Goal: Task Accomplishment & Management: Manage account settings

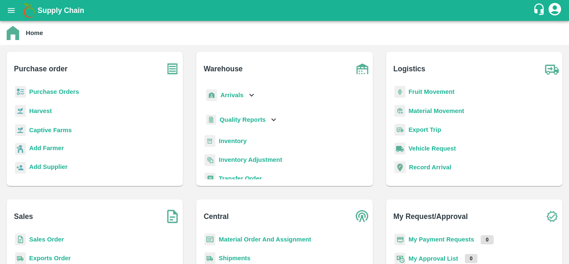
click at [418, 90] on b "Fruit Movement" at bounding box center [431, 91] width 46 height 7
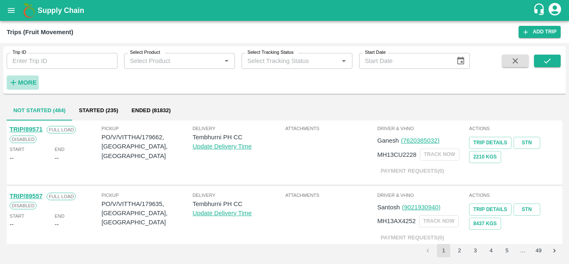
click at [24, 83] on strong "More" at bounding box center [27, 82] width 19 height 7
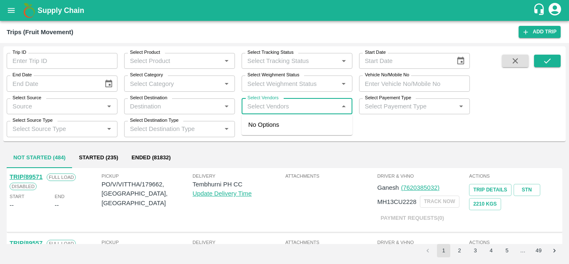
click at [257, 108] on input "Select Vendors" at bounding box center [290, 106] width 92 height 11
type input "vitthal"
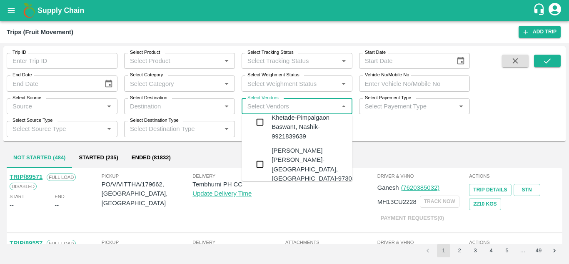
scroll to position [52, 0]
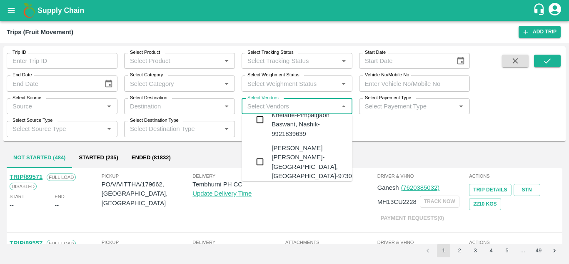
click at [284, 143] on div "[PERSON_NAME] [PERSON_NAME]-[GEOGRAPHIC_DATA], [GEOGRAPHIC_DATA]-9730316755" at bounding box center [321, 161] width 101 height 37
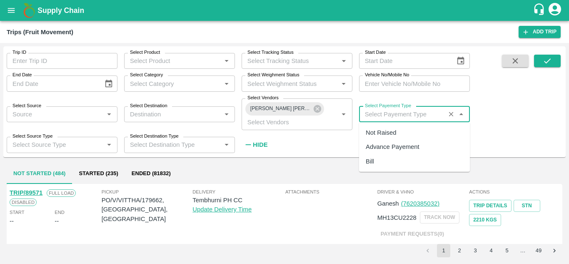
click at [372, 112] on input "Select Payement Type" at bounding box center [401, 114] width 81 height 11
click at [384, 130] on div "Not Raised" at bounding box center [381, 132] width 30 height 9
type input "Not Raised"
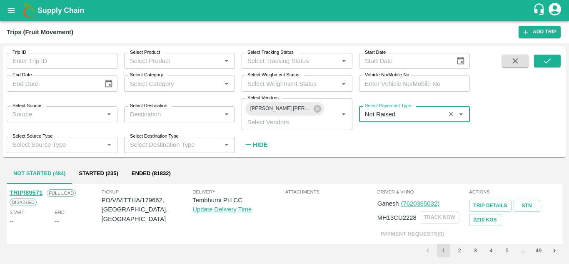
click at [260, 142] on strong "Hide" at bounding box center [260, 144] width 15 height 7
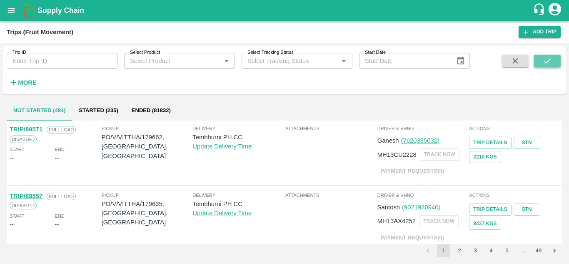
click at [543, 66] on button "submit" at bounding box center [547, 61] width 27 height 12
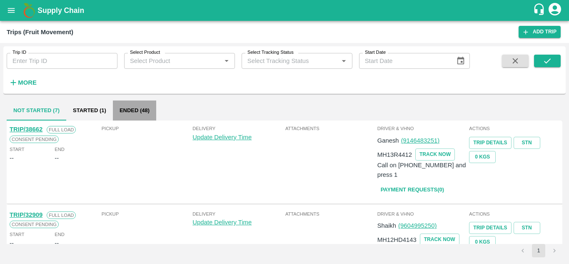
click at [137, 110] on button "Ended (48)" at bounding box center [134, 110] width 43 height 20
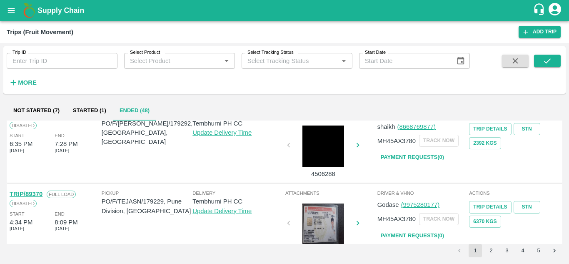
scroll to position [658, 0]
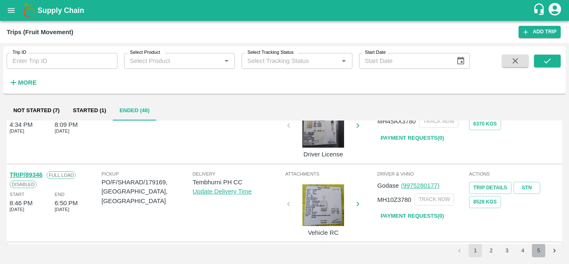
click at [538, 248] on button "5" at bounding box center [538, 250] width 13 height 13
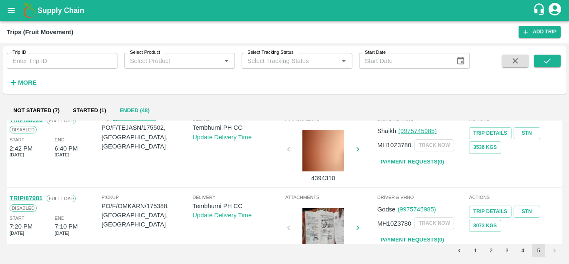
scroll to position [502, 0]
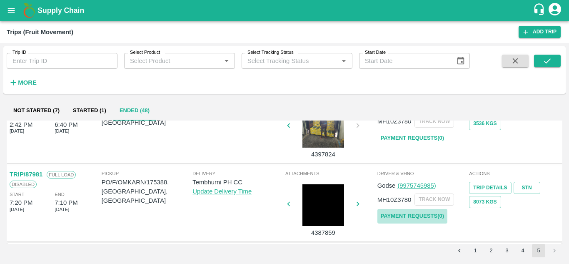
click at [400, 217] on link "Payment Requests( 0 )" at bounding box center [412, 216] width 70 height 15
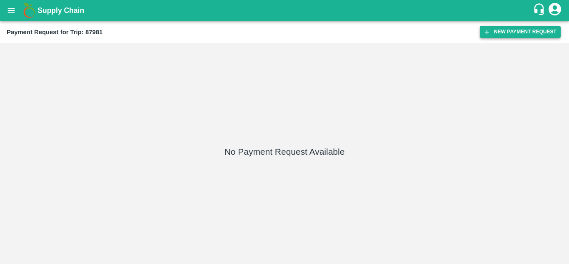
click at [503, 32] on button "New Payment Request" at bounding box center [520, 32] width 81 height 12
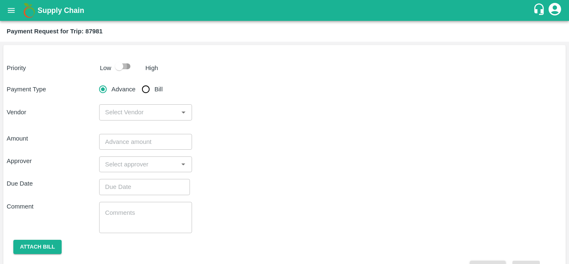
click at [125, 66] on input "checkbox" at bounding box center [118, 66] width 47 height 16
checkbox input "true"
click at [143, 87] on input "Bill" at bounding box center [145, 89] width 17 height 17
radio input "true"
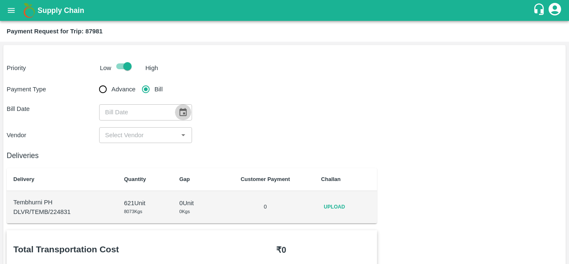
click at [187, 113] on icon "Choose date" at bounding box center [182, 111] width 9 height 9
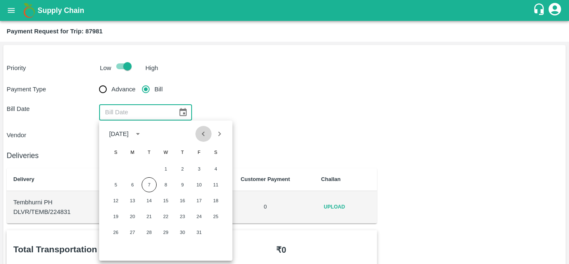
click at [204, 137] on icon "Previous month" at bounding box center [203, 133] width 9 height 9
click at [184, 185] on button "11" at bounding box center [182, 184] width 15 height 15
type input "11/09/2025"
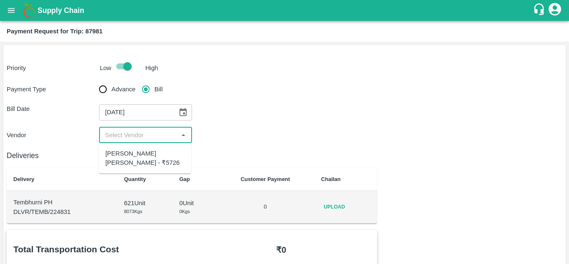
click at [128, 139] on input "input" at bounding box center [139, 135] width 74 height 11
click at [127, 162] on div "Dnyaneshwar Vitthal Godse - ₹5726" at bounding box center [144, 158] width 79 height 19
type input "Dnyaneshwar Vitthal Godse - ₹5726"
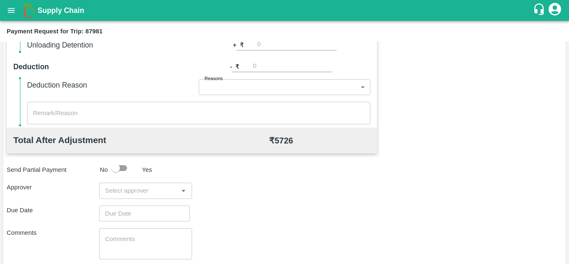
scroll to position [354, 0]
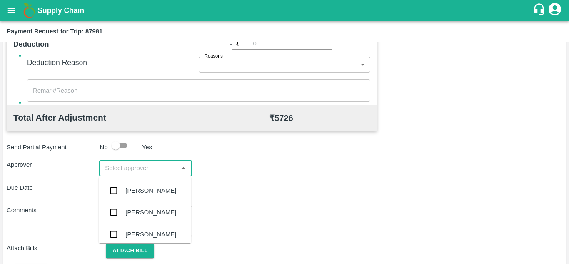
click at [115, 173] on input "input" at bounding box center [139, 167] width 74 height 11
type input "PRASAD"
click at [142, 188] on div "[PERSON_NAME]" at bounding box center [150, 190] width 51 height 9
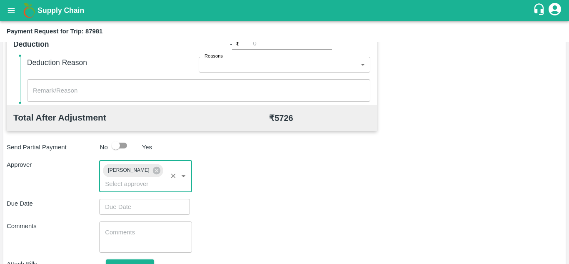
type input "DD/MM/YYYY hh:mm aa"
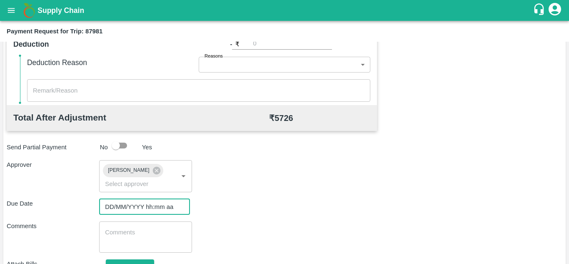
click at [110, 205] on input "DD/MM/YYYY hh:mm aa" at bounding box center [141, 207] width 85 height 16
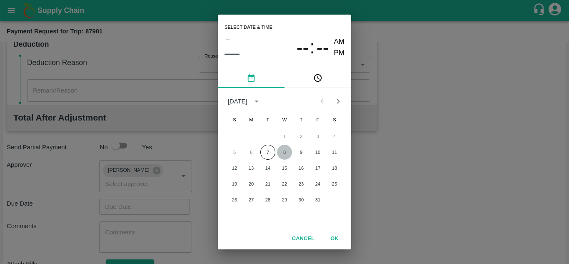
click at [286, 155] on button "8" at bounding box center [284, 151] width 15 height 15
type input "[DATE] 12:00 AM"
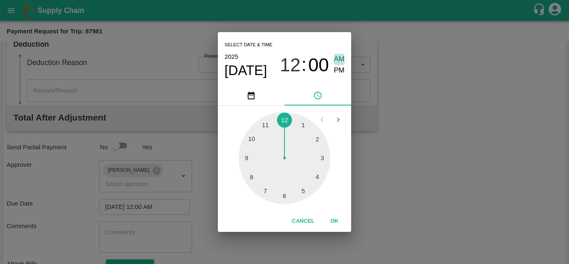
click at [339, 58] on span "AM" at bounding box center [339, 59] width 11 height 11
click at [337, 221] on button "OK" at bounding box center [334, 221] width 27 height 15
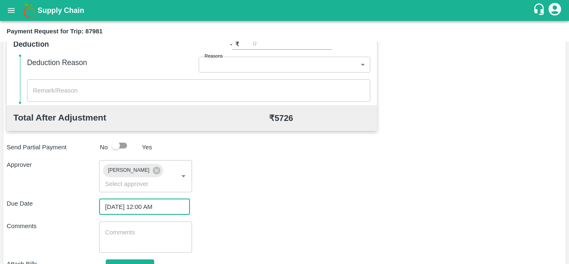
click at [110, 234] on textarea at bounding box center [145, 236] width 81 height 17
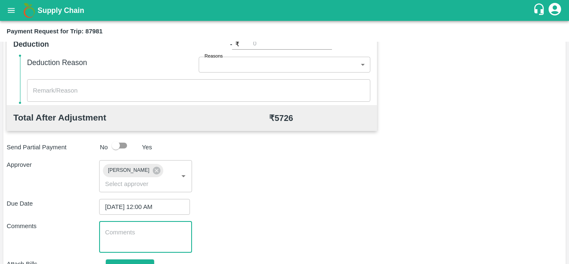
type textarea "t"
type textarea "Transport Bill"
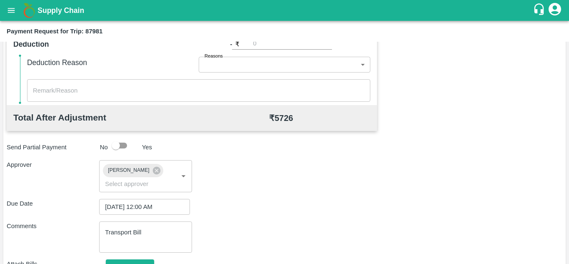
click at [230, 239] on div "Comments Transport Bill x ​" at bounding box center [284, 236] width 555 height 31
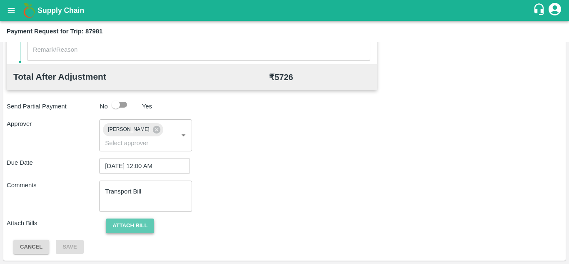
click at [130, 222] on button "Attach bill" at bounding box center [130, 225] width 48 height 15
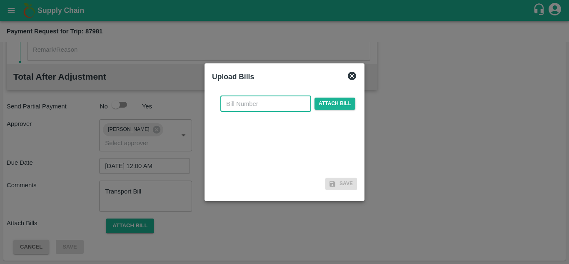
click at [247, 101] on input "text" at bounding box center [265, 104] width 91 height 16
type input "307"
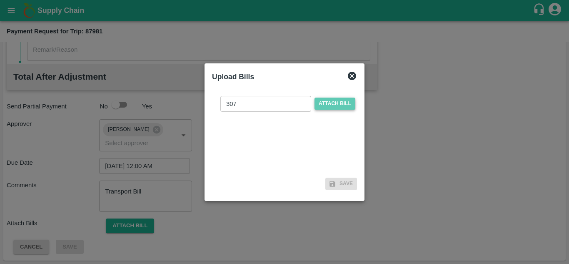
click at [331, 105] on span "Attach bill" at bounding box center [334, 103] width 41 height 12
click at [0, 0] on input "Attach bill" at bounding box center [0, 0] width 0 height 0
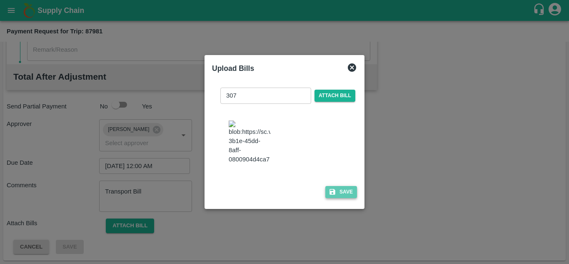
click at [344, 197] on button "Save" at bounding box center [341, 192] width 32 height 12
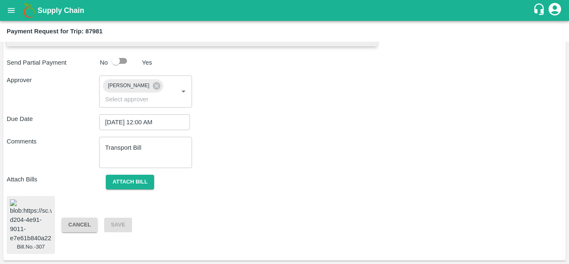
scroll to position [0, 0]
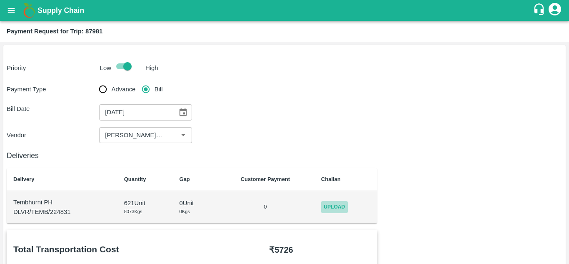
click at [330, 205] on span "Upload" at bounding box center [334, 207] width 27 height 12
click at [0, 0] on input "Upload" at bounding box center [0, 0] width 0 height 0
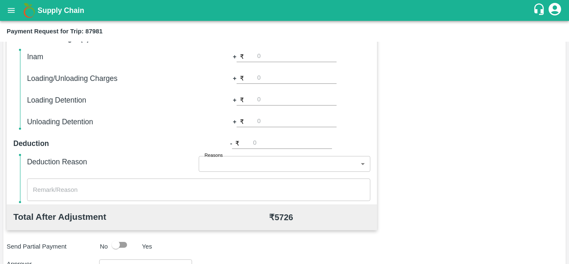
scroll to position [379, 0]
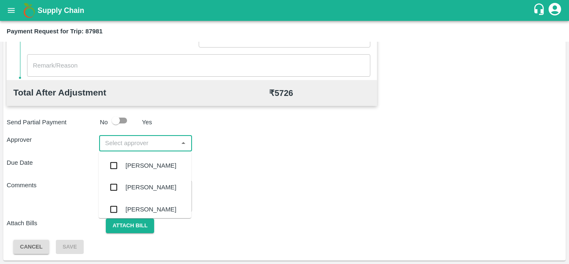
click at [128, 148] on input "input" at bounding box center [139, 142] width 74 height 11
type input "prasa"
click at [139, 158] on div "Prasad Waghade" at bounding box center [145, 165] width 92 height 22
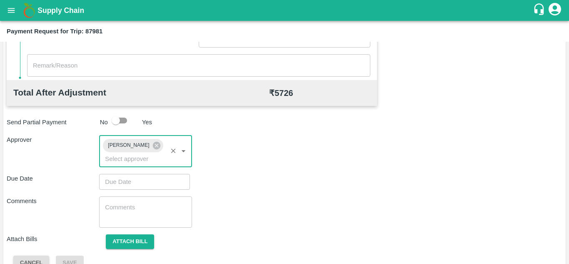
type input "DD/MM/YYYY hh:mm aa"
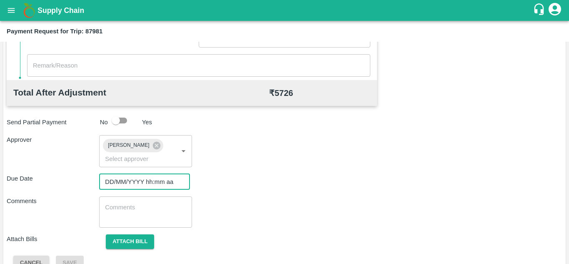
click at [114, 181] on input "DD/MM/YYYY hh:mm aa" at bounding box center [141, 182] width 85 height 16
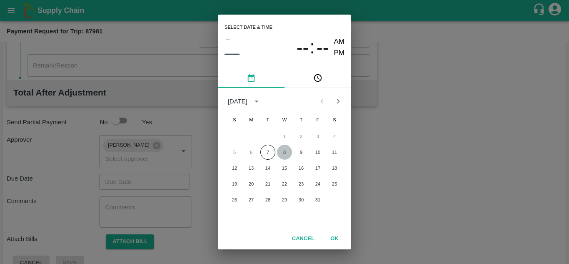
click at [282, 153] on button "8" at bounding box center [284, 151] width 15 height 15
type input "08/10/2025 12:00 AM"
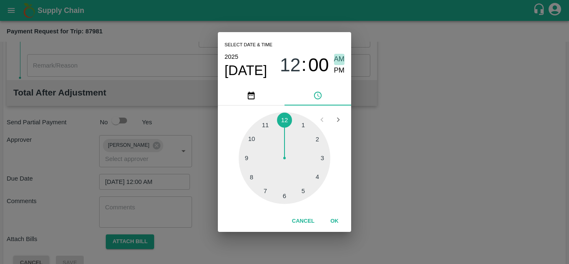
click at [339, 62] on span "AM" at bounding box center [339, 59] width 11 height 11
click at [336, 219] on button "OK" at bounding box center [334, 221] width 27 height 15
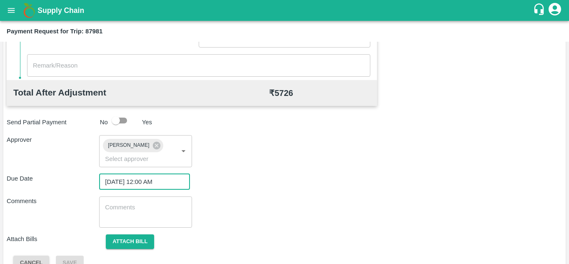
click at [146, 207] on textarea at bounding box center [145, 211] width 81 height 17
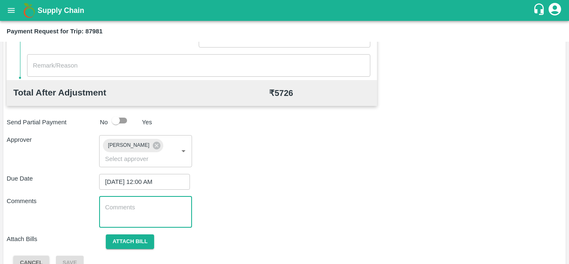
type textarea "T"
paste textarea "Total Box Received As Per STN"
click at [134, 219] on textarea "Total Box Received As Per STN" at bounding box center [145, 211] width 81 height 17
type textarea "T"
type textarea "Transport Bill"
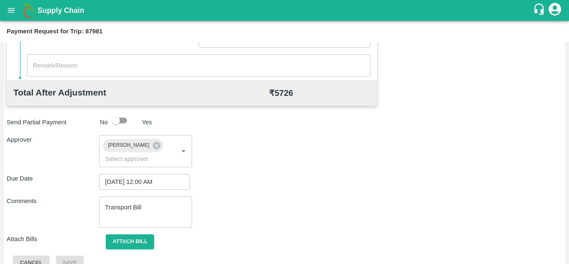
click at [325, 190] on div "Total Transportation Cost ₹ 5726 Advance payment - ₹ Additional Charges(+) Inam…" at bounding box center [284, 60] width 555 height 419
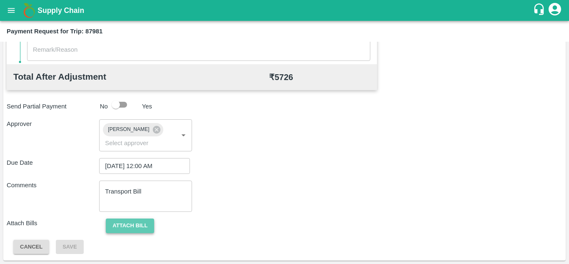
click at [137, 229] on button "Attach bill" at bounding box center [130, 225] width 48 height 15
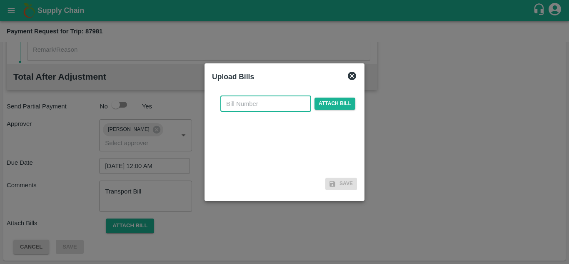
click at [237, 110] on input "text" at bounding box center [265, 104] width 91 height 16
type input "307"
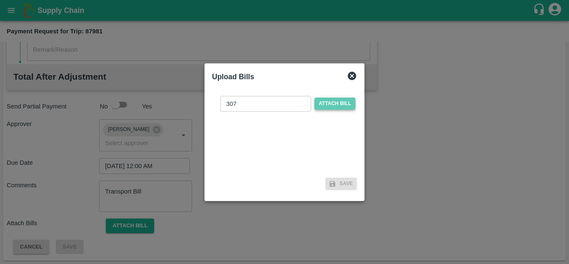
click at [336, 105] on span "Attach bill" at bounding box center [334, 103] width 41 height 12
click at [0, 0] on input "Attach bill" at bounding box center [0, 0] width 0 height 0
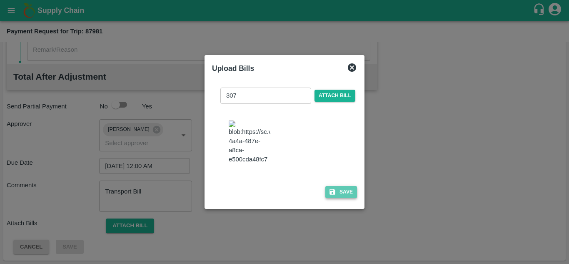
click at [346, 194] on button "Save" at bounding box center [341, 192] width 32 height 12
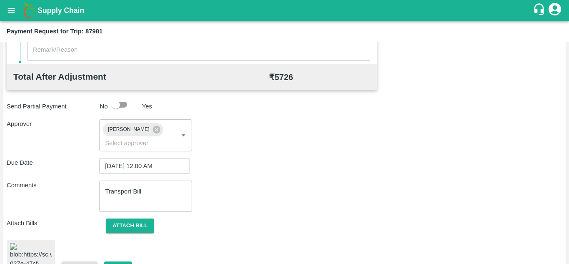
scroll to position [453, 0]
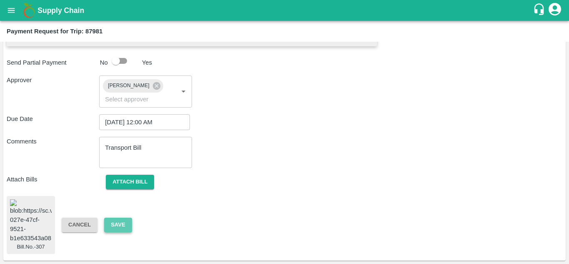
click at [115, 217] on button "Save" at bounding box center [117, 224] width 27 height 15
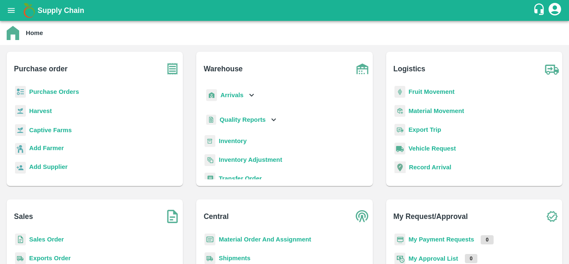
click at [415, 87] on p "Fruit Movement" at bounding box center [431, 91] width 46 height 9
click at [414, 95] on b "Fruit Movement" at bounding box center [431, 91] width 46 height 7
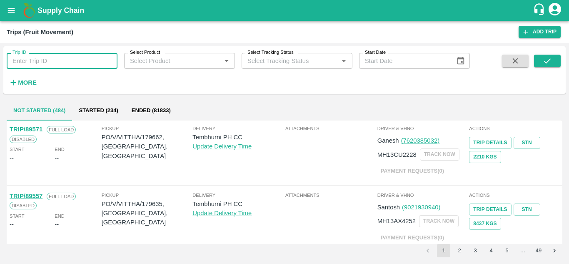
click at [23, 60] on input "Trip ID" at bounding box center [62, 61] width 111 height 16
click at [545, 65] on icon "submit" at bounding box center [547, 60] width 9 height 9
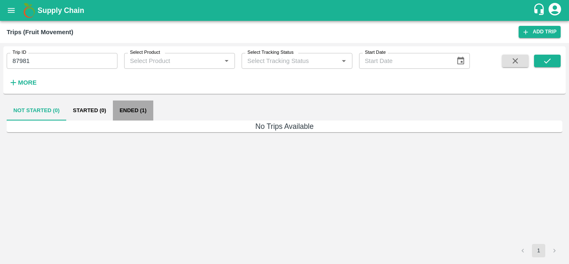
click at [129, 105] on button "Ended (1)" at bounding box center [133, 110] width 40 height 20
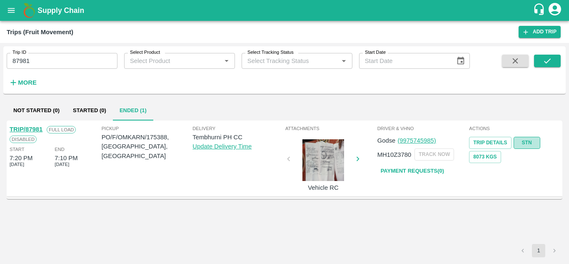
click at [534, 144] on link "STN" at bounding box center [526, 143] width 27 height 12
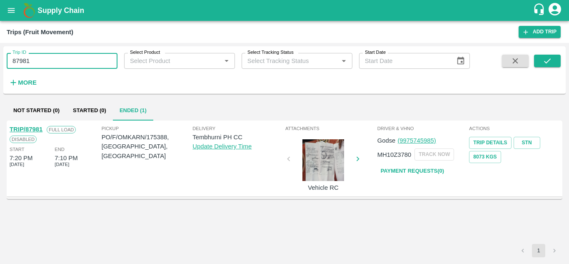
click at [53, 56] on input "87981" at bounding box center [62, 61] width 111 height 16
type input "8"
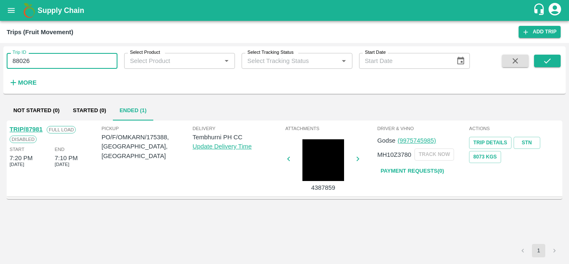
type input "88026"
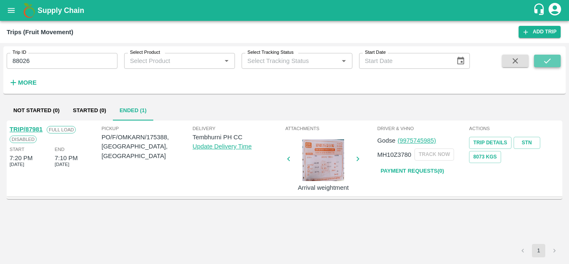
click at [544, 64] on icon "submit" at bounding box center [547, 60] width 9 height 9
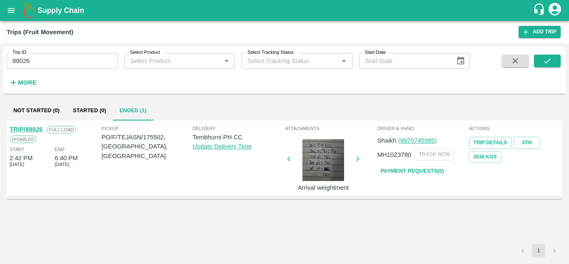
click at [35, 127] on link "TRIP/88026" at bounding box center [26, 129] width 33 height 7
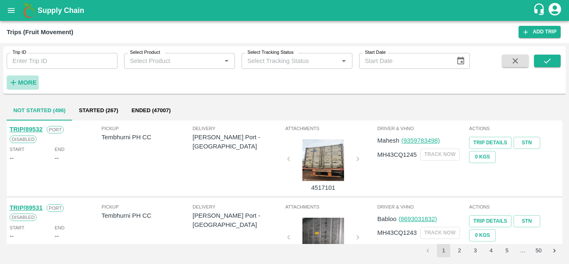
click at [25, 77] on button "More" at bounding box center [23, 82] width 32 height 14
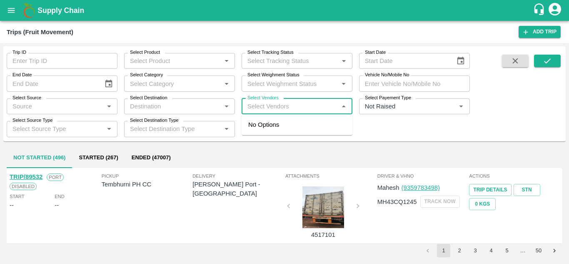
click at [254, 107] on input "Select Vendors" at bounding box center [290, 106] width 92 height 11
type input "dnyaneshwar"
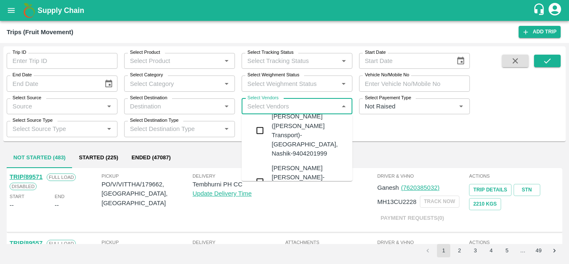
scroll to position [23, 0]
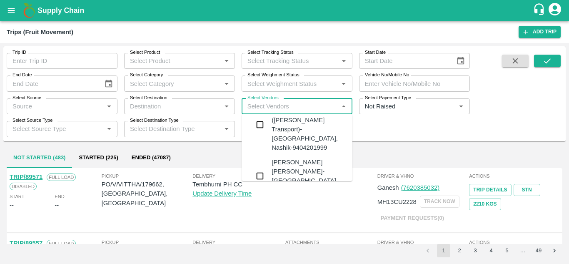
click at [286, 157] on div "Dnyaneshwar Vitthal Godse-Kandar, Solapur-9730316755" at bounding box center [321, 175] width 101 height 37
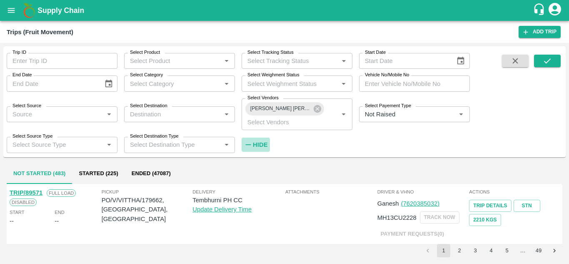
click at [261, 143] on strong "Hide" at bounding box center [260, 144] width 15 height 7
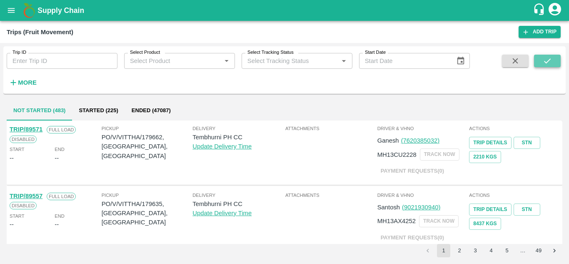
click at [555, 61] on button "submit" at bounding box center [547, 61] width 27 height 12
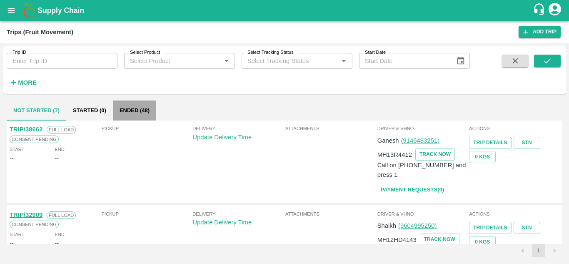
click at [136, 108] on button "Ended (48)" at bounding box center [134, 110] width 43 height 20
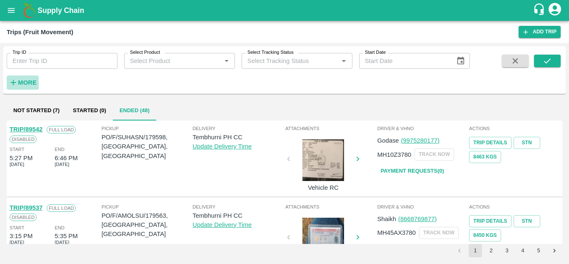
click at [21, 85] on strong "More" at bounding box center [27, 82] width 19 height 7
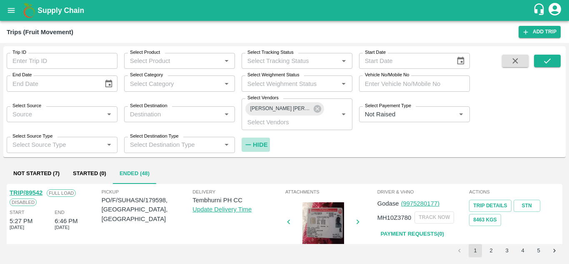
click at [258, 146] on strong "Hide" at bounding box center [260, 144] width 15 height 7
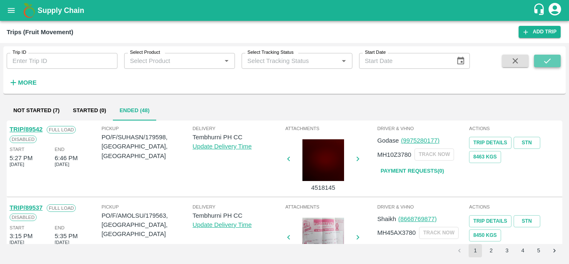
click at [540, 56] on button "submit" at bounding box center [547, 61] width 27 height 12
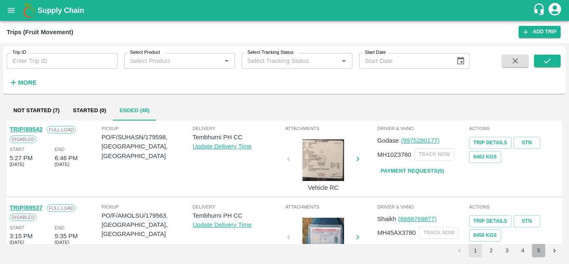
click at [539, 251] on button "5" at bounding box center [538, 250] width 13 height 13
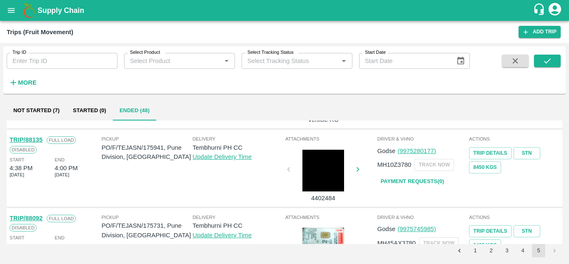
scroll to position [502, 0]
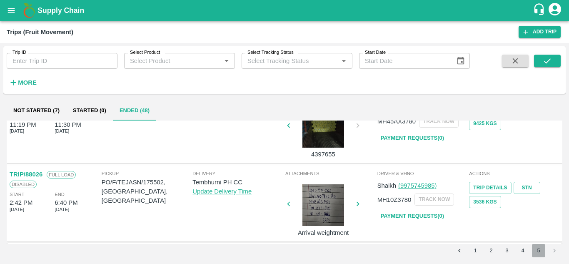
click at [538, 251] on button "5" at bounding box center [538, 250] width 13 height 13
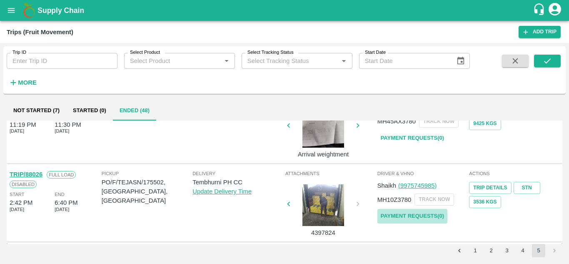
click at [400, 214] on link "Payment Requests( 0 )" at bounding box center [412, 216] width 70 height 15
click at [420, 218] on link "Payment Requests( 0 )" at bounding box center [412, 216] width 70 height 15
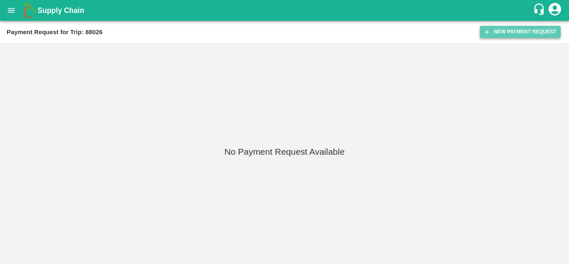
click at [513, 31] on button "New Payment Request" at bounding box center [520, 32] width 81 height 12
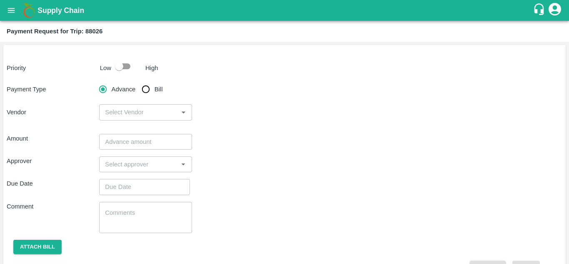
click at [127, 69] on input "checkbox" at bounding box center [118, 66] width 47 height 16
checkbox input "true"
click at [146, 87] on input "Bill" at bounding box center [145, 89] width 17 height 17
radio input "true"
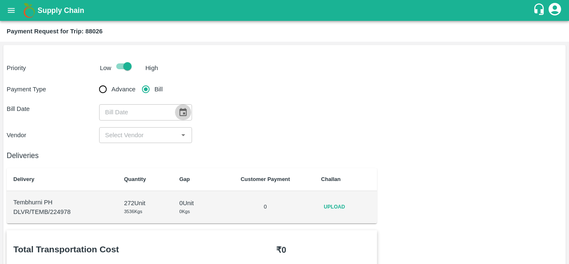
click at [185, 112] on icon "Choose date" at bounding box center [182, 112] width 7 height 8
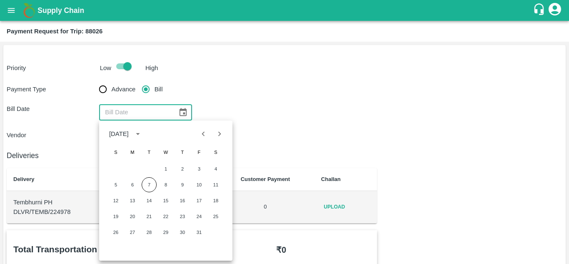
click at [259, 147] on div "Deliveries Delivery Quantity Gap Customer Payment Challan Tembhurni PH DLVR/TEM…" at bounding box center [192, 183] width 370 height 80
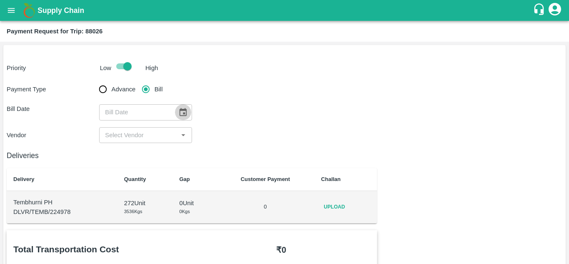
click at [184, 114] on icon "Choose date" at bounding box center [182, 111] width 9 height 9
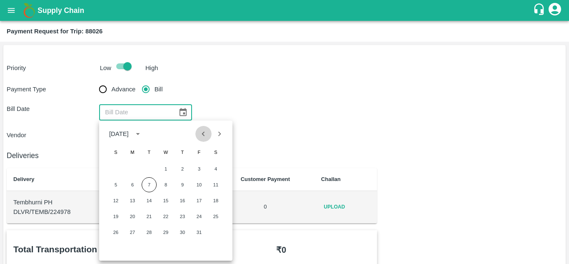
click at [202, 133] on icon "Previous month" at bounding box center [203, 133] width 9 height 9
click at [196, 187] on button "12" at bounding box center [199, 184] width 15 height 15
type input "12/09/2025"
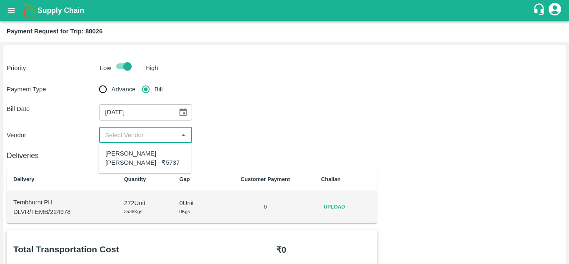
click at [131, 135] on input "input" at bounding box center [139, 135] width 74 height 11
click at [126, 158] on div "Dnyaneshwar Vitthal Godse - ₹5737" at bounding box center [144, 158] width 79 height 19
type input "Dnyaneshwar Vitthal Godse - ₹5737"
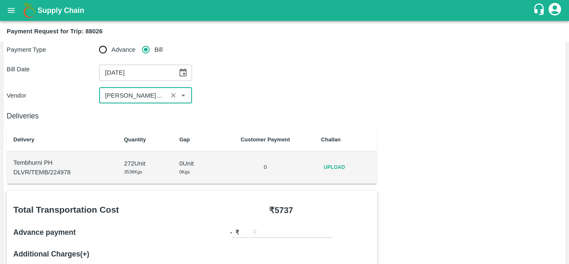
scroll to position [39, 0]
click at [341, 167] on span "Upload" at bounding box center [334, 168] width 27 height 12
click at [0, 0] on input "Upload" at bounding box center [0, 0] width 0 height 0
click at [331, 167] on span "Upload" at bounding box center [334, 168] width 27 height 12
click at [0, 0] on input "Upload" at bounding box center [0, 0] width 0 height 0
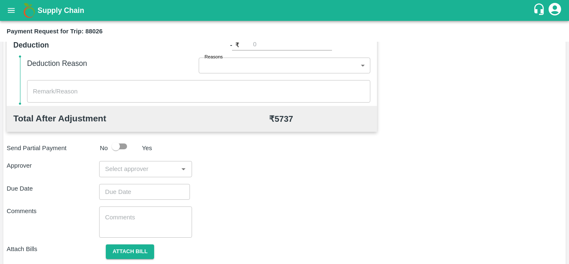
scroll to position [379, 0]
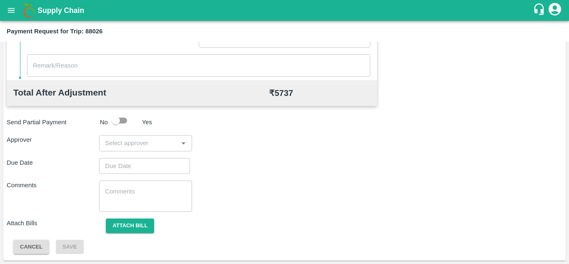
click at [122, 147] on input "input" at bounding box center [139, 142] width 74 height 11
click at [118, 140] on input "input" at bounding box center [139, 142] width 74 height 11
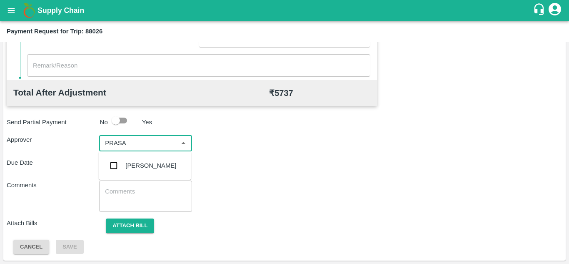
type input "PRASAD"
click at [144, 167] on div "Prasad Waghade" at bounding box center [150, 165] width 51 height 9
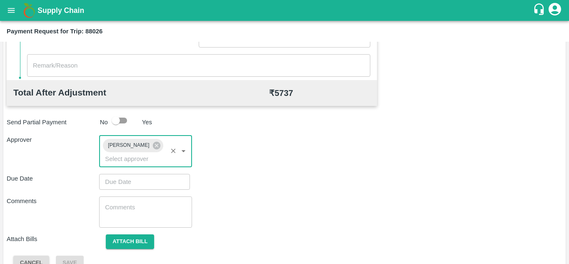
type input "DD/MM/YYYY hh:mm aa"
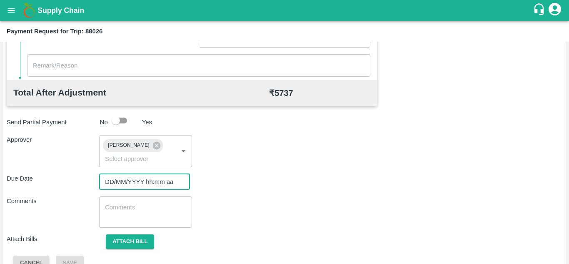
click at [116, 182] on input "DD/MM/YYYY hh:mm aa" at bounding box center [141, 182] width 85 height 16
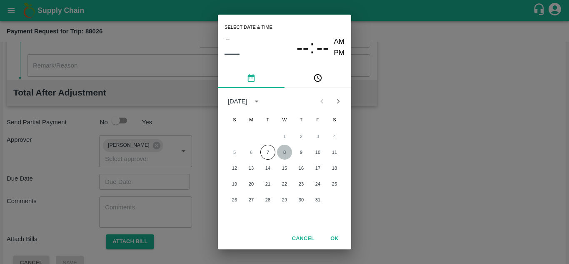
click at [287, 154] on button "8" at bounding box center [284, 151] width 15 height 15
type input "08/10/2025 12:00 AM"
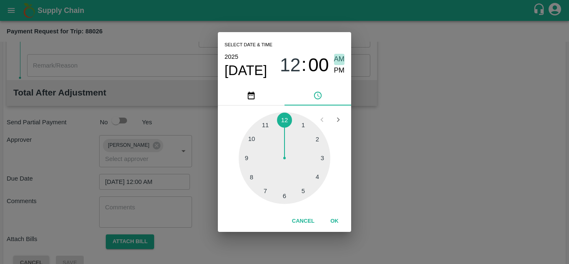
click at [336, 57] on span "AM" at bounding box center [339, 59] width 11 height 11
click at [334, 219] on button "OK" at bounding box center [334, 221] width 27 height 15
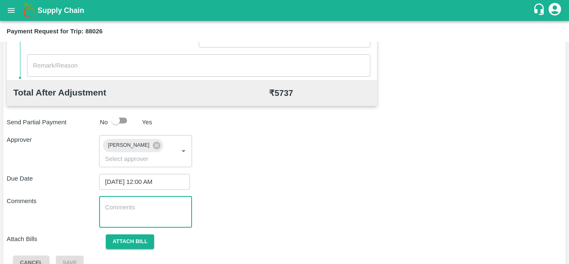
click at [123, 209] on textarea at bounding box center [145, 211] width 81 height 17
paste textarea "Transport Bill"
type textarea "Transport Bill"
click at [304, 207] on div "Comments Transport Bill x ​" at bounding box center [284, 211] width 555 height 31
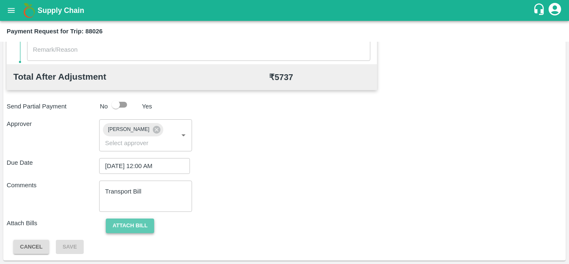
click at [136, 224] on button "Attach bill" at bounding box center [130, 225] width 48 height 15
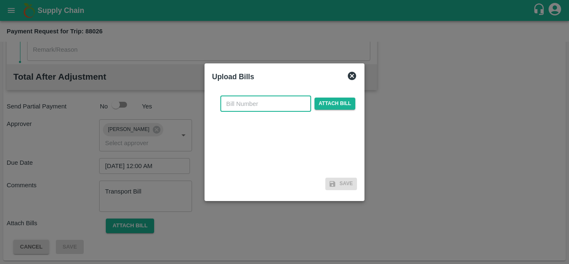
click at [240, 110] on input "text" at bounding box center [265, 104] width 91 height 16
type input "308"
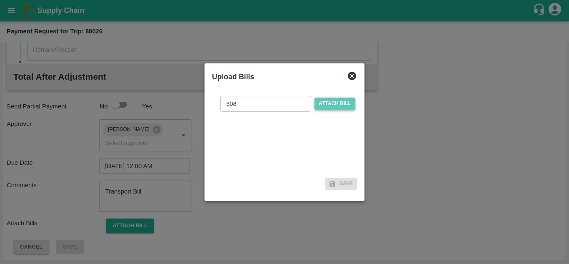
click at [334, 104] on span "Attach bill" at bounding box center [334, 103] width 41 height 12
click at [0, 0] on input "Attach bill" at bounding box center [0, 0] width 0 height 0
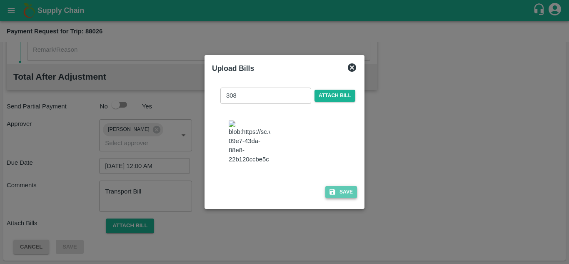
click at [340, 198] on button "Save" at bounding box center [341, 192] width 32 height 12
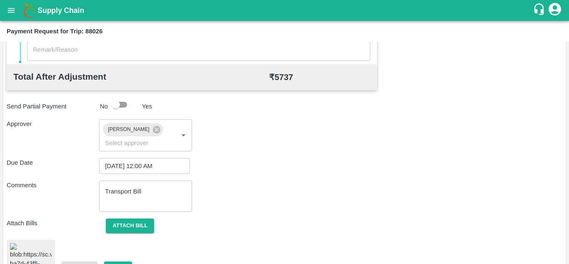
scroll to position [456, 0]
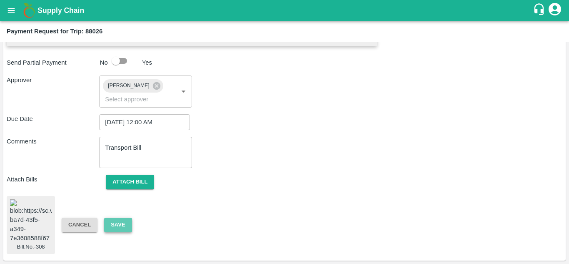
click at [117, 217] on button "Save" at bounding box center [117, 224] width 27 height 15
click at [120, 217] on button "Save" at bounding box center [117, 224] width 27 height 15
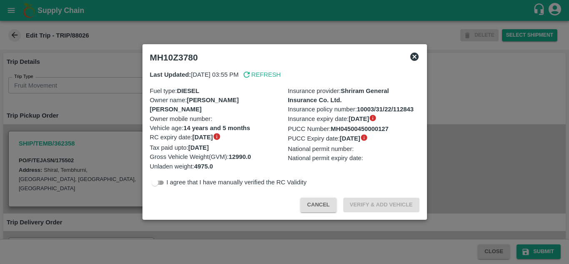
click at [160, 185] on input "checkbox" at bounding box center [155, 182] width 30 height 10
checkbox input "true"
click at [386, 198] on button "Verify & Add Vehicle" at bounding box center [381, 204] width 76 height 15
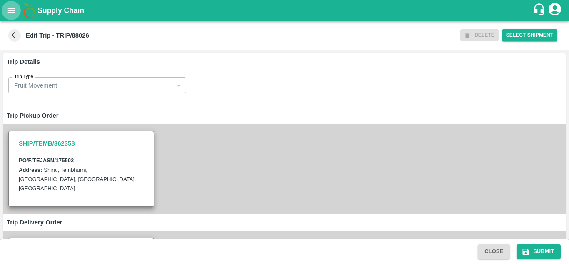
click at [12, 18] on button "open drawer" at bounding box center [11, 10] width 19 height 19
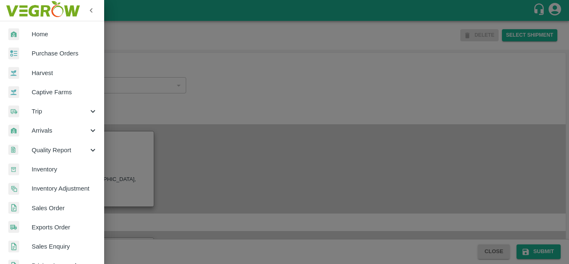
click at [49, 55] on span "Purchase Orders" at bounding box center [65, 53] width 66 height 9
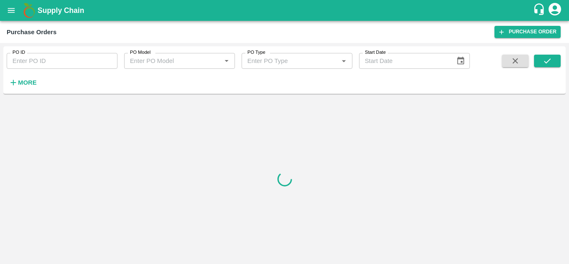
click at [35, 65] on input "PO ID" at bounding box center [62, 61] width 111 height 16
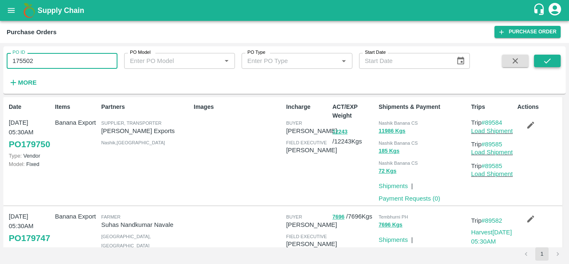
type input "175502"
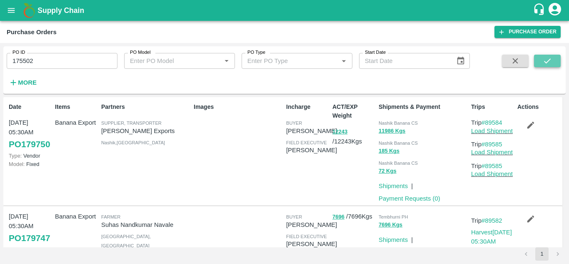
click at [544, 62] on icon "submit" at bounding box center [547, 60] width 9 height 9
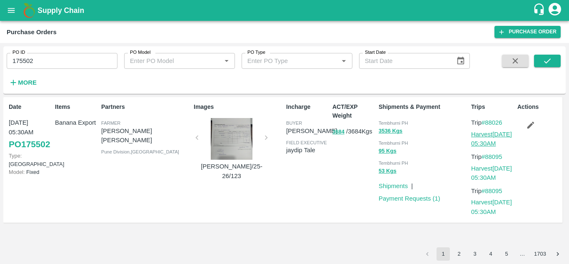
click at [487, 136] on link "Harvest [DATE] 05:30AM" at bounding box center [491, 139] width 41 height 16
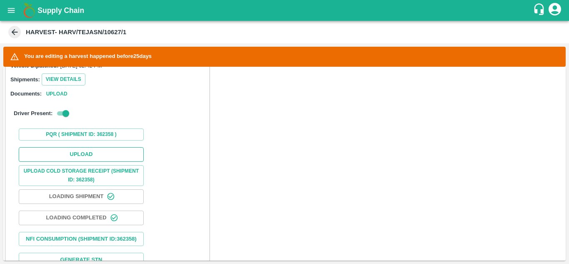
scroll to position [239, 0]
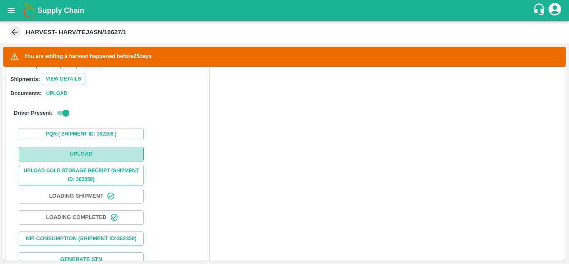
click at [82, 154] on button "Upload" at bounding box center [81, 154] width 125 height 15
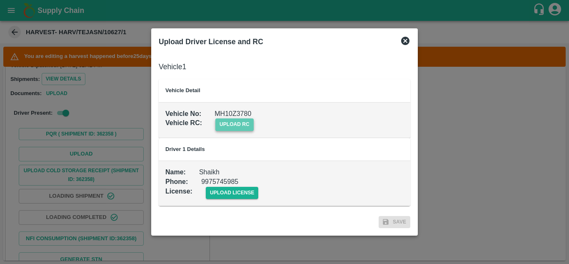
click at [239, 121] on span "upload rc" at bounding box center [234, 124] width 38 height 12
click at [0, 0] on input "upload rc" at bounding box center [0, 0] width 0 height 0
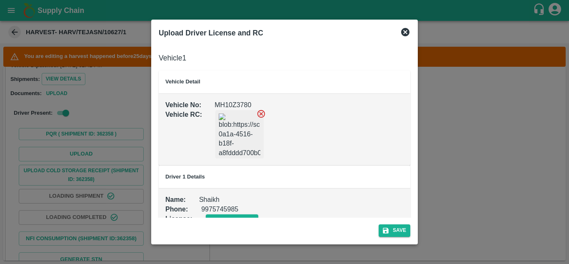
scroll to position [19, 0]
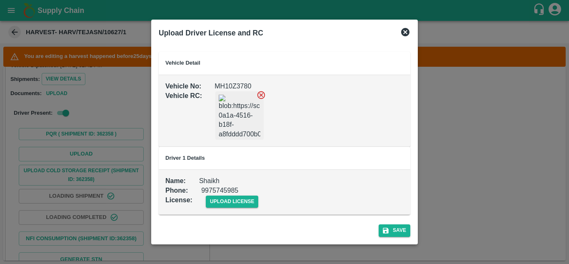
click at [235, 194] on div "upload license" at bounding box center [225, 194] width 66 height 25
click at [228, 200] on span "upload license" at bounding box center [232, 201] width 53 height 12
click at [0, 0] on input "upload license" at bounding box center [0, 0] width 0 height 0
click at [503, 244] on div at bounding box center [284, 132] width 569 height 264
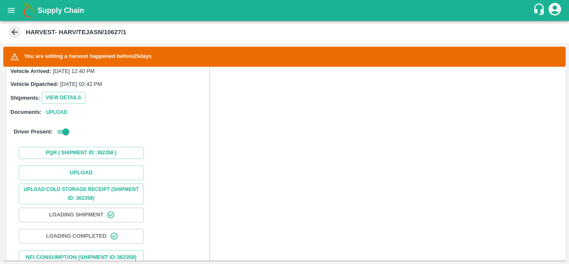
scroll to position [219, 0]
click at [85, 167] on button "Upload" at bounding box center [81, 173] width 125 height 15
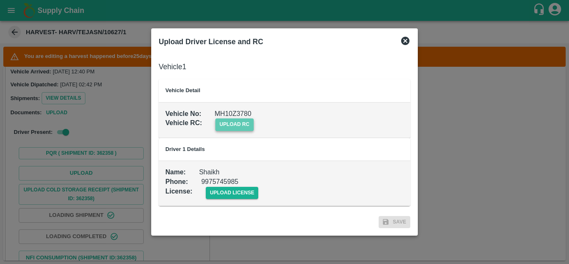
click at [238, 121] on span "upload rc" at bounding box center [234, 124] width 38 height 12
click at [0, 0] on input "upload rc" at bounding box center [0, 0] width 0 height 0
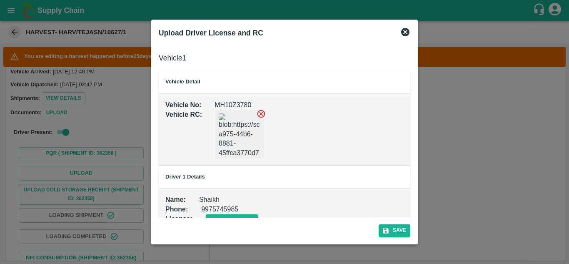
scroll to position [19, 0]
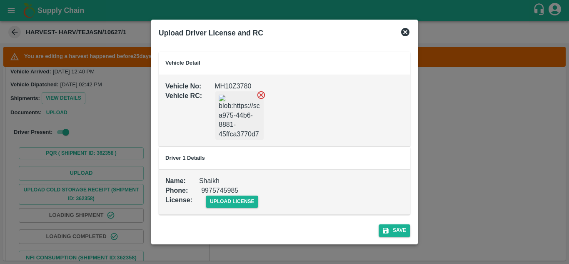
click at [232, 192] on div "upload license" at bounding box center [225, 194] width 66 height 25
click at [237, 199] on span "upload license" at bounding box center [232, 201] width 53 height 12
click at [0, 0] on input "upload license" at bounding box center [0, 0] width 0 height 0
click at [401, 229] on button "Save" at bounding box center [395, 230] width 32 height 12
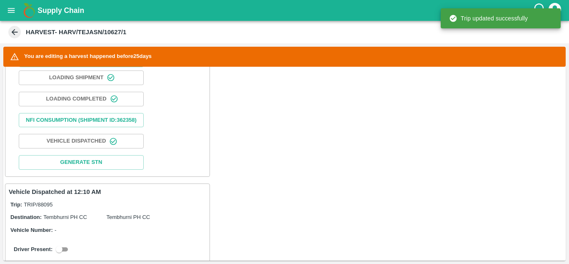
scroll to position [423, 0]
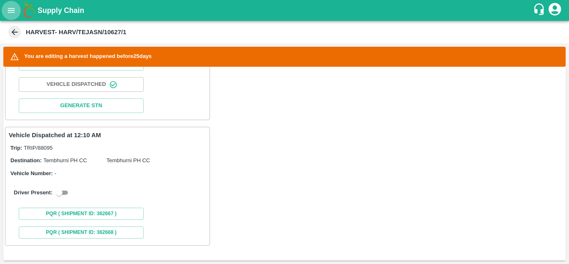
click at [8, 12] on icon "open drawer" at bounding box center [11, 10] width 7 height 5
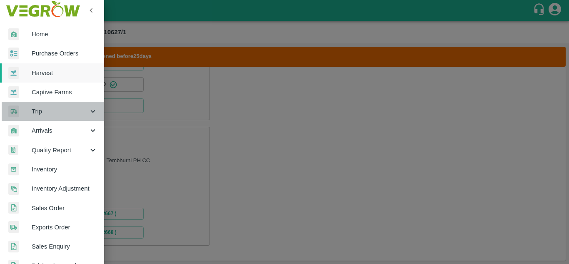
click at [53, 107] on span "Trip" at bounding box center [60, 111] width 57 height 9
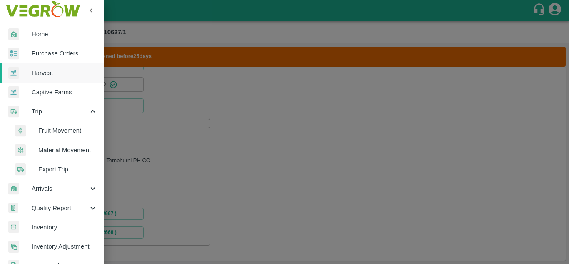
click at [65, 127] on span "Fruit Movement" at bounding box center [67, 130] width 59 height 9
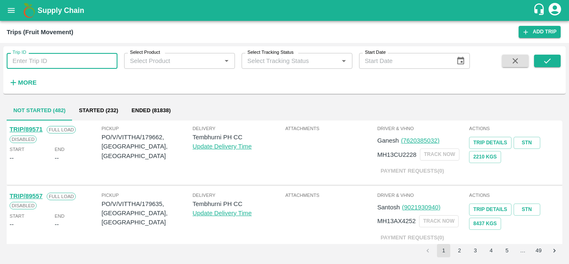
click at [29, 66] on input "Trip ID" at bounding box center [62, 61] width 111 height 16
type input "88135"
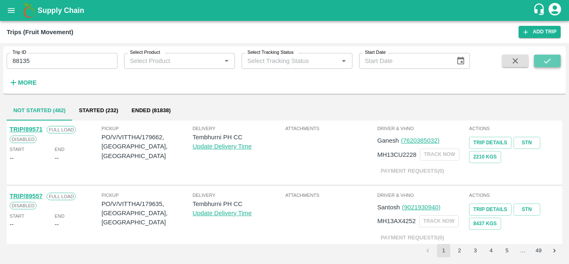
click at [538, 57] on button "submit" at bounding box center [547, 61] width 27 height 12
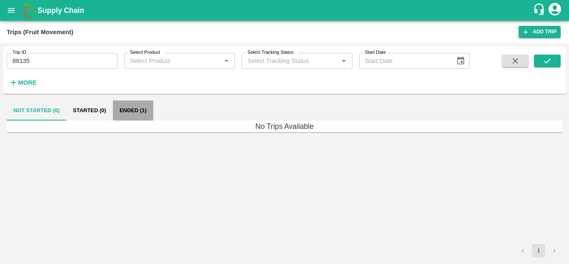
click at [130, 112] on button "Ended (1)" at bounding box center [133, 110] width 40 height 20
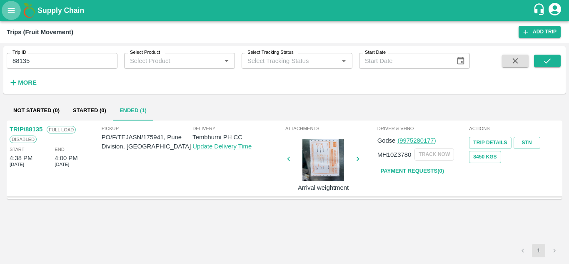
click at [10, 9] on icon "open drawer" at bounding box center [11, 10] width 7 height 5
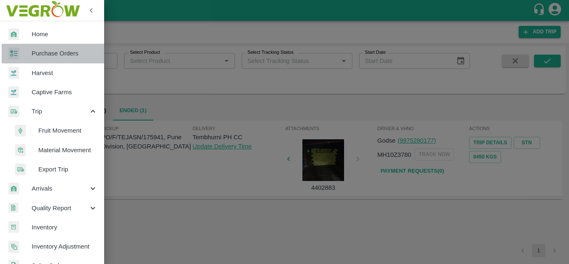
click at [52, 47] on link "Purchase Orders" at bounding box center [52, 53] width 104 height 19
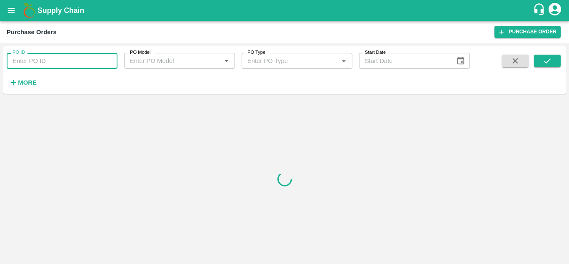
click at [36, 66] on input "PO ID" at bounding box center [62, 61] width 111 height 16
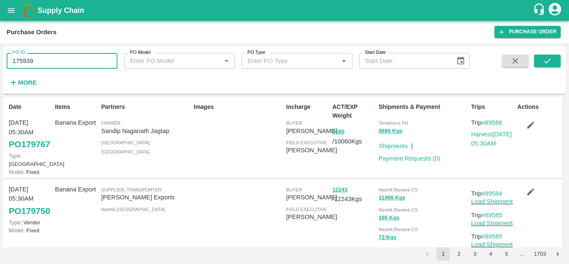
click at [85, 54] on input "175939" at bounding box center [62, 61] width 111 height 16
type input "175941"
click at [547, 54] on div "PO ID 175941 PO ID PO Model PO Model   * PO Type PO Type   * Start Date Start D…" at bounding box center [284, 70] width 562 height 41
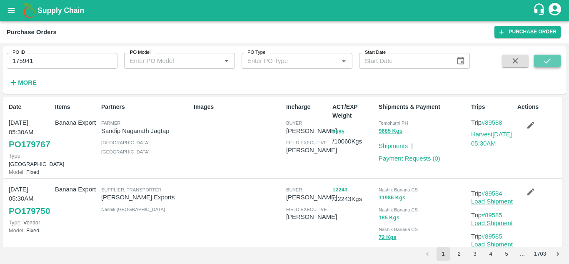
click at [543, 58] on icon "submit" at bounding box center [547, 60] width 9 height 9
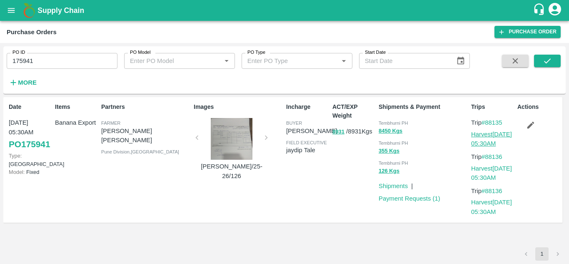
click at [483, 134] on link "Harvest 13 Sep, 05:30AM" at bounding box center [491, 139] width 41 height 16
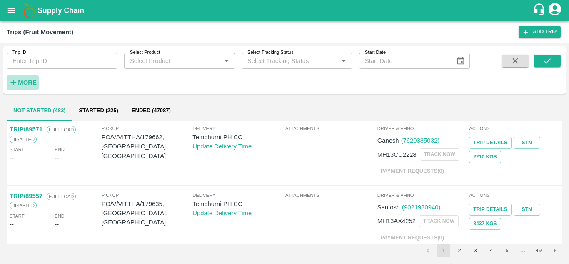
click at [26, 86] on h6 "More" at bounding box center [27, 82] width 19 height 11
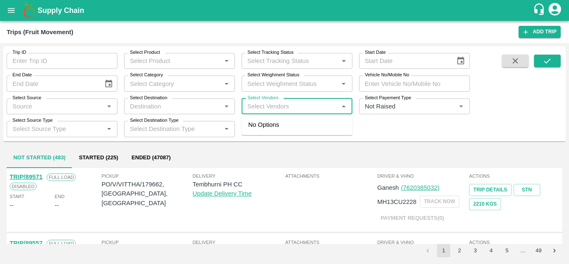
click at [259, 107] on input "Select Vendors" at bounding box center [290, 106] width 92 height 11
type input "DNYANESHW"
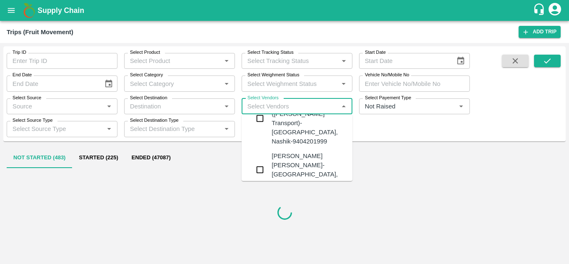
scroll to position [31, 0]
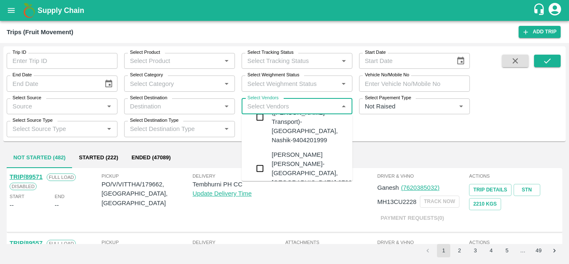
click at [293, 150] on div "Dnyaneshwar Vitthal Godse-Kandar, Solapur-9730316755" at bounding box center [321, 168] width 101 height 37
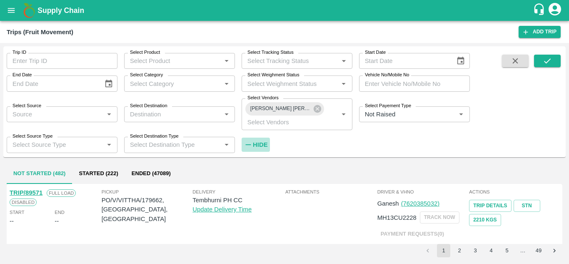
click at [255, 143] on strong "Hide" at bounding box center [260, 144] width 15 height 7
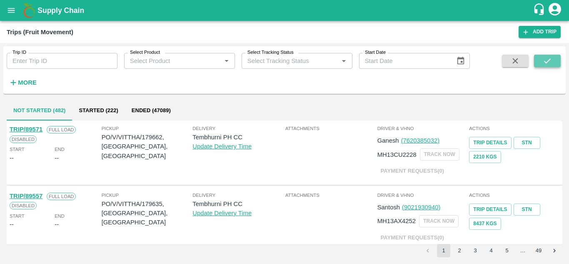
click at [545, 58] on icon "submit" at bounding box center [547, 60] width 9 height 9
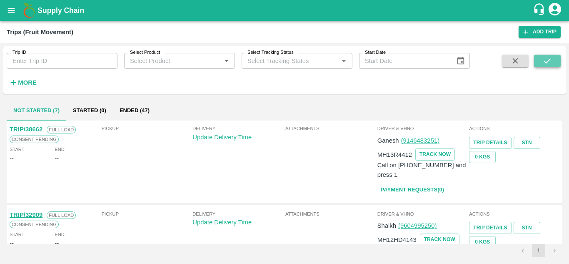
click at [552, 61] on icon "submit" at bounding box center [547, 60] width 9 height 9
click at [127, 112] on button "Ended (47)" at bounding box center [134, 110] width 43 height 20
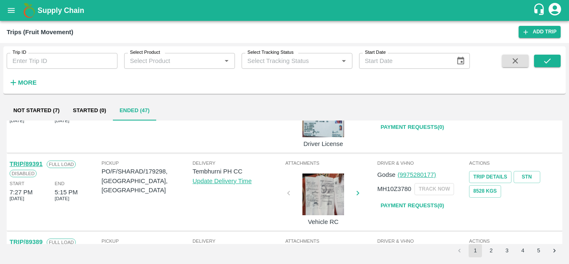
scroll to position [658, 0]
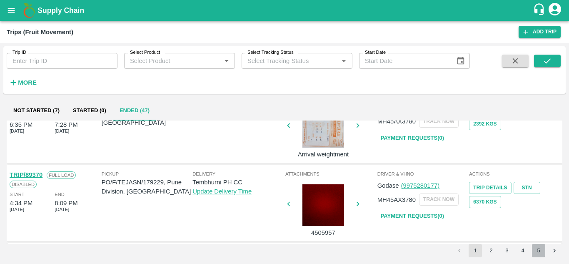
click at [540, 252] on button "5" at bounding box center [538, 250] width 13 height 13
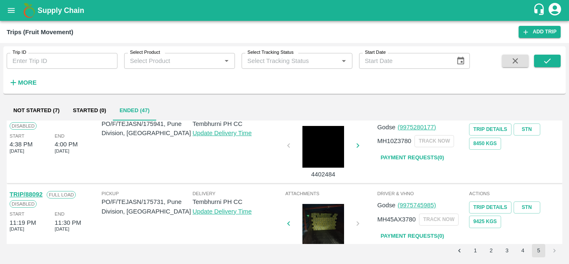
scroll to position [423, 0]
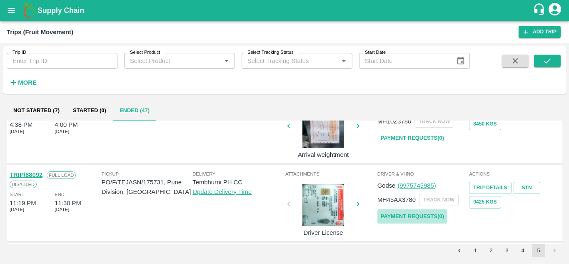
click at [413, 215] on link "Payment Requests( 0 )" at bounding box center [412, 216] width 70 height 15
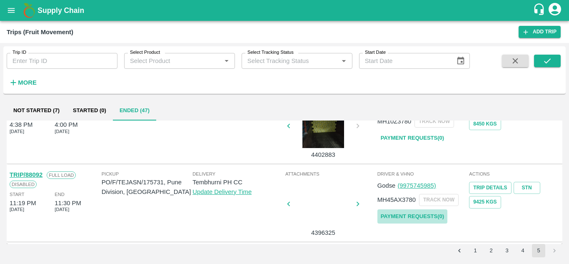
click at [432, 215] on link "Payment Requests( 0 )" at bounding box center [412, 216] width 70 height 15
click at [555, 59] on button "submit" at bounding box center [547, 61] width 27 height 12
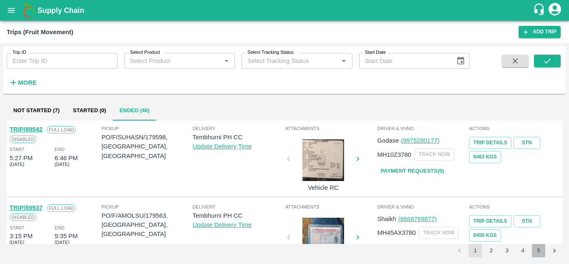
click at [538, 255] on button "5" at bounding box center [538, 250] width 13 height 13
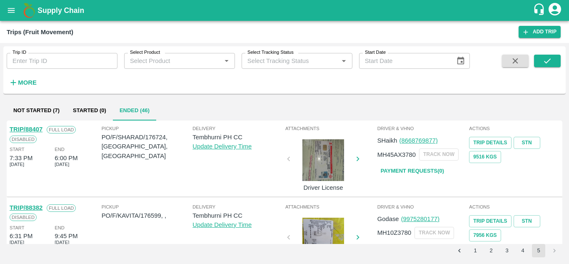
scroll to position [345, 0]
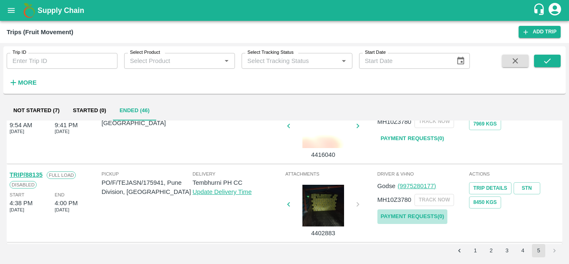
click at [421, 216] on link "Payment Requests( 0 )" at bounding box center [412, 216] width 70 height 15
click at [551, 65] on icon "submit" at bounding box center [547, 60] width 9 height 9
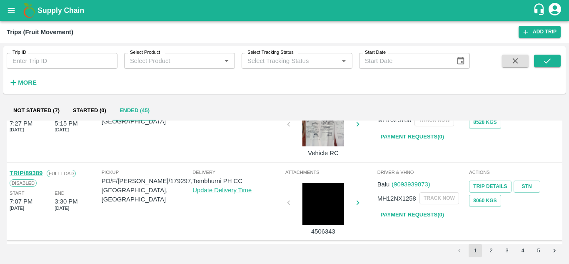
scroll to position [658, 0]
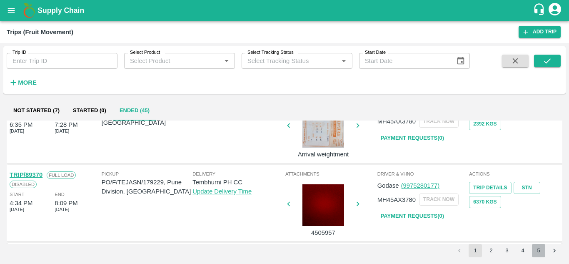
click at [540, 249] on button "5" at bounding box center [538, 250] width 13 height 13
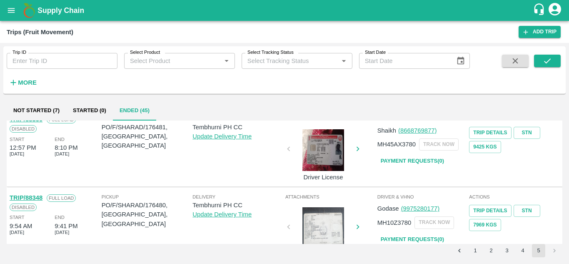
scroll to position [267, 0]
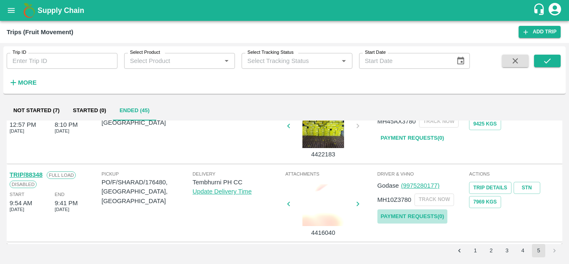
click at [406, 216] on link "Payment Requests( 0 )" at bounding box center [412, 216] width 70 height 15
click at [550, 57] on icon "submit" at bounding box center [547, 60] width 9 height 9
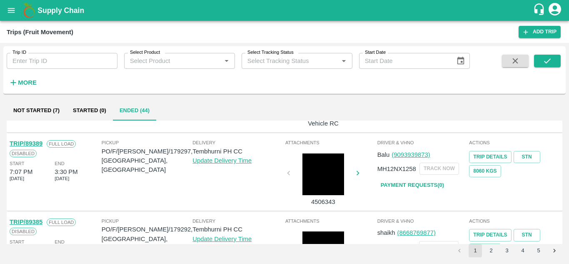
scroll to position [658, 0]
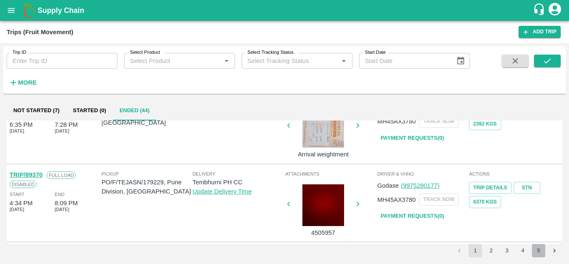
click at [541, 250] on button "5" at bounding box center [538, 250] width 13 height 13
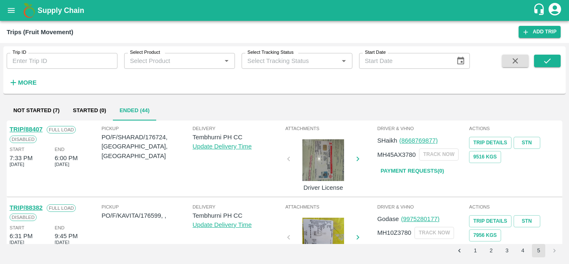
scroll to position [189, 0]
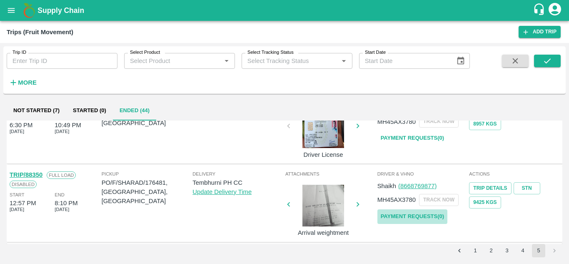
click at [428, 213] on link "Payment Requests( 0 )" at bounding box center [412, 216] width 70 height 15
click at [555, 63] on button "submit" at bounding box center [547, 61] width 27 height 12
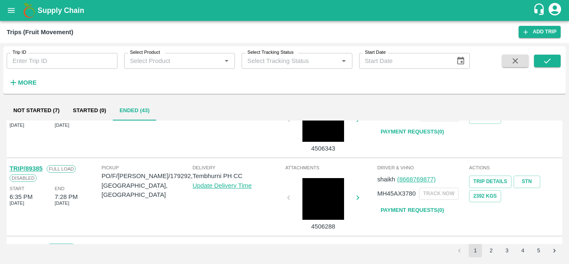
scroll to position [658, 0]
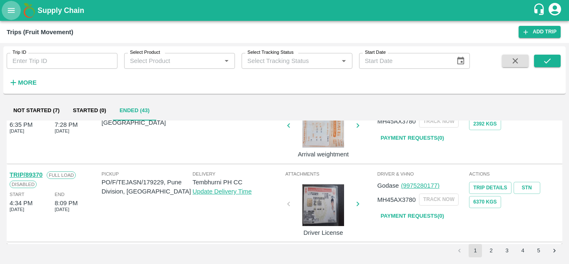
click at [12, 12] on icon "open drawer" at bounding box center [11, 10] width 7 height 5
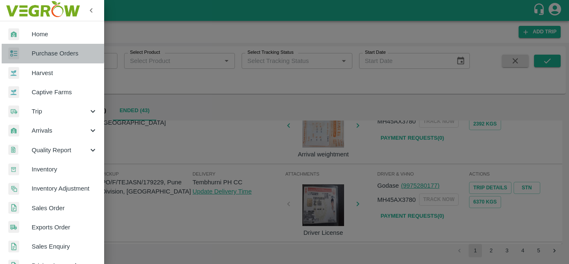
click at [52, 49] on span "Purchase Orders" at bounding box center [65, 53] width 66 height 9
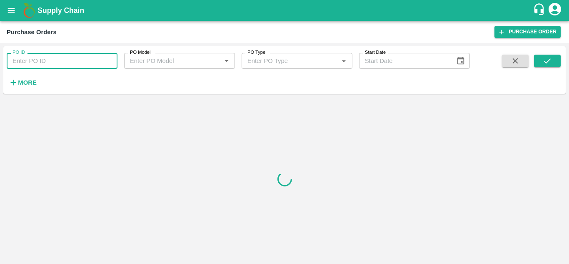
click at [36, 60] on input "PO ID" at bounding box center [62, 61] width 111 height 16
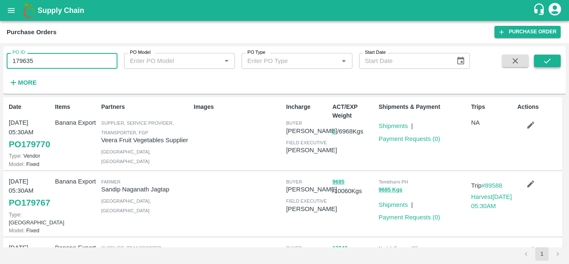
type input "179635"
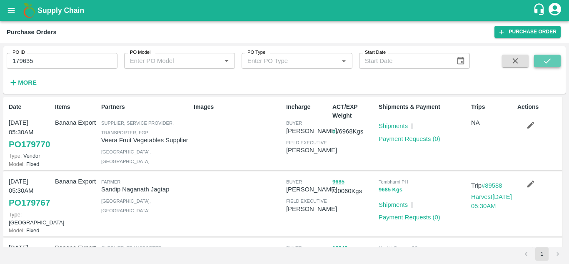
click at [553, 60] on button "submit" at bounding box center [547, 61] width 27 height 12
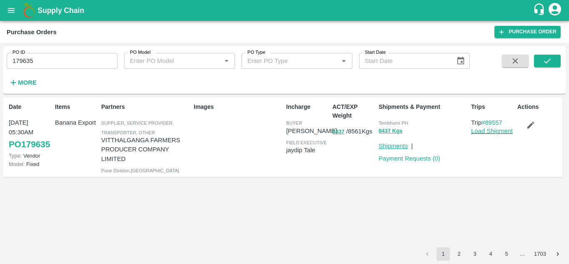
click at [400, 145] on link "Shipments" at bounding box center [393, 145] width 29 height 7
click at [550, 62] on icon "submit" at bounding box center [547, 60] width 9 height 9
click at [401, 146] on link "Shipments" at bounding box center [393, 145] width 29 height 7
drag, startPoint x: 531, startPoint y: 125, endPoint x: 299, endPoint y: 221, distance: 251.2
click at [299, 221] on div "Date 06 Oct, 05:30AM PO 179635 Type: Vendor Model: Fixed Items Banana Export Pa…" at bounding box center [284, 172] width 562 height 150
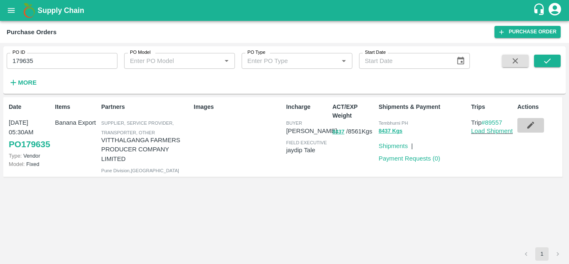
click at [530, 126] on icon "button" at bounding box center [530, 125] width 7 height 7
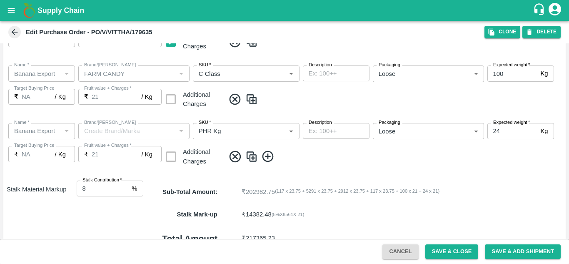
scroll to position [425, 0]
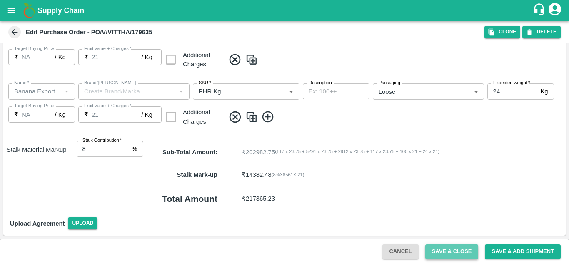
click at [451, 249] on button "Save & Close" at bounding box center [451, 251] width 53 height 15
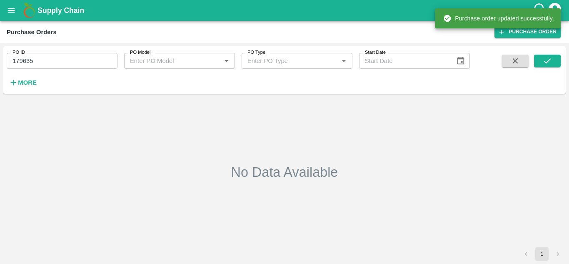
type input "179635"
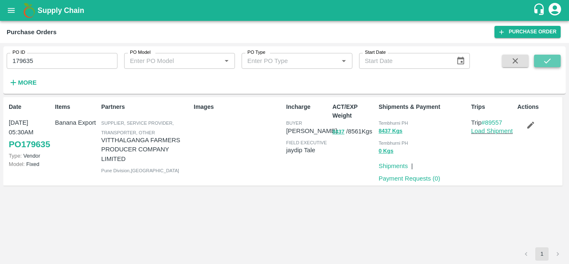
click at [544, 58] on icon "submit" at bounding box center [547, 60] width 9 height 9
click at [396, 165] on link "Shipments" at bounding box center [393, 165] width 29 height 7
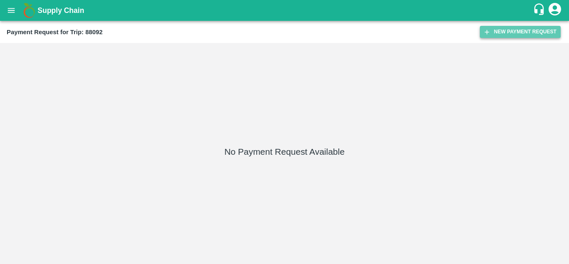
click at [512, 35] on button "New Payment Request" at bounding box center [520, 32] width 81 height 12
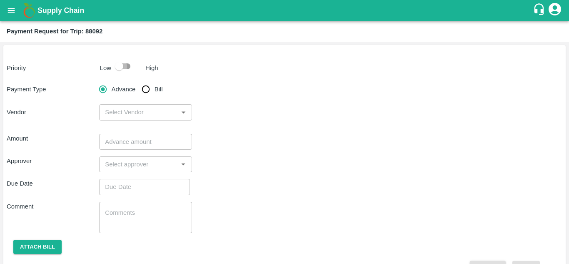
click at [124, 66] on input "checkbox" at bounding box center [118, 66] width 47 height 16
checkbox input "true"
click at [145, 88] on input "Bill" at bounding box center [145, 89] width 17 height 17
radio input "true"
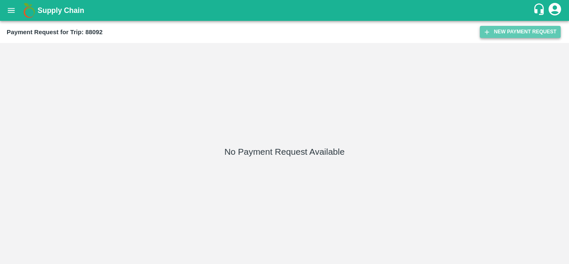
click at [515, 27] on button "New Payment Request" at bounding box center [520, 32] width 81 height 12
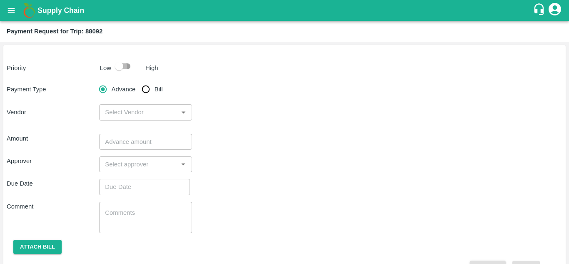
click at [129, 68] on input "checkbox" at bounding box center [118, 66] width 47 height 16
checkbox input "true"
click at [144, 85] on input "Bill" at bounding box center [145, 89] width 17 height 17
radio input "true"
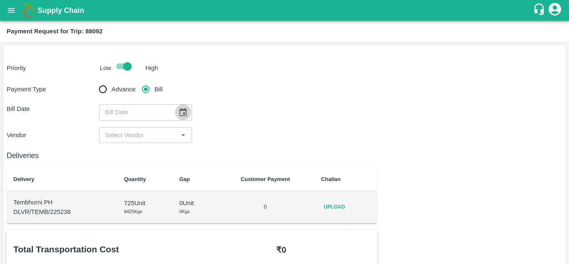
click at [183, 107] on icon "Choose date" at bounding box center [182, 111] width 9 height 9
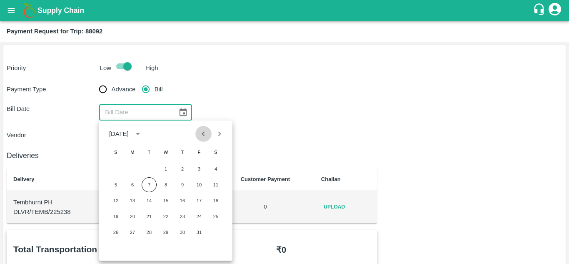
click at [204, 132] on icon "Previous month" at bounding box center [203, 133] width 9 height 9
click at [200, 187] on button "12" at bounding box center [199, 184] width 15 height 15
type input "12/09/2025"
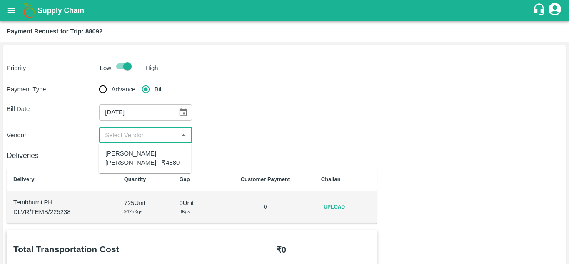
click at [134, 131] on input "input" at bounding box center [139, 135] width 74 height 11
click at [126, 154] on div "Dnyaneshwar Vitthal Godse - ₹4880" at bounding box center [144, 158] width 79 height 19
type input "Dnyaneshwar Vitthal Godse - ₹4880"
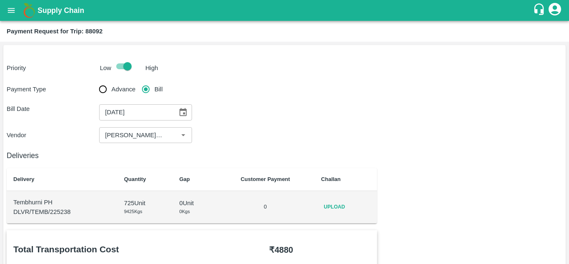
click at [319, 207] on td "Upload" at bounding box center [345, 207] width 63 height 32
click at [337, 207] on span "Upload" at bounding box center [334, 207] width 27 height 12
click at [0, 0] on input "Upload" at bounding box center [0, 0] width 0 height 0
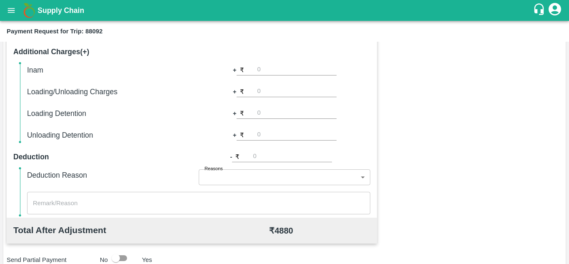
scroll to position [379, 0]
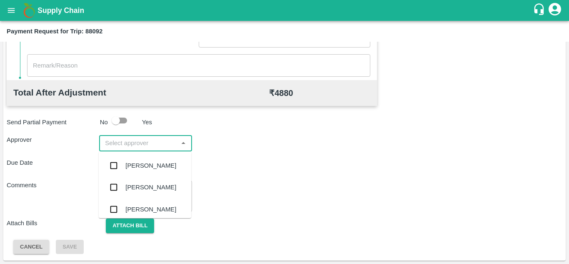
click at [128, 142] on input "input" at bounding box center [139, 142] width 74 height 11
type input "PRASAD"
click at [144, 166] on div "[PERSON_NAME]" at bounding box center [150, 165] width 51 height 9
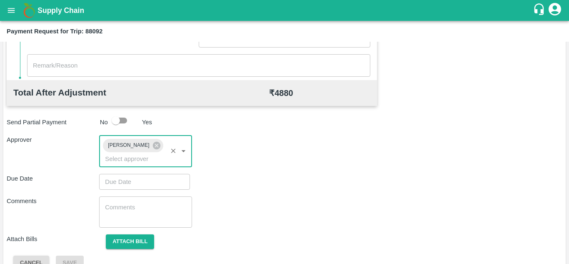
type input "DD/MM/YYYY hh:mm aa"
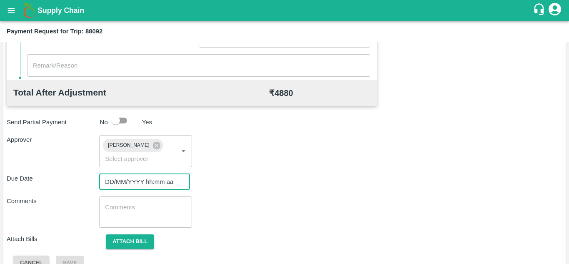
click at [120, 183] on input "DD/MM/YYYY hh:mm aa" at bounding box center [141, 182] width 85 height 16
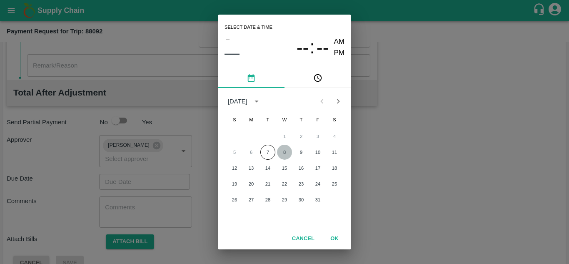
click at [286, 151] on button "8" at bounding box center [284, 151] width 15 height 15
type input "[DATE] 12:00 AM"
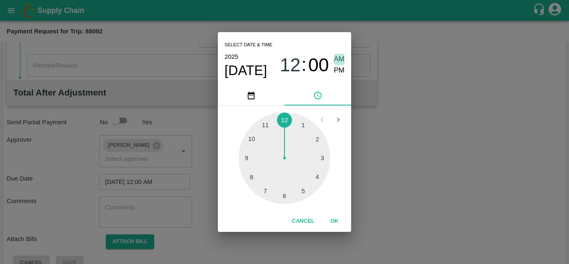
click at [341, 60] on span "AM" at bounding box center [339, 59] width 11 height 11
click at [335, 223] on button "OK" at bounding box center [334, 221] width 27 height 15
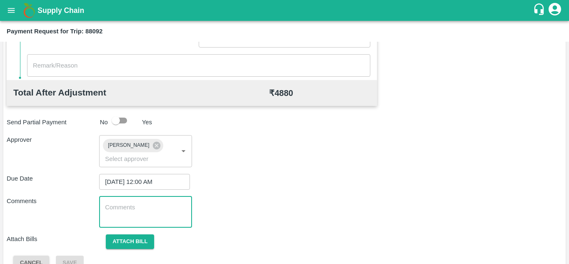
click at [142, 212] on textarea at bounding box center [145, 211] width 81 height 17
paste textarea "Transport Bill"
type textarea "Transport Bill"
click at [354, 202] on div "Comments Transport Bill x ​" at bounding box center [284, 211] width 555 height 31
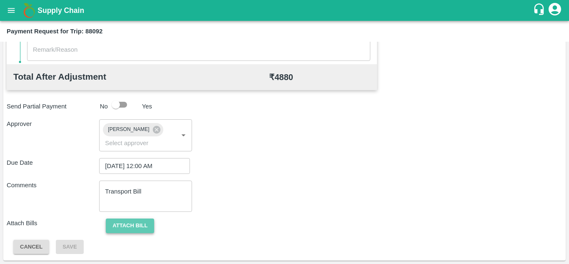
click at [147, 222] on button "Attach bill" at bounding box center [130, 225] width 48 height 15
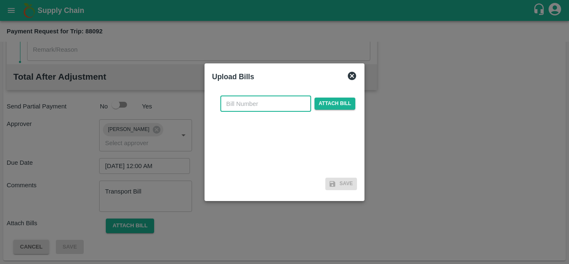
click at [242, 101] on input "text" at bounding box center [265, 104] width 91 height 16
type input "309"
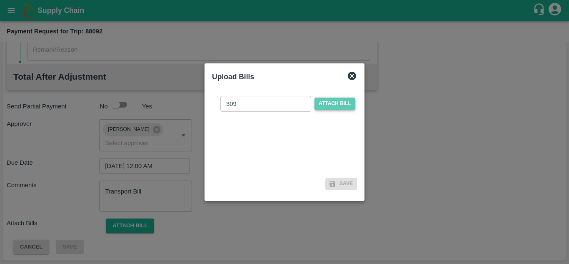
click at [334, 100] on span "Attach bill" at bounding box center [334, 103] width 41 height 12
click at [0, 0] on input "Attach bill" at bounding box center [0, 0] width 0 height 0
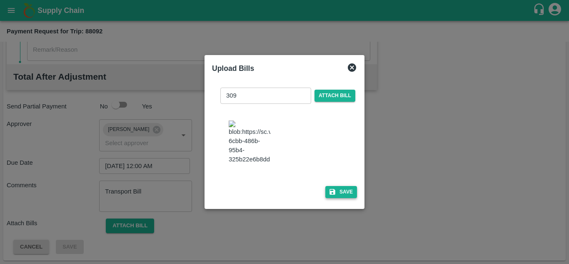
click at [345, 198] on button "Save" at bounding box center [341, 192] width 32 height 12
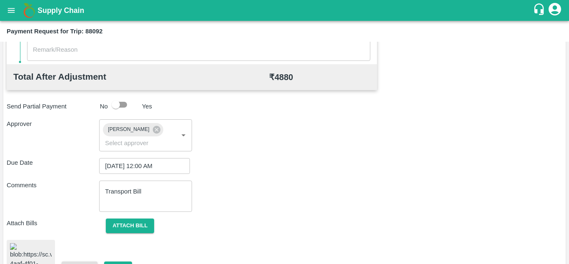
scroll to position [453, 0]
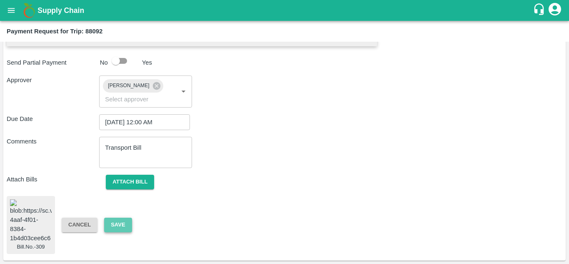
click at [113, 221] on button "Save" at bounding box center [117, 224] width 27 height 15
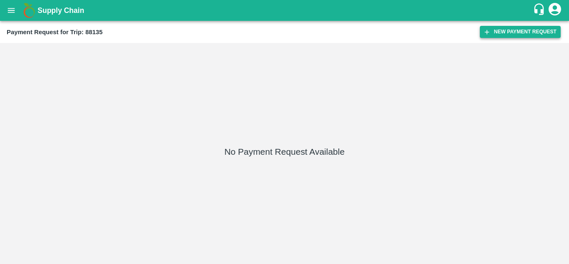
click at [520, 34] on button "New Payment Request" at bounding box center [520, 32] width 81 height 12
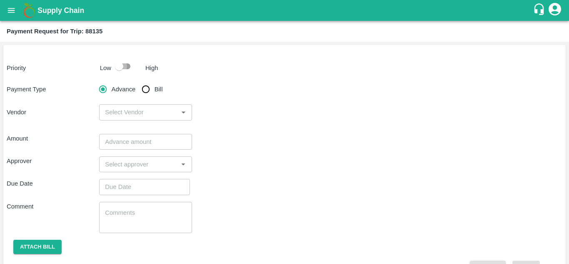
click at [125, 67] on input "checkbox" at bounding box center [118, 66] width 47 height 16
checkbox input "true"
click at [146, 90] on input "Bill" at bounding box center [145, 89] width 17 height 17
radio input "true"
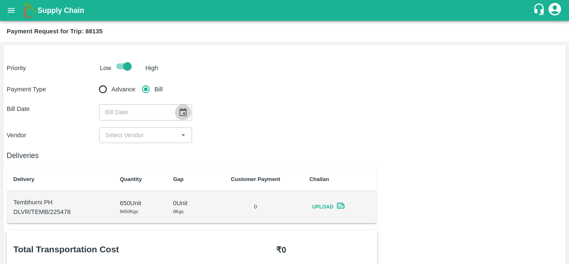
click at [186, 110] on icon "Choose date" at bounding box center [182, 111] width 9 height 9
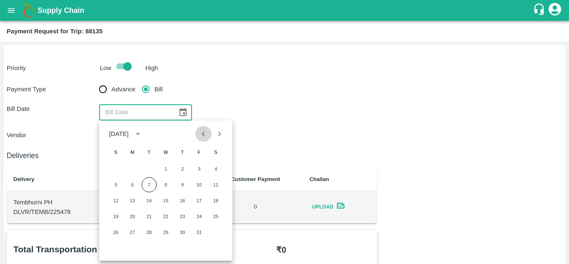
click at [201, 133] on icon "Previous month" at bounding box center [203, 133] width 9 height 9
click at [214, 183] on button "13" at bounding box center [215, 184] width 15 height 15
type input "[DATE]"
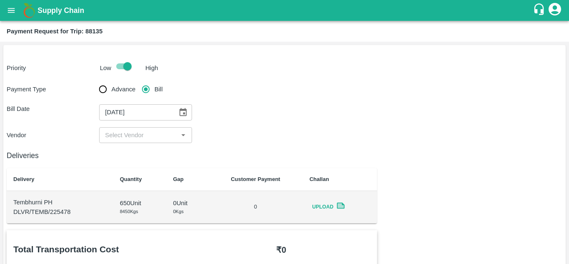
click at [141, 129] on div "​" at bounding box center [145, 135] width 92 height 16
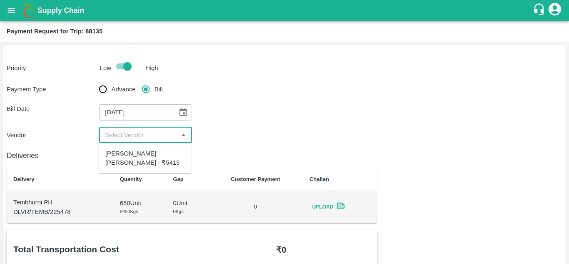
click at [135, 166] on div "[PERSON_NAME] [PERSON_NAME] - ₹5415" at bounding box center [144, 158] width 79 height 19
type input "Dnyaneshwar Vitthal Godse - ₹5415"
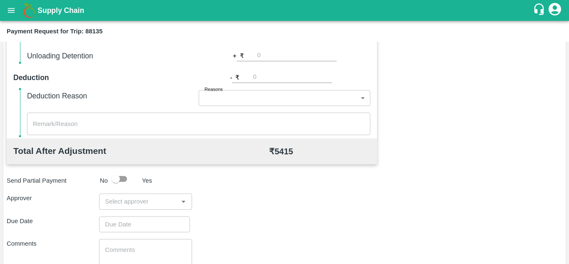
scroll to position [379, 0]
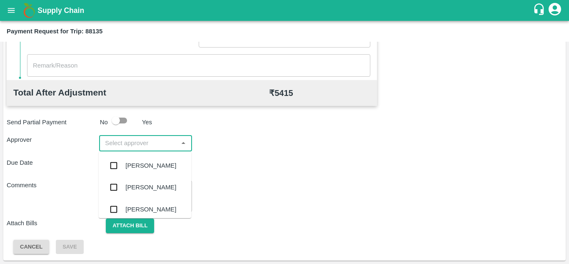
click at [114, 144] on input "input" at bounding box center [139, 142] width 74 height 11
type input "PRASAD"
click at [150, 158] on div "Prasad Waghade" at bounding box center [145, 165] width 92 height 22
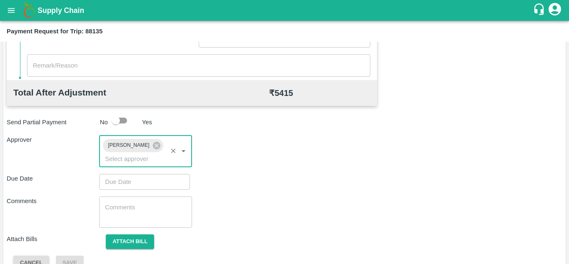
type input "DD/MM/YYYY hh:mm aa"
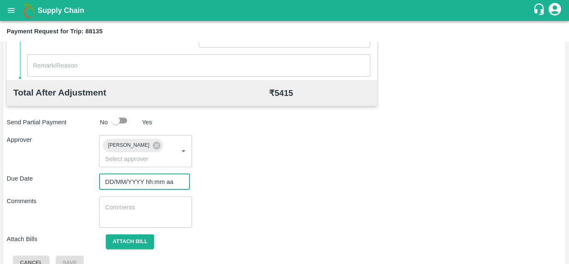
click at [115, 186] on input "DD/MM/YYYY hh:mm aa" at bounding box center [141, 182] width 85 height 16
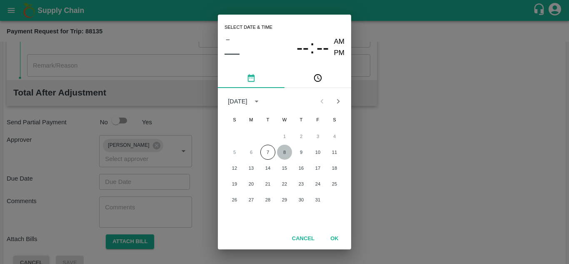
click at [289, 157] on button "8" at bounding box center [284, 151] width 15 height 15
type input "[DATE] 12:00 AM"
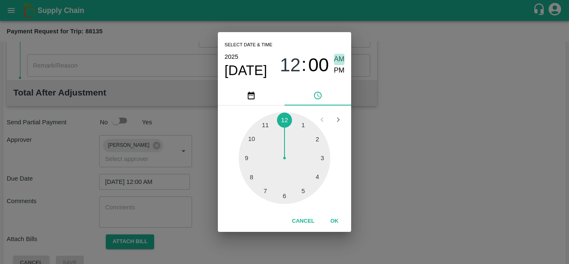
click at [339, 60] on span "AM" at bounding box center [339, 59] width 11 height 11
click at [334, 223] on button "OK" at bounding box center [334, 221] width 27 height 15
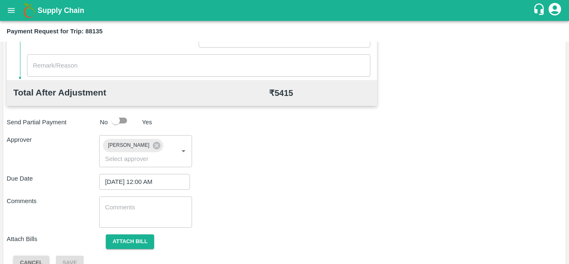
click at [147, 222] on div "x ​" at bounding box center [145, 211] width 92 height 31
paste textarea "Transport Bill"
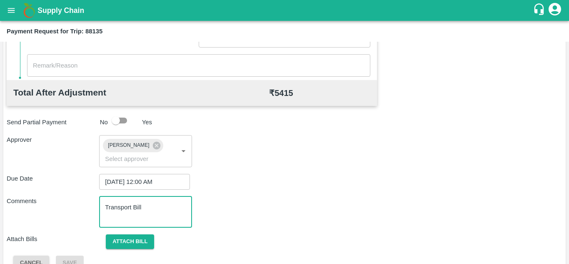
scroll to position [395, 0]
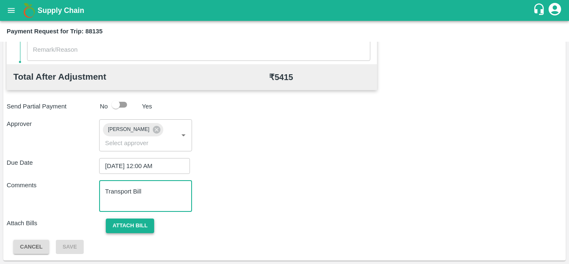
type textarea "Transport Bill"
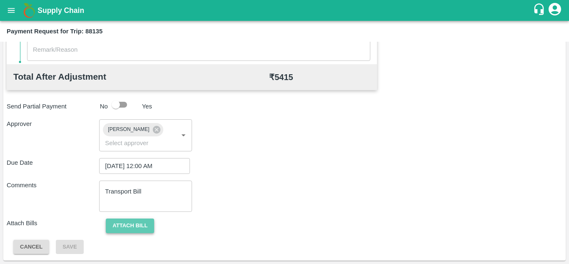
click at [130, 224] on button "Attach bill" at bounding box center [130, 225] width 48 height 15
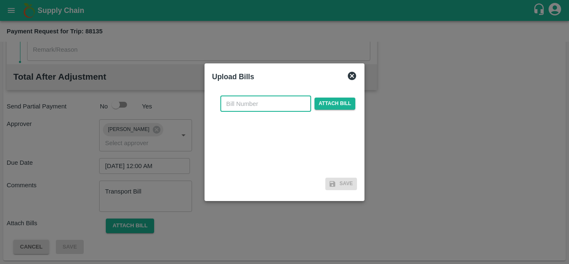
click at [244, 102] on input "text" at bounding box center [265, 104] width 91 height 16
type input "310"
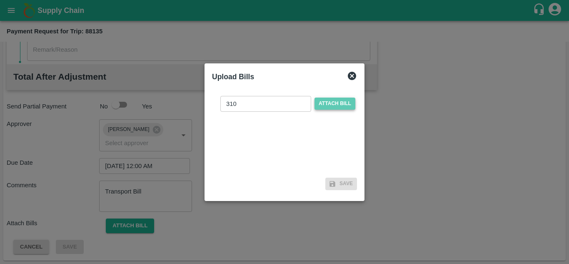
click at [337, 104] on span "Attach bill" at bounding box center [334, 103] width 41 height 12
click at [0, 0] on input "Attach bill" at bounding box center [0, 0] width 0 height 0
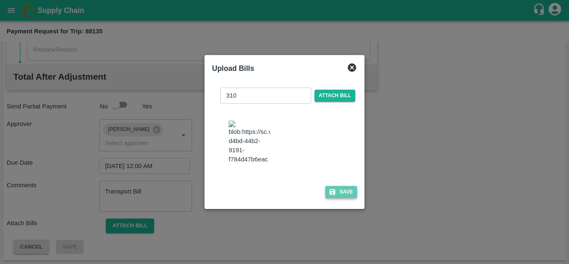
click at [345, 197] on button "Save" at bounding box center [341, 192] width 32 height 12
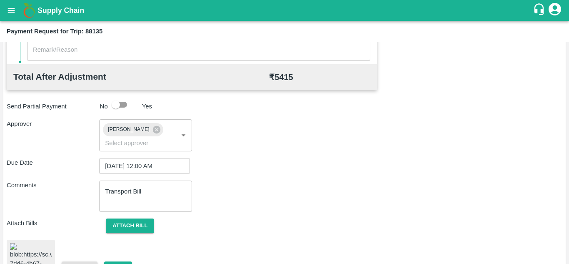
scroll to position [457, 0]
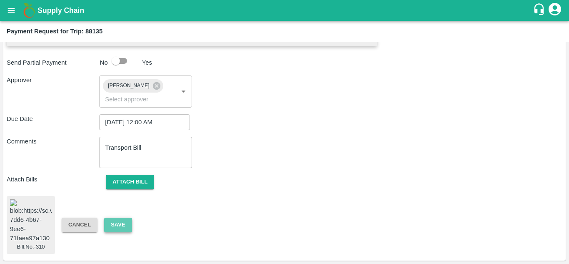
click at [115, 217] on button "Save" at bounding box center [117, 224] width 27 height 15
click at [118, 217] on button "Save" at bounding box center [117, 224] width 27 height 15
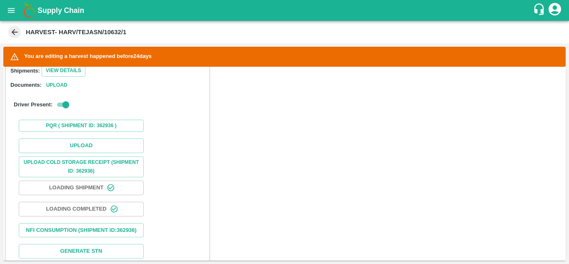
scroll to position [247, 0]
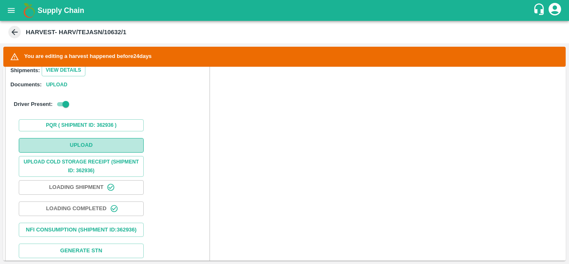
click at [94, 139] on button "Upload" at bounding box center [81, 145] width 125 height 15
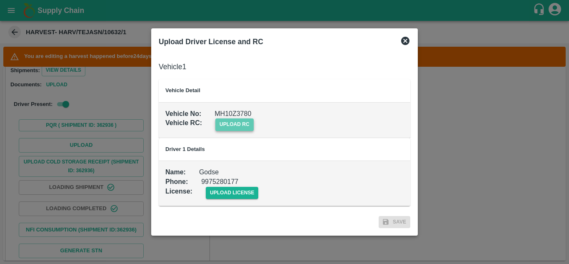
click at [230, 125] on span "upload rc" at bounding box center [234, 124] width 38 height 12
click at [0, 0] on input "upload rc" at bounding box center [0, 0] width 0 height 0
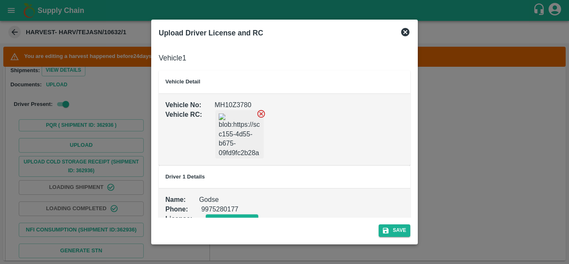
scroll to position [19, 0]
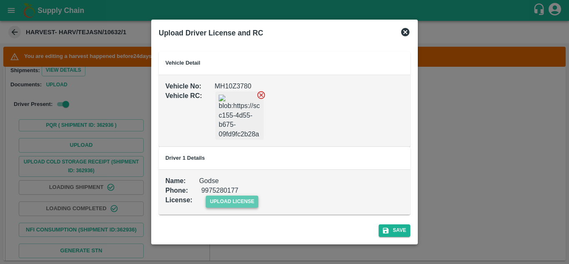
click at [245, 198] on span "upload license" at bounding box center [232, 201] width 53 height 12
click at [0, 0] on input "upload license" at bounding box center [0, 0] width 0 height 0
click at [398, 229] on button "Save" at bounding box center [395, 230] width 32 height 12
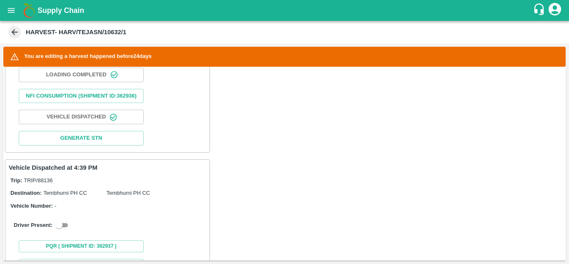
scroll to position [386, 0]
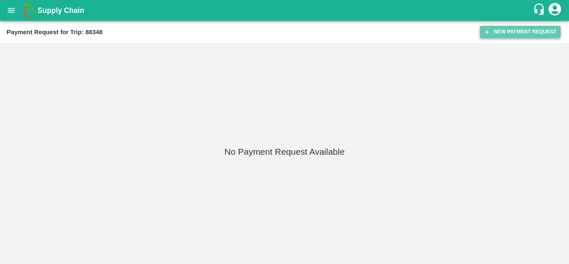
click at [513, 30] on button "New Payment Request" at bounding box center [520, 32] width 81 height 12
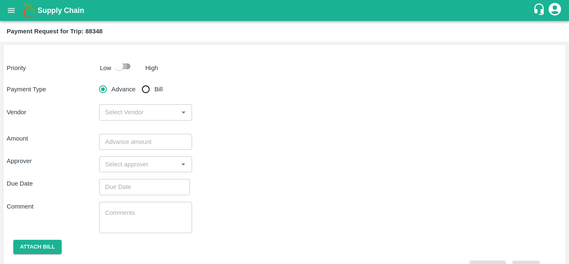
click at [126, 65] on input "checkbox" at bounding box center [118, 66] width 47 height 16
checkbox input "true"
click at [142, 89] on input "Bill" at bounding box center [145, 89] width 17 height 17
radio input "true"
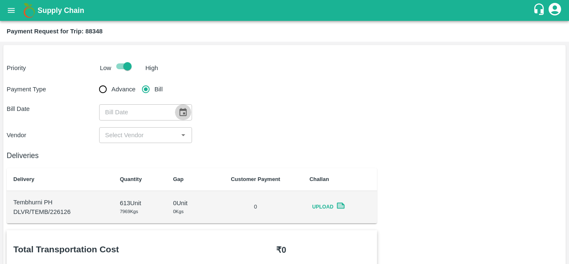
click at [179, 111] on icon "Choose date" at bounding box center [182, 112] width 7 height 8
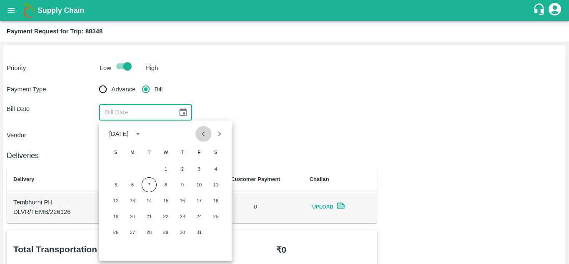
click at [202, 135] on icon "Previous month" at bounding box center [203, 133] width 9 height 9
click at [132, 200] on button "15" at bounding box center [132, 200] width 15 height 15
type input "[DATE]"
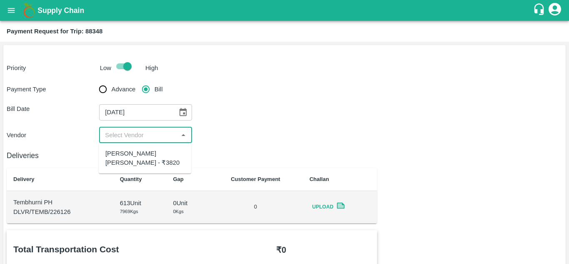
click at [138, 137] on input "input" at bounding box center [139, 135] width 74 height 11
click at [139, 154] on div "[PERSON_NAME] [PERSON_NAME] - ₹3820" at bounding box center [144, 158] width 79 height 19
type input "[PERSON_NAME] [PERSON_NAME] - ₹3820"
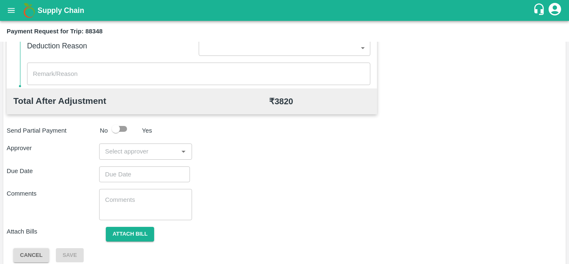
scroll to position [379, 0]
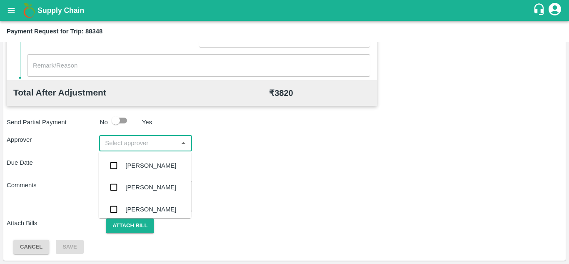
click at [112, 144] on input "input" at bounding box center [139, 142] width 74 height 11
type input "PRASAD"
click at [142, 168] on div "[PERSON_NAME]" at bounding box center [150, 165] width 51 height 9
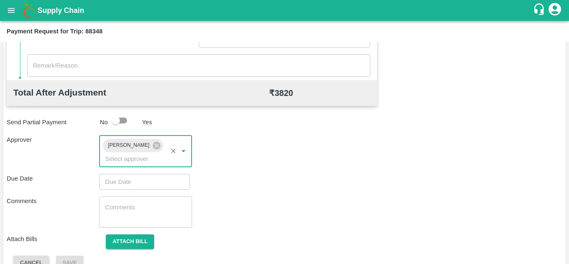
type input "DD/MM/YYYY hh:mm aa"
click at [115, 178] on input "DD/MM/YYYY hh:mm aa" at bounding box center [141, 182] width 85 height 16
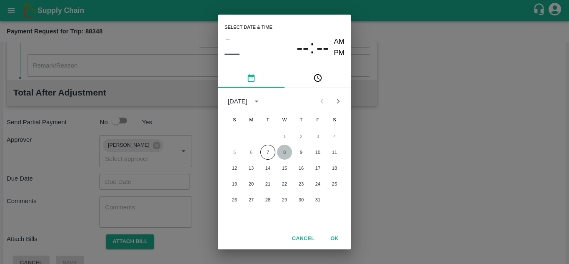
click at [284, 152] on button "8" at bounding box center [284, 151] width 15 height 15
type input "[DATE] 12:00 AM"
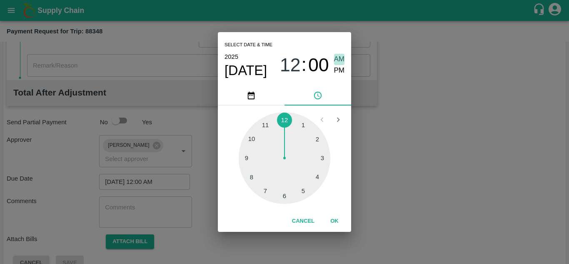
click at [342, 57] on span "AM" at bounding box center [339, 59] width 11 height 11
click at [332, 217] on button "OK" at bounding box center [334, 221] width 27 height 15
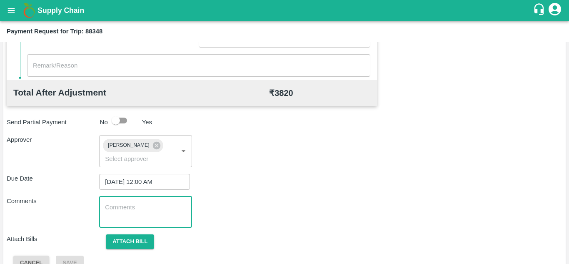
click at [156, 212] on textarea at bounding box center [145, 211] width 81 height 17
paste textarea "Transport Bill"
type textarea "Transport Bill"
click at [373, 210] on div "Comments Transport Bill x ​" at bounding box center [284, 211] width 555 height 31
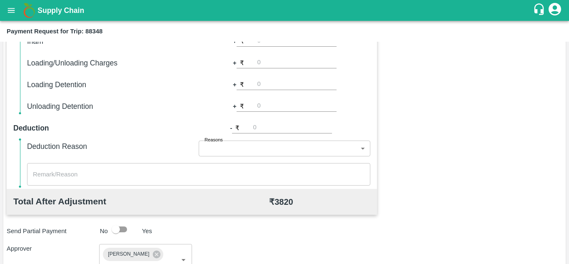
scroll to position [395, 0]
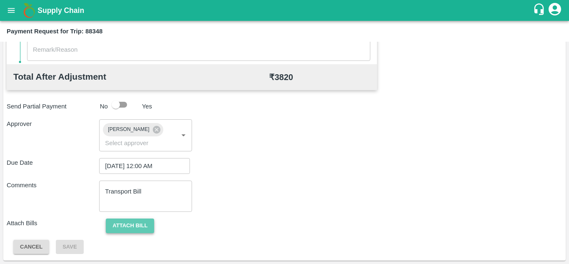
click at [136, 220] on button "Attach bill" at bounding box center [130, 225] width 48 height 15
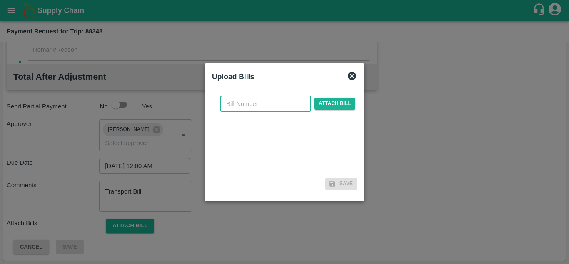
click at [232, 106] on input "text" at bounding box center [265, 104] width 91 height 16
type input "311"
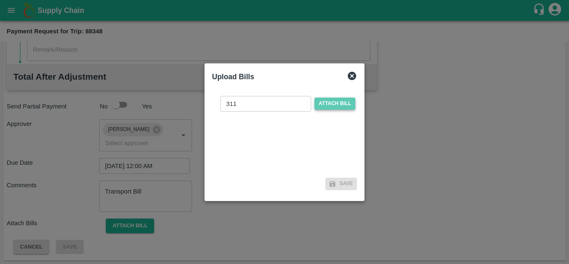
click at [353, 105] on span "Attach bill" at bounding box center [334, 103] width 41 height 12
click at [0, 0] on input "Attach bill" at bounding box center [0, 0] width 0 height 0
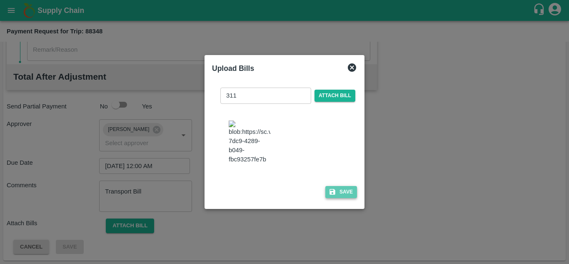
click at [345, 198] on button "Save" at bounding box center [341, 192] width 32 height 12
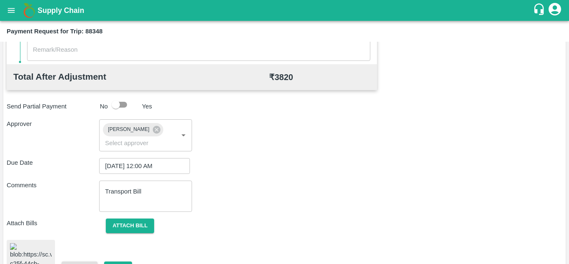
scroll to position [459, 0]
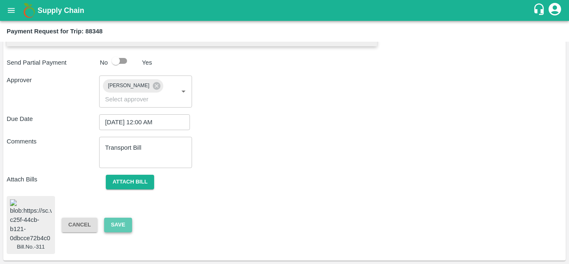
click at [124, 217] on button "Save" at bounding box center [117, 224] width 27 height 15
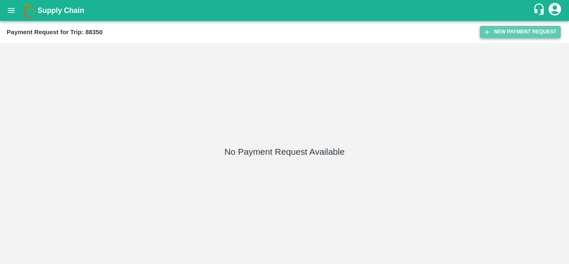
click at [514, 32] on button "New Payment Request" at bounding box center [520, 32] width 81 height 12
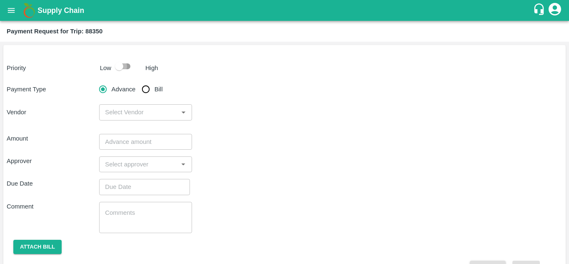
click at [124, 67] on input "checkbox" at bounding box center [118, 66] width 47 height 16
checkbox input "true"
click at [142, 92] on input "Bill" at bounding box center [145, 89] width 17 height 17
radio input "true"
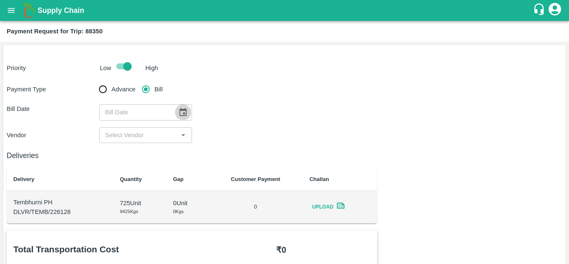
click at [184, 109] on icon "Choose date" at bounding box center [182, 112] width 7 height 8
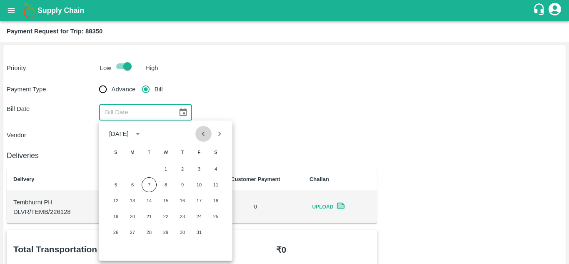
click at [203, 139] on button "Previous month" at bounding box center [203, 134] width 16 height 16
click at [134, 201] on button "15" at bounding box center [132, 200] width 15 height 15
type input "[DATE]"
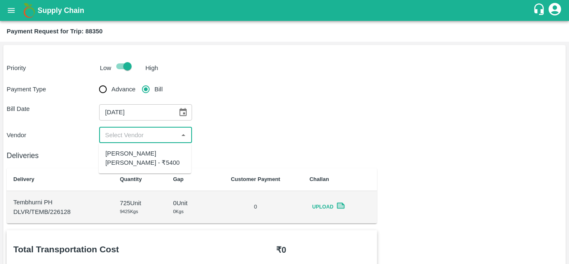
click at [137, 135] on input "input" at bounding box center [139, 135] width 74 height 11
click at [137, 151] on div "[PERSON_NAME] [PERSON_NAME] - ₹5400" at bounding box center [144, 158] width 79 height 19
type input "[PERSON_NAME] [PERSON_NAME] - ₹5400"
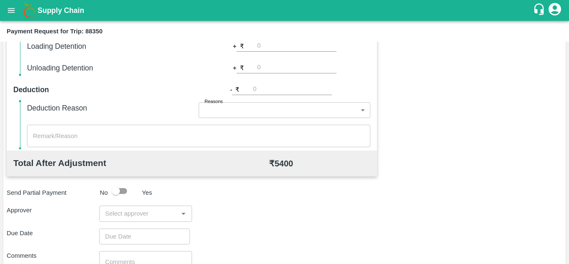
scroll to position [379, 0]
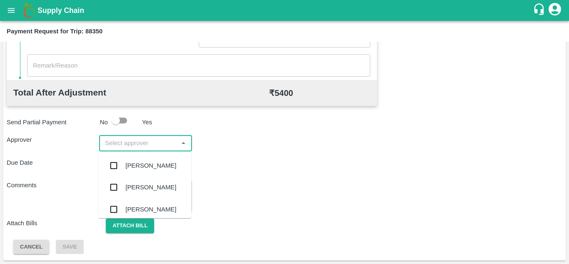
click at [113, 139] on input "input" at bounding box center [139, 142] width 74 height 11
type input "PRASAD"
click at [146, 164] on div "[PERSON_NAME]" at bounding box center [150, 165] width 51 height 9
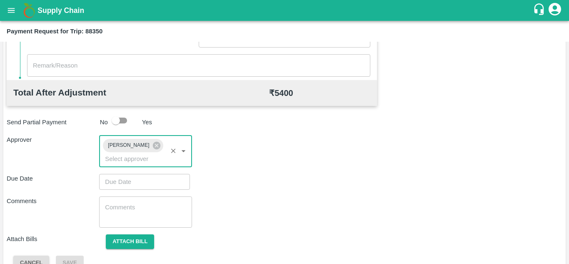
type input "DD/MM/YYYY hh:mm aa"
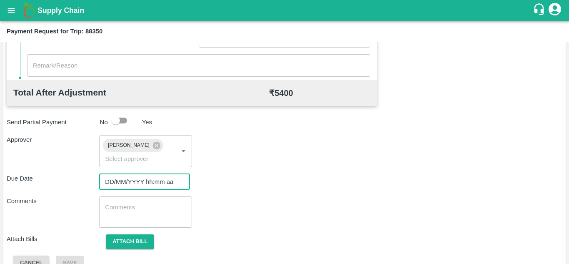
click at [120, 180] on input "DD/MM/YYYY hh:mm aa" at bounding box center [141, 182] width 85 height 16
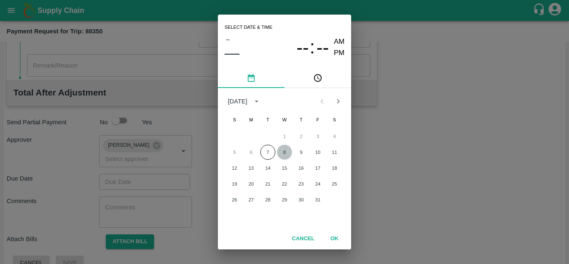
click at [281, 152] on button "8" at bounding box center [284, 151] width 15 height 15
type input "08/10/2025 12:00 AM"
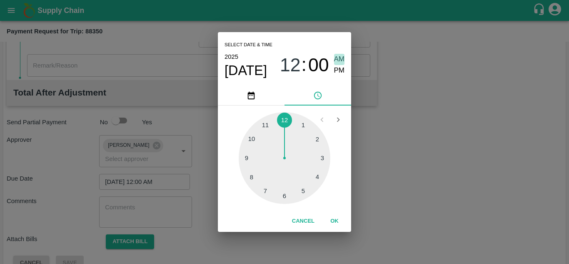
click at [338, 58] on span "AM" at bounding box center [339, 59] width 11 height 11
click at [333, 224] on button "OK" at bounding box center [334, 221] width 27 height 15
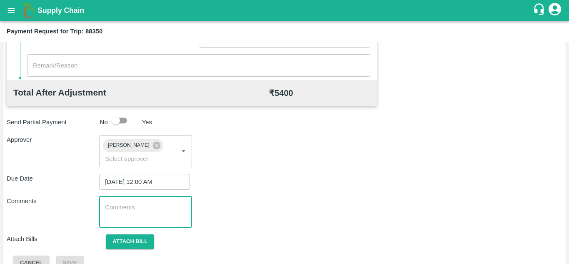
click at [141, 204] on textarea at bounding box center [145, 211] width 81 height 17
paste textarea "Transport Bill"
click at [141, 204] on textarea "Transport Bill" at bounding box center [145, 211] width 81 height 17
type textarea "Transport Bill"
click at [384, 187] on div "Due Date 08/10/2025 12:00 AM ​" at bounding box center [284, 182] width 555 height 16
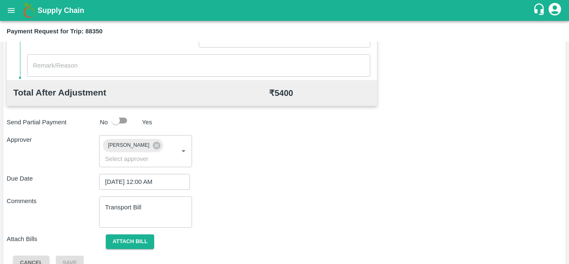
scroll to position [395, 0]
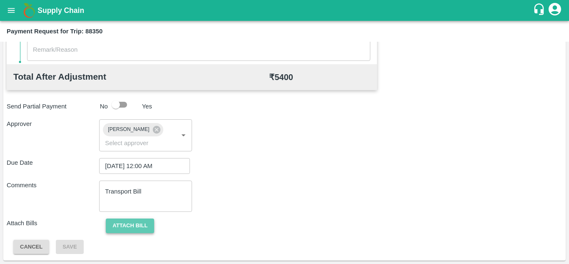
click at [134, 224] on button "Attach bill" at bounding box center [130, 225] width 48 height 15
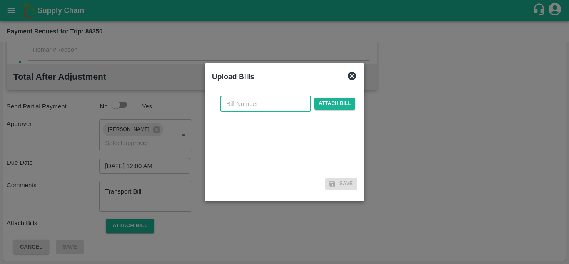
click at [246, 103] on input "text" at bounding box center [265, 104] width 91 height 16
type input "312"
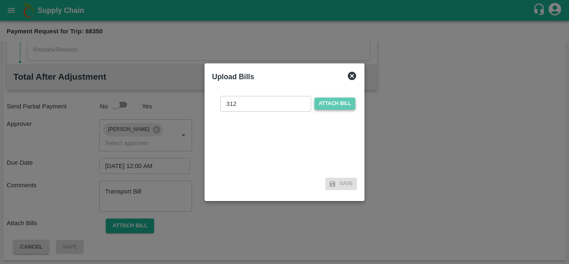
click at [329, 105] on span "Attach bill" at bounding box center [334, 103] width 41 height 12
click at [0, 0] on input "Attach bill" at bounding box center [0, 0] width 0 height 0
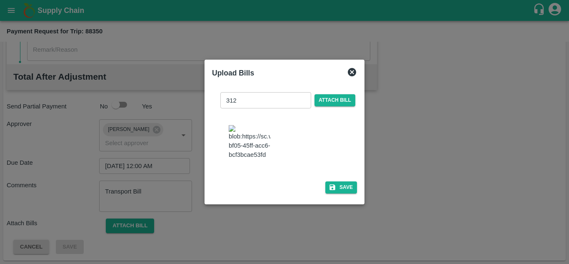
click at [255, 125] on img at bounding box center [250, 142] width 42 height 35
click at [339, 94] on span "Attach bill" at bounding box center [334, 100] width 41 height 12
click at [0, 0] on input "Attach bill" at bounding box center [0, 0] width 0 height 0
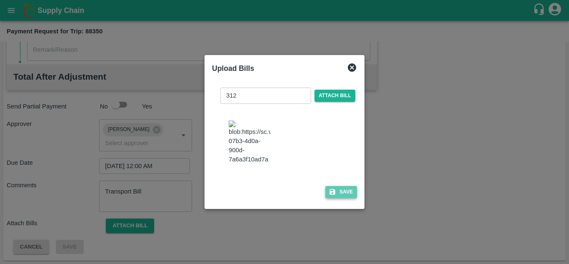
click at [343, 198] on button "Save" at bounding box center [341, 192] width 32 height 12
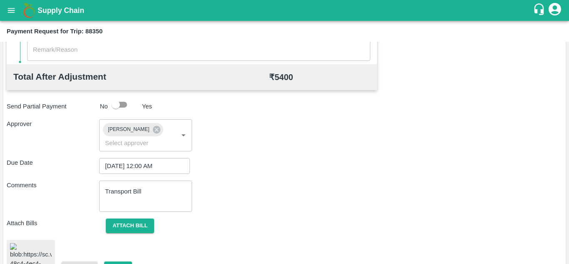
scroll to position [456, 0]
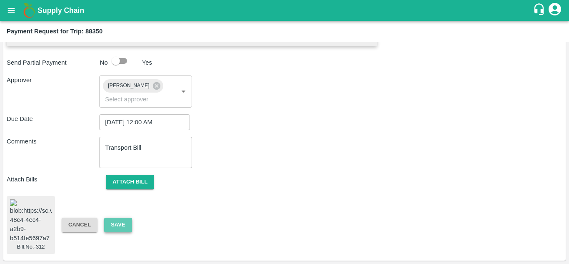
click at [124, 217] on button "Save" at bounding box center [117, 224] width 27 height 15
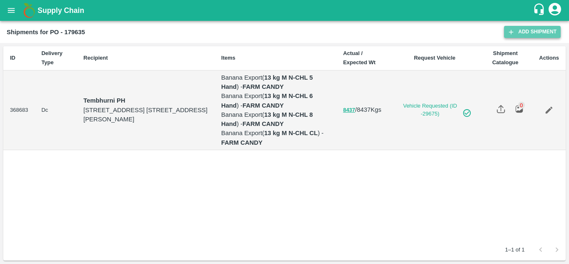
click at [525, 32] on link "Add Shipment" at bounding box center [532, 32] width 57 height 12
click at [547, 109] on icon "Edit" at bounding box center [548, 109] width 9 height 9
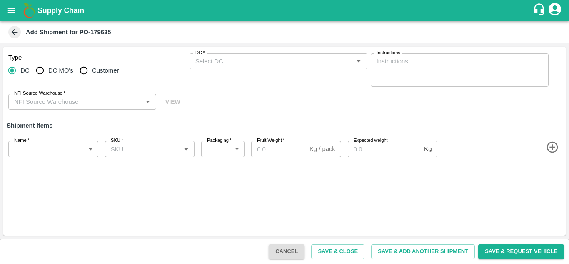
type input "64942-VITTHALGANGA FARMERS PRODUCER COMPANY LIMITED"
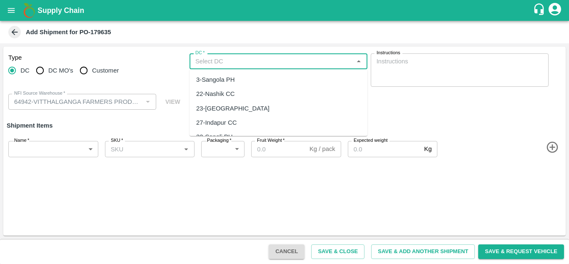
click at [205, 64] on input "DC   *" at bounding box center [271, 61] width 159 height 11
click at [230, 76] on div "61-Tembhurni PH" at bounding box center [220, 79] width 48 height 9
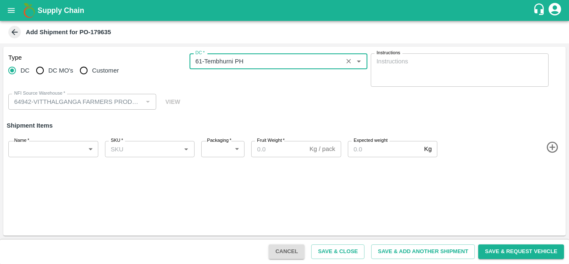
type input "61-Tembhurni PH"
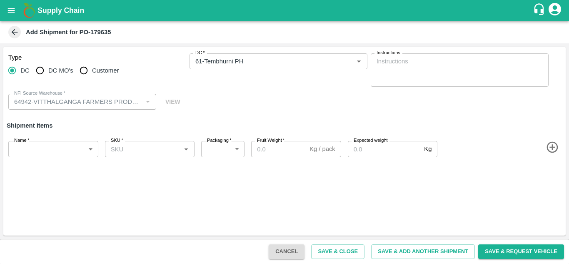
click at [246, 93] on div "Type DC DC MO's Customer DC   * DC   * Instructions x Instructions NFI Source W…" at bounding box center [284, 82] width 562 height 70
click at [69, 143] on body "Supply Chain Add Shipment for PO-179635 Type [GEOGRAPHIC_DATA] DC MO's Customer…" at bounding box center [284, 132] width 569 height 264
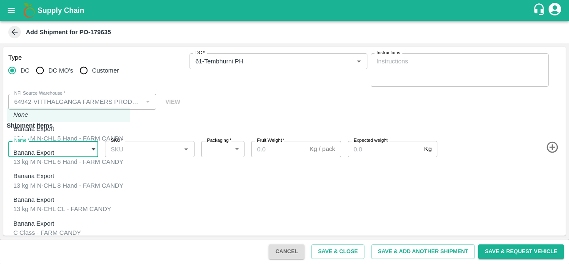
click at [30, 242] on p "Banana Export" at bounding box center [33, 246] width 41 height 9
type input "2100981"
type input "258"
type input "24"
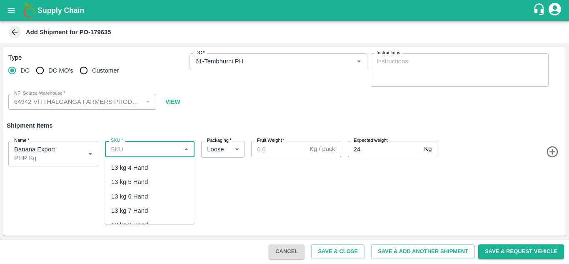
click at [132, 143] on input "SKU   *" at bounding box center [142, 148] width 71 height 11
click at [132, 169] on div "PHR Kg" at bounding box center [122, 167] width 22 height 9
type input "PHR Kg"
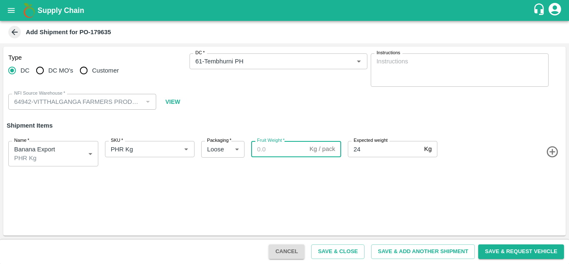
click at [272, 149] on input "Fruit Weight   *" at bounding box center [278, 149] width 55 height 16
type input "24"
click at [376, 200] on div "Type DC DC MO's Customer DC   * DC   * Instructions x Instructions NFI Source W…" at bounding box center [284, 141] width 562 height 189
click at [421, 250] on button "Save & Add Another Shipment" at bounding box center [423, 251] width 104 height 15
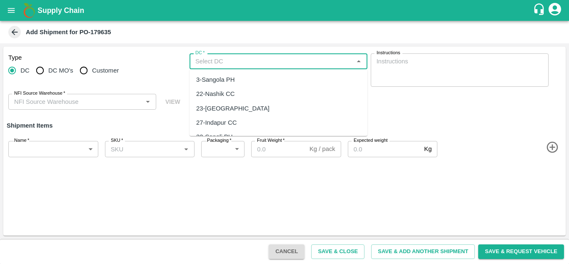
click at [210, 65] on input "DC   *" at bounding box center [271, 61] width 159 height 11
type input "64942-VITTHALGANGA FARMERS PRODUCER COMPANY LIMITED"
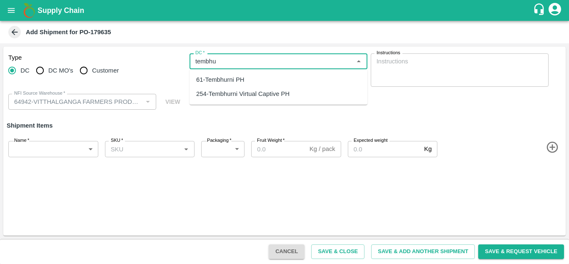
click at [233, 82] on div "61-Tembhurni PH" at bounding box center [220, 79] width 48 height 9
type input "61-Tembhurni PH"
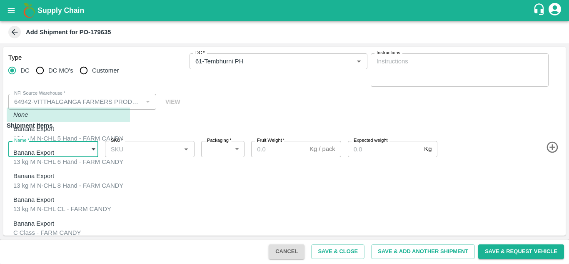
click at [67, 148] on body "Supply Chain Add Shipment for PO-179635 Type DC DC MO's Customer DC   * DC   * …" at bounding box center [284, 132] width 569 height 264
click at [35, 219] on p "Banana Export" at bounding box center [44, 223] width 63 height 9
type input "2098933"
type input "258"
type input "100"
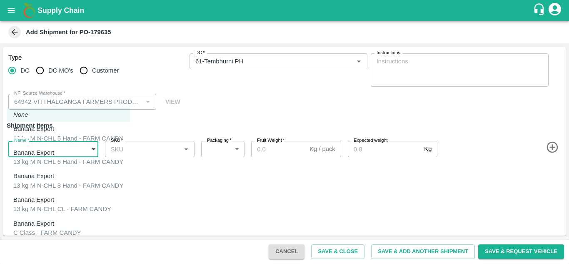
type input "100"
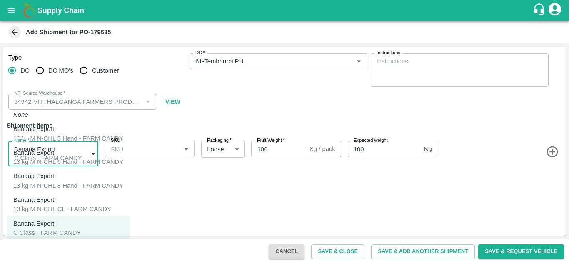
click at [63, 149] on body "Supply Chain Add Shipment for PO-179635 Type DC DC MO's Customer DC   * DC   * …" at bounding box center [284, 132] width 569 height 264
click at [199, 200] on div at bounding box center [284, 132] width 569 height 264
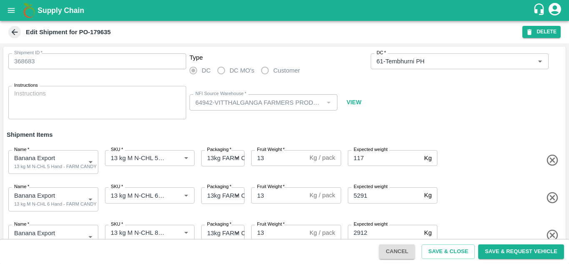
scroll to position [57, 0]
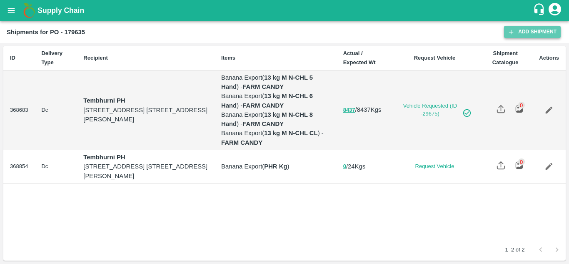
click at [529, 33] on link "Add Shipment" at bounding box center [532, 32] width 57 height 12
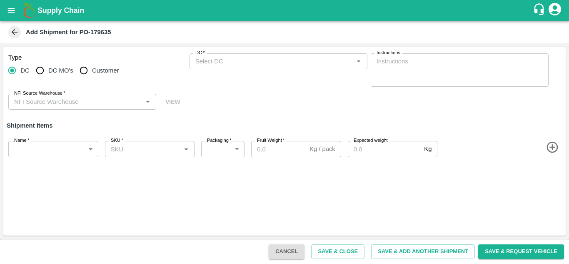
type input "64942-VITTHALGANGA FARMERS PRODUCER COMPANY LIMITED"
drag, startPoint x: 194, startPoint y: 72, endPoint x: 211, endPoint y: 59, distance: 21.4
click at [211, 59] on div "DC   * DC   *" at bounding box center [278, 69] width 178 height 33
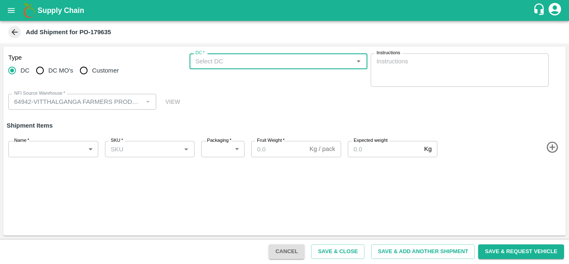
click at [211, 59] on input "DC   *" at bounding box center [271, 61] width 159 height 11
click at [244, 84] on div "61-Tembhurni PH" at bounding box center [278, 79] width 178 height 14
type input "61-Tembhurni PH"
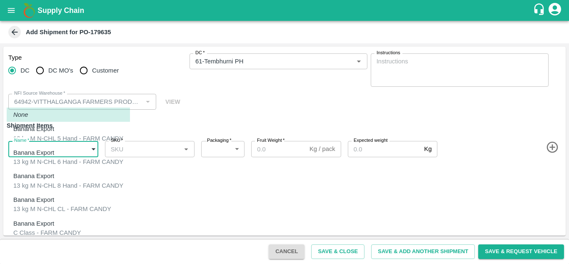
click at [38, 145] on body "Supply Chain Add Shipment for PO-179635 Type [GEOGRAPHIC_DATA] DC MO's Customer…" at bounding box center [284, 132] width 569 height 264
click at [169, 188] on div at bounding box center [284, 132] width 569 height 264
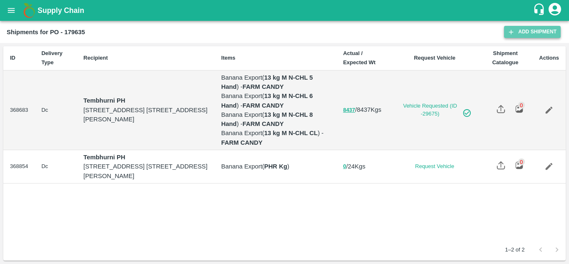
click at [533, 30] on link "Add Shipment" at bounding box center [532, 32] width 57 height 12
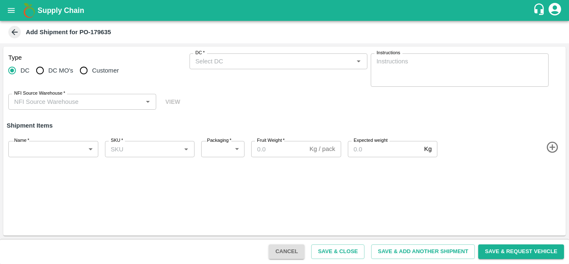
type input "64942-VITTHALGANGA FARMERS PRODUCER COMPANY LIMITED"
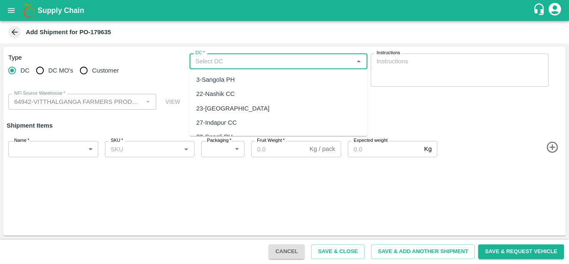
click at [201, 66] on input "DC   *" at bounding box center [271, 61] width 159 height 11
click at [228, 82] on div "61-Tembhurni PH" at bounding box center [220, 79] width 48 height 9
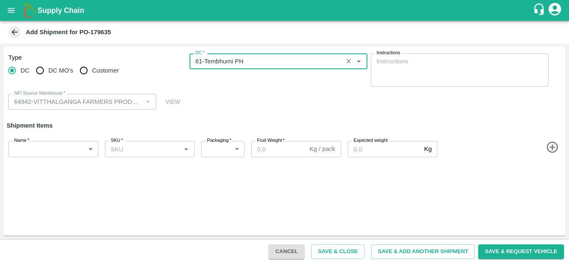
type input "61-Tembhurni PH"
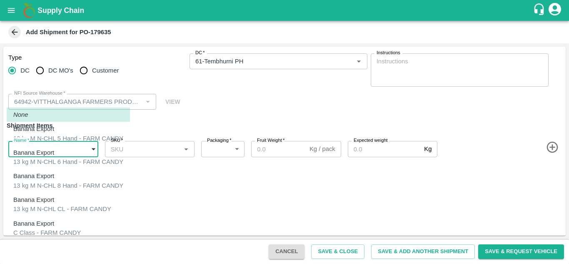
click at [71, 146] on body "Supply Chain Add Shipment for PO-179635 Type [GEOGRAPHIC_DATA] DC MO's Customer…" at bounding box center [284, 132] width 569 height 264
click at [149, 167] on div at bounding box center [284, 132] width 569 height 264
click at [57, 154] on body "Supply Chain Add Shipment for PO-179635 Type [GEOGRAPHIC_DATA] DC MO's Customer…" at bounding box center [284, 132] width 569 height 264
click at [184, 201] on div at bounding box center [284, 132] width 569 height 264
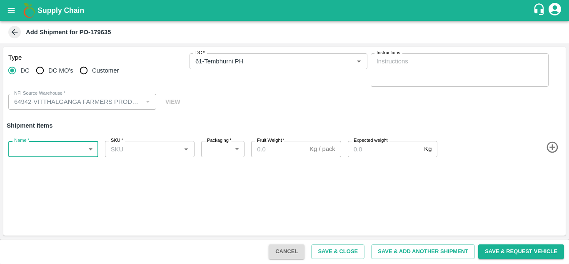
click at [75, 148] on body "Supply Chain Add Shipment for PO-179635 Type [GEOGRAPHIC_DATA] DC MO's Customer…" at bounding box center [284, 132] width 569 height 264
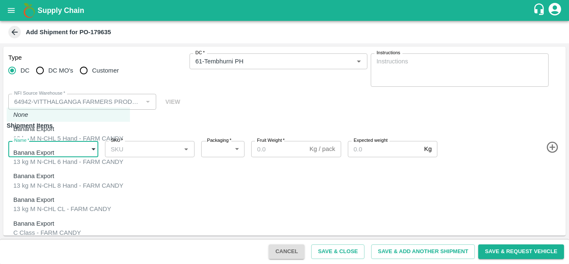
click at [42, 228] on div "C Class - FARM CANDY" at bounding box center [46, 232] width 67 height 9
type input "2098933"
type input "258"
type input "100"
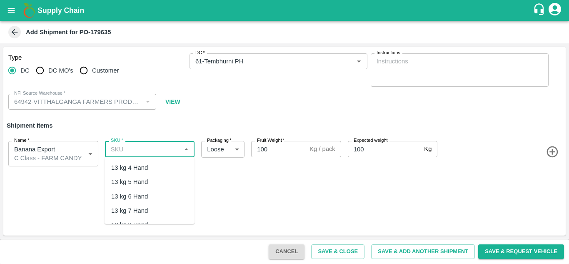
click at [130, 151] on input "SKU   *" at bounding box center [142, 148] width 71 height 11
click at [135, 166] on div "C Class" at bounding box center [150, 167] width 90 height 14
type input "C Class"
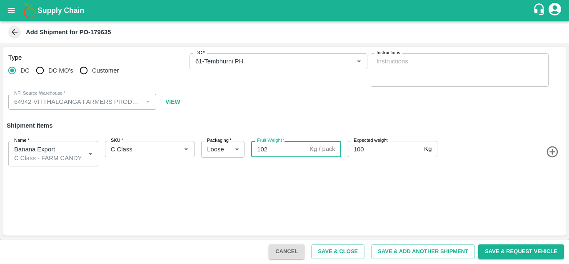
type input "102"
click at [313, 200] on div "Type DC DC MO's Customer DC   * DC   * Instructions x Instructions NFI Source W…" at bounding box center [284, 141] width 562 height 189
click at [346, 252] on button "Save & Close" at bounding box center [337, 251] width 53 height 15
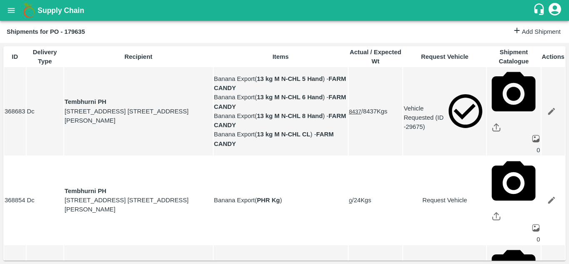
click at [14, 11] on icon "open drawer" at bounding box center [11, 10] width 9 height 9
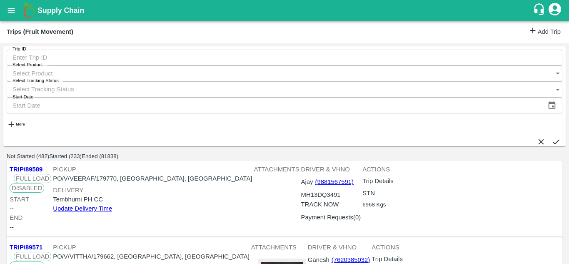
click at [538, 32] on link "Add Trip" at bounding box center [544, 32] width 32 height 12
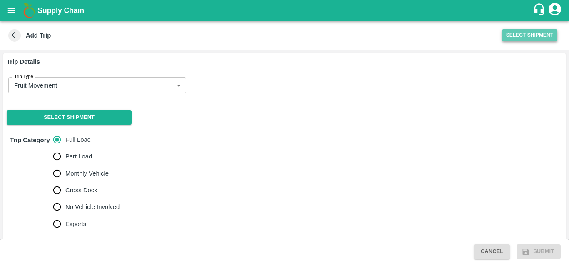
click at [528, 32] on button "Select Shipment" at bounding box center [529, 35] width 55 height 12
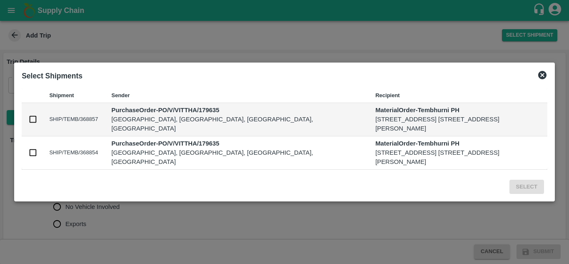
click at [27, 110] on td at bounding box center [32, 119] width 21 height 33
click at [31, 115] on input "checkbox" at bounding box center [32, 119] width 9 height 9
checkbox input "true"
click at [34, 155] on input "checkbox" at bounding box center [32, 152] width 9 height 9
checkbox input "true"
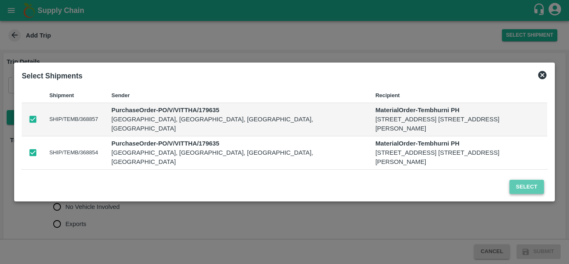
click at [527, 192] on button "Select" at bounding box center [526, 186] width 35 height 15
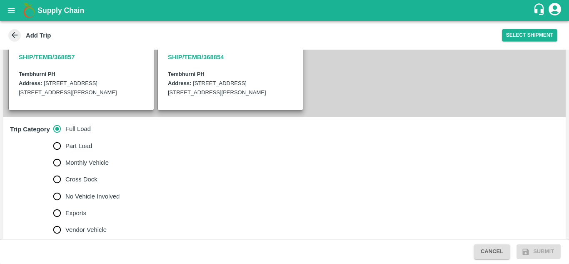
scroll to position [190, 0]
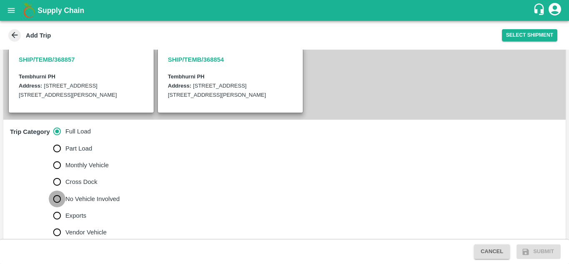
click at [53, 200] on input "No Vehicle Involved" at bounding box center [57, 198] width 17 height 17
radio input "true"
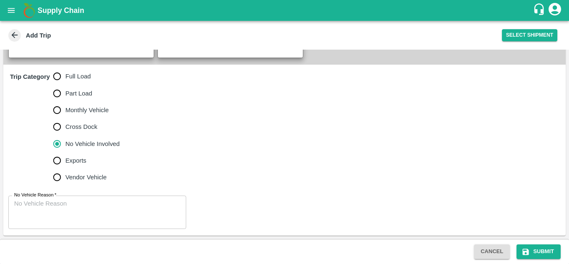
drag, startPoint x: 62, startPoint y: 194, endPoint x: 30, endPoint y: 209, distance: 35.2
click at [30, 209] on div "No Vehicle Reason   * x No Vehicle Reason" at bounding box center [284, 212] width 562 height 47
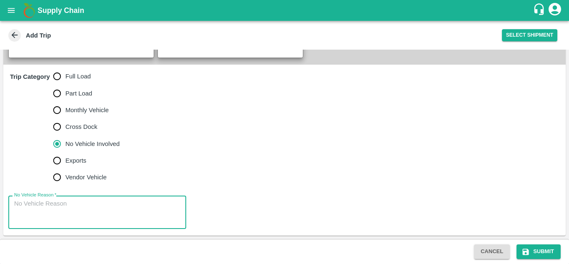
click at [30, 209] on textarea "No Vehicle Reason   *" at bounding box center [97, 212] width 166 height 26
type textarea "Field Dump"
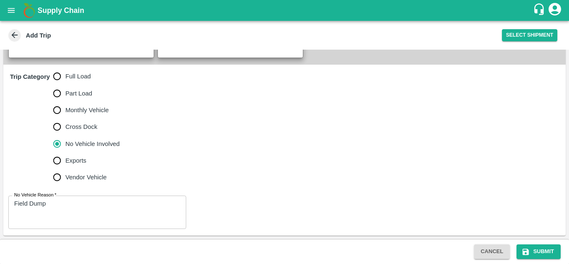
click at [264, 182] on div "Trip Category Full Load Part Load Monthly Vehicle Cross Dock No Vehicle Involve…" at bounding box center [284, 127] width 562 height 124
click at [549, 252] on button "Submit" at bounding box center [538, 251] width 44 height 15
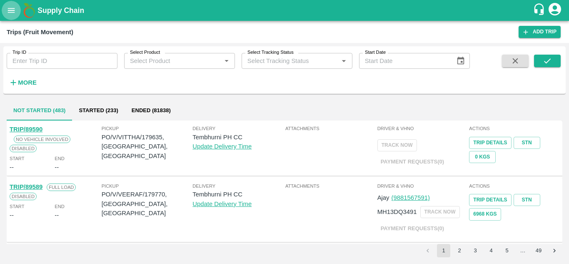
click at [12, 10] on icon "open drawer" at bounding box center [11, 10] width 9 height 9
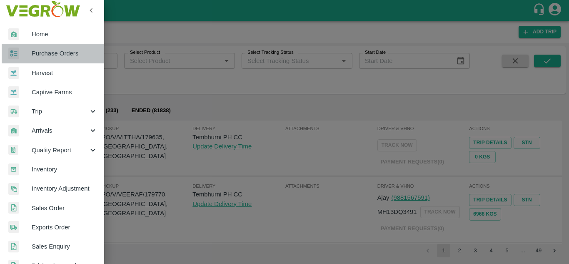
click at [56, 53] on span "Purchase Orders" at bounding box center [65, 53] width 66 height 9
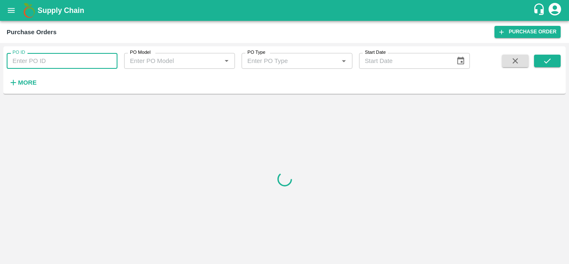
click at [16, 65] on input "PO ID" at bounding box center [62, 61] width 111 height 16
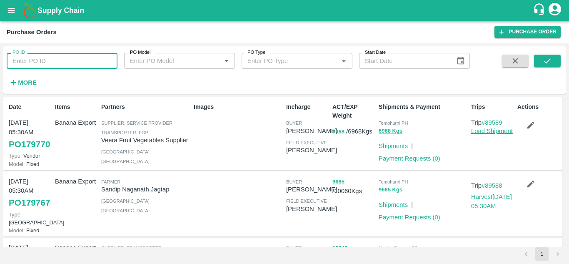
click at [37, 60] on input "PO ID" at bounding box center [62, 61] width 111 height 16
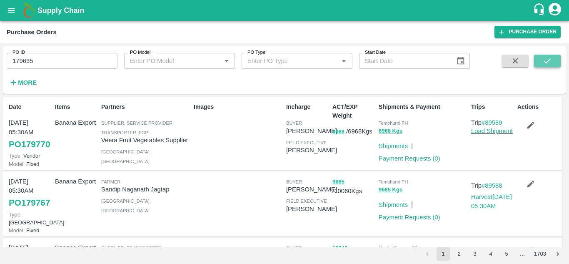
click at [548, 61] on icon "submit" at bounding box center [547, 60] width 7 height 5
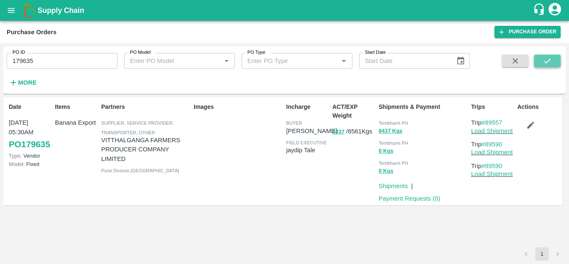
click at [540, 60] on button "submit" at bounding box center [547, 61] width 27 height 12
click at [496, 129] on link "Load Shipment" at bounding box center [492, 130] width 42 height 7
click at [491, 149] on link "Load Shipment" at bounding box center [492, 152] width 42 height 7
click at [548, 60] on icon "submit" at bounding box center [547, 60] width 7 height 5
click at [488, 132] on link "Load Shipment" at bounding box center [492, 130] width 42 height 7
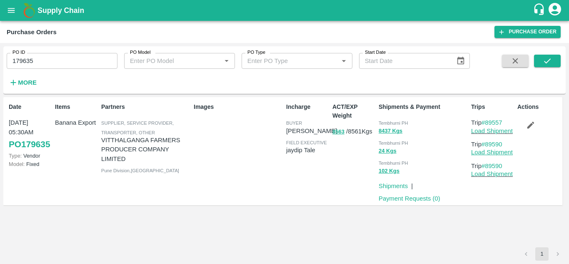
click at [496, 149] on link "Load Shipment" at bounding box center [492, 152] width 42 height 7
click at [46, 55] on input "179635" at bounding box center [62, 61] width 111 height 16
type input "179662"
click at [545, 62] on icon "submit" at bounding box center [547, 60] width 7 height 5
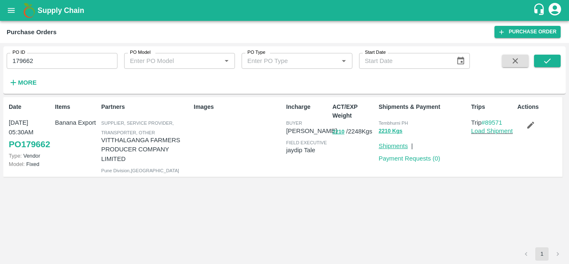
click at [394, 146] on link "Shipments" at bounding box center [393, 145] width 29 height 7
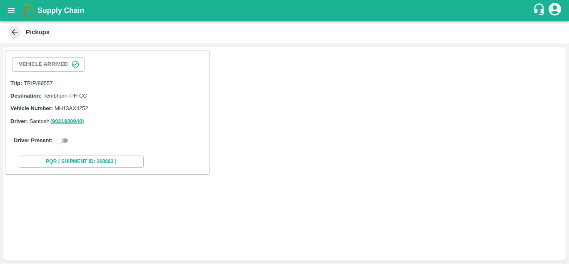
click at [66, 144] on input "checkbox" at bounding box center [59, 140] width 30 height 10
checkbox input "true"
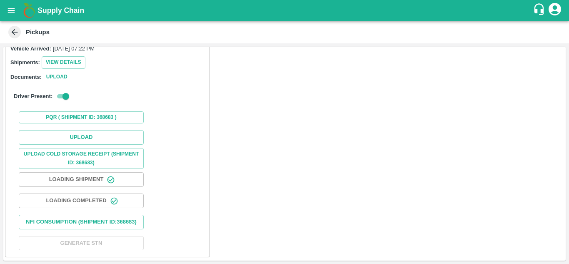
scroll to position [107, 0]
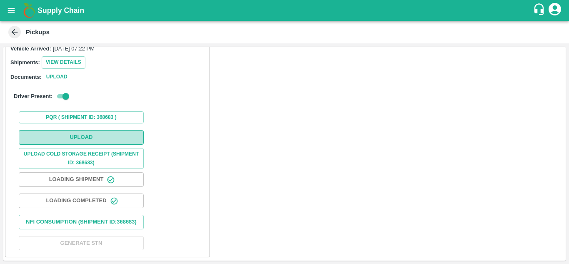
click at [76, 131] on button "Upload" at bounding box center [81, 137] width 125 height 15
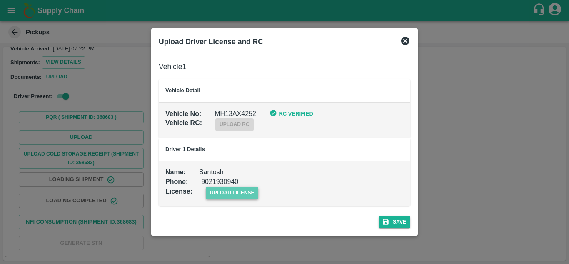
click at [245, 189] on span "upload license" at bounding box center [232, 193] width 53 height 12
click at [0, 0] on input "upload license" at bounding box center [0, 0] width 0 height 0
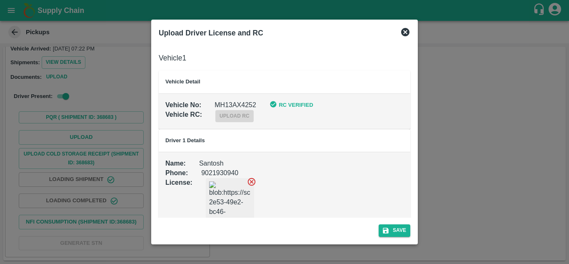
scroll to position [19, 0]
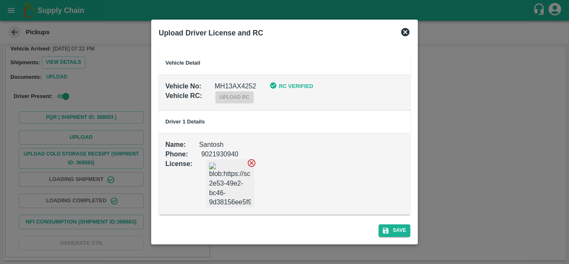
click at [396, 223] on div "Save" at bounding box center [284, 228] width 258 height 22
click at [399, 231] on button "Save" at bounding box center [395, 230] width 32 height 12
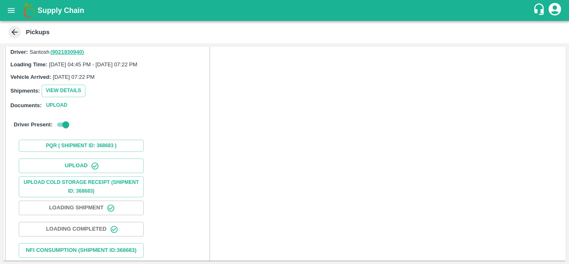
scroll to position [128, 0]
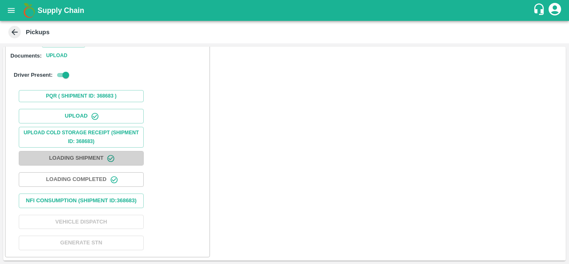
click at [90, 151] on button "Loading Shipment" at bounding box center [81, 158] width 125 height 15
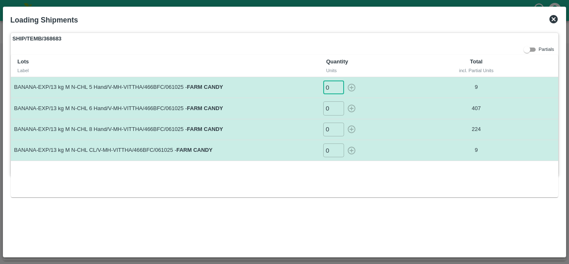
click at [334, 82] on input "0" at bounding box center [333, 87] width 21 height 14
type input "8"
click at [345, 80] on button "button" at bounding box center [351, 87] width 13 height 14
type input "0"
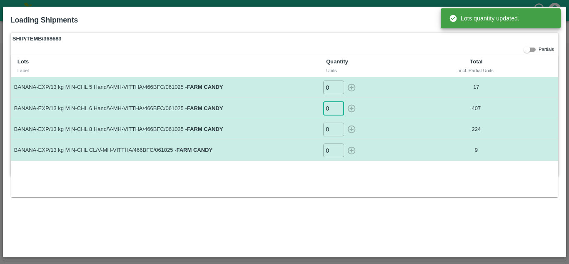
click at [334, 107] on input "0" at bounding box center [333, 108] width 21 height 14
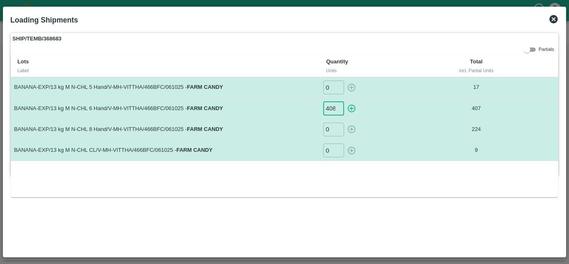
scroll to position [0, 0]
type input "408"
click at [345, 101] on button "button" at bounding box center [351, 108] width 13 height 14
type input "0"
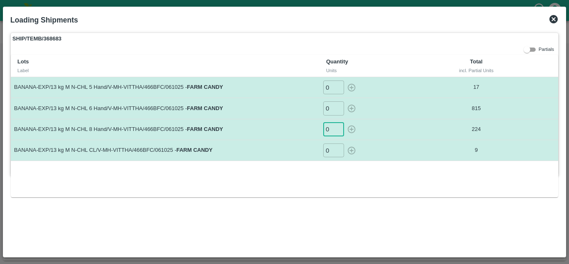
click at [325, 130] on input "0" at bounding box center [333, 129] width 21 height 14
click at [329, 130] on input "0" at bounding box center [333, 129] width 21 height 14
type input "225"
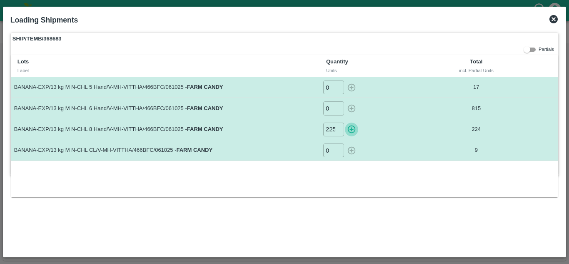
click at [345, 122] on button "button" at bounding box center [351, 129] width 13 height 14
type input "0"
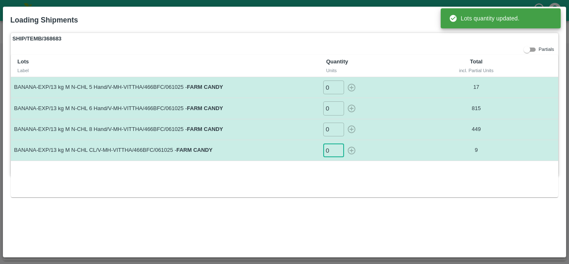
drag, startPoint x: 332, startPoint y: 157, endPoint x: 331, endPoint y: 152, distance: 5.1
click at [331, 152] on td "0 ​" at bounding box center [373, 150] width 109 height 21
click at [331, 152] on input "0" at bounding box center [333, 150] width 21 height 14
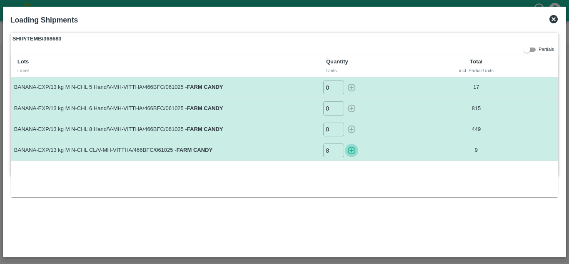
click at [353, 150] on icon "button" at bounding box center [352, 150] width 8 height 8
type input "0"
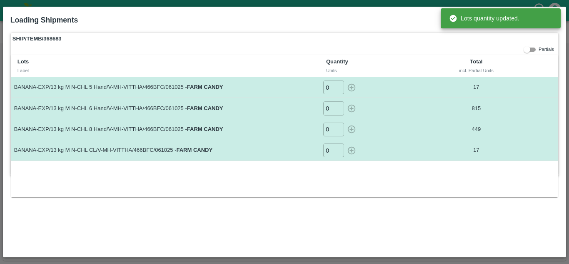
click at [326, 150] on input "0" at bounding box center [333, 150] width 21 height 14
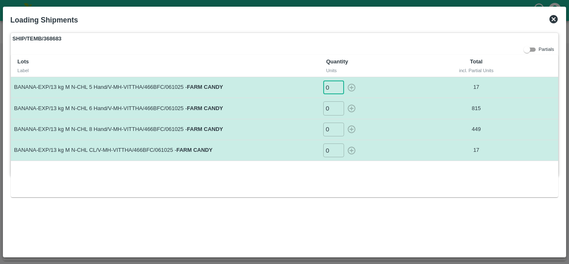
click at [332, 89] on input "0" at bounding box center [333, 87] width 21 height 14
type input "1"
click at [345, 80] on button "button" at bounding box center [351, 87] width 13 height 14
type input "0"
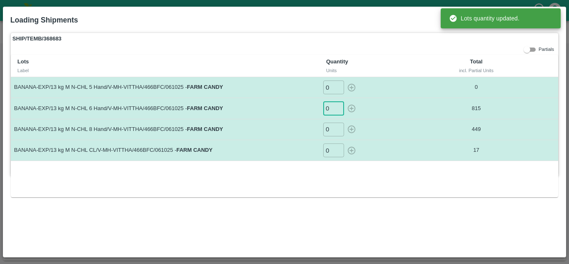
click at [331, 107] on input "0" at bounding box center [333, 108] width 21 height 14
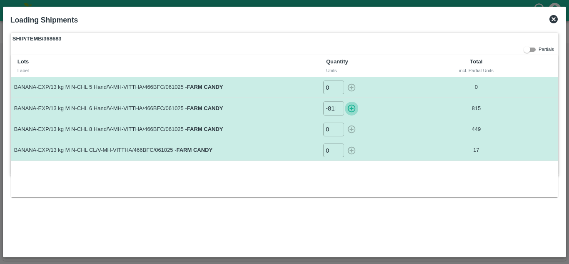
click at [345, 101] on button "button" at bounding box center [351, 108] width 13 height 14
type input "0"
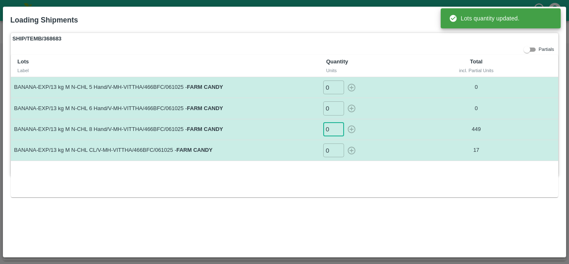
click at [330, 133] on input "0" at bounding box center [333, 129] width 21 height 14
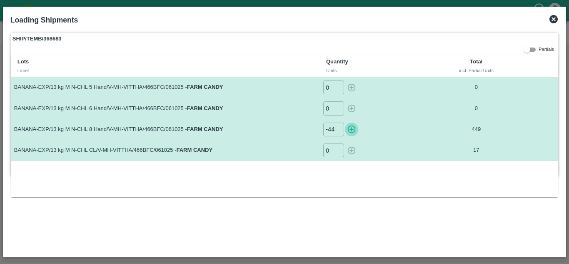
click at [345, 122] on button "button" at bounding box center [351, 129] width 13 height 14
type input "0"
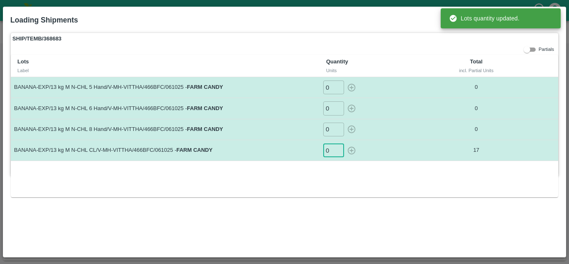
click at [329, 153] on input "0" at bounding box center [333, 150] width 21 height 14
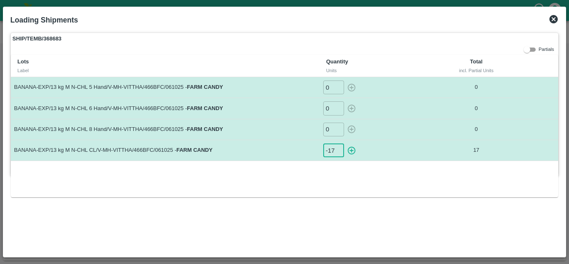
type input "-17"
click at [345, 143] on button "button" at bounding box center [351, 150] width 13 height 14
type input "0"
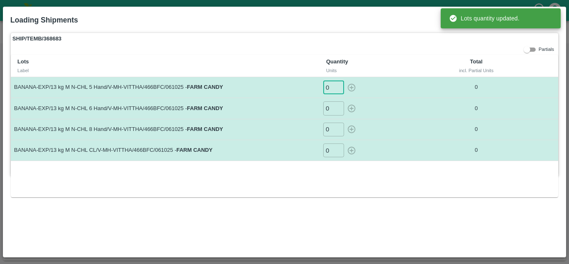
click at [329, 85] on input "0" at bounding box center [333, 87] width 21 height 14
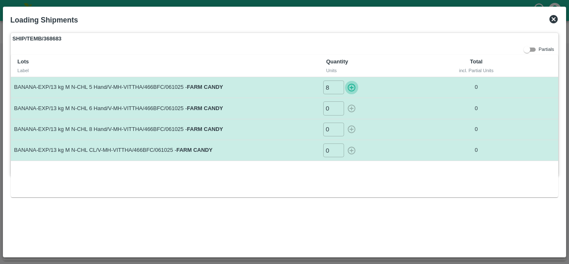
click at [345, 80] on button "button" at bounding box center [351, 87] width 13 height 14
type input "0"
click at [329, 110] on input "0" at bounding box center [333, 108] width 21 height 14
click at [345, 101] on button "button" at bounding box center [351, 108] width 13 height 14
type input "0"
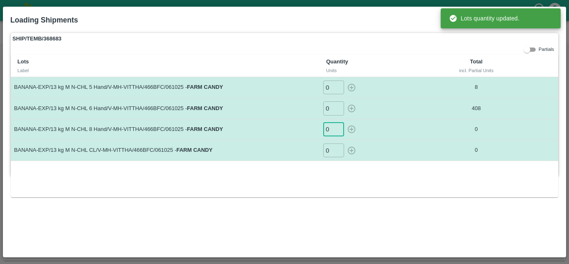
click at [331, 130] on input "0" at bounding box center [333, 129] width 21 height 14
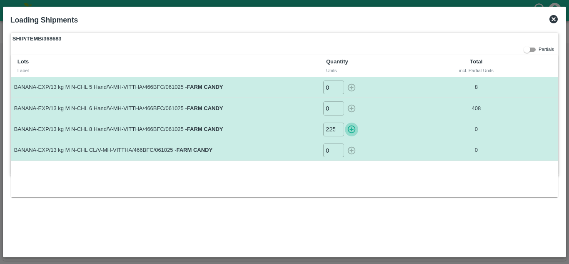
click at [345, 122] on button "button" at bounding box center [351, 129] width 13 height 14
type input "0"
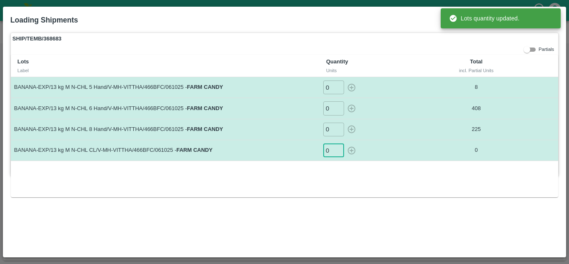
click at [332, 149] on input "0" at bounding box center [333, 150] width 21 height 14
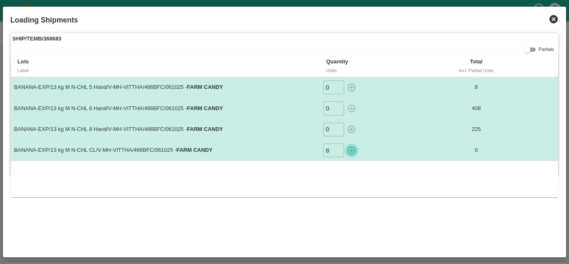
click at [345, 143] on button "button" at bounding box center [351, 150] width 13 height 14
type input "0"
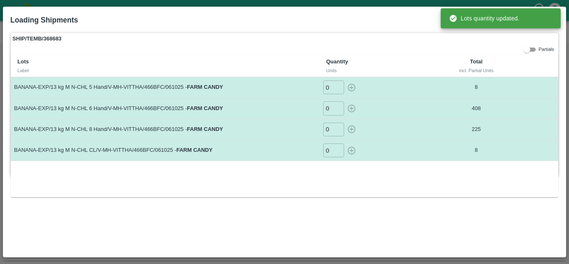
click at [332, 210] on div "SHIP/TEMB/368683 Partials Lots Label Quantity Units Total incl. Partial Units B…" at bounding box center [284, 141] width 555 height 224
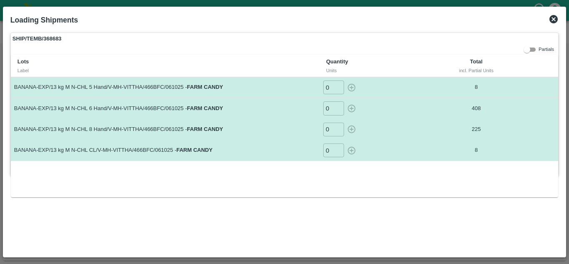
click at [554, 19] on icon at bounding box center [553, 19] width 10 height 10
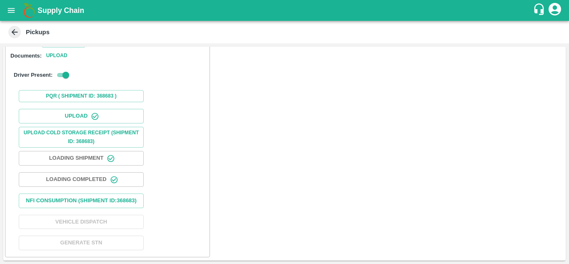
scroll to position [128, 0]
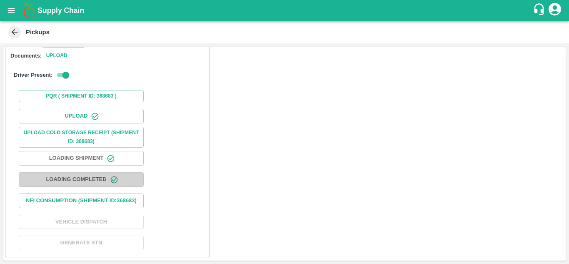
click at [95, 172] on button "Loading Completed" at bounding box center [81, 179] width 125 height 15
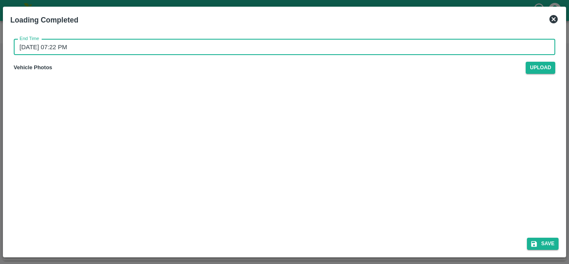
click at [52, 48] on input "06/10/2025 07:22 PM" at bounding box center [281, 47] width 535 height 16
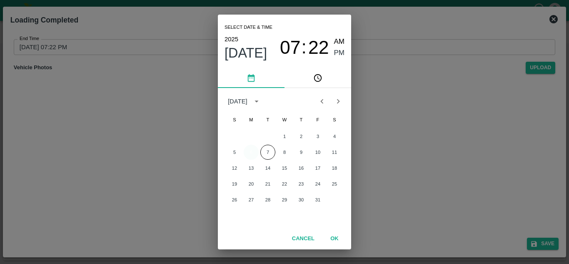
click at [250, 146] on button "6" at bounding box center [251, 151] width 15 height 15
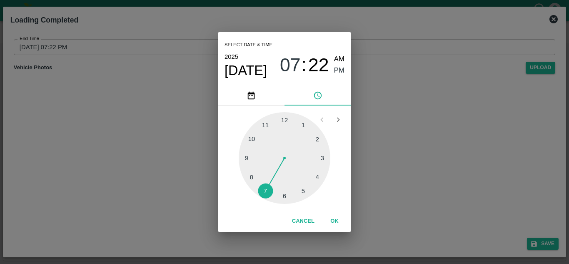
click at [306, 192] on div at bounding box center [285, 158] width 92 height 92
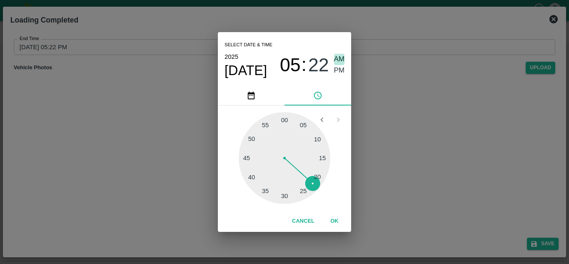
click at [344, 60] on span "AM" at bounding box center [339, 59] width 11 height 11
click at [285, 120] on div at bounding box center [285, 158] width 92 height 92
click at [339, 72] on span "PM" at bounding box center [339, 70] width 11 height 11
type input "06/10/2025 05:00 PM"
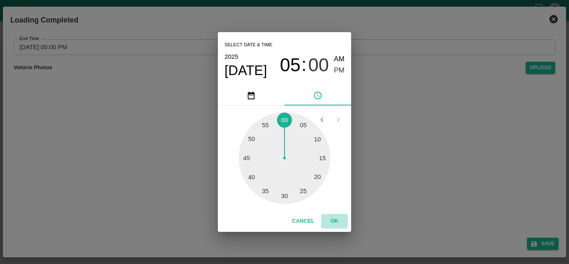
click at [332, 215] on button "OK" at bounding box center [334, 221] width 27 height 15
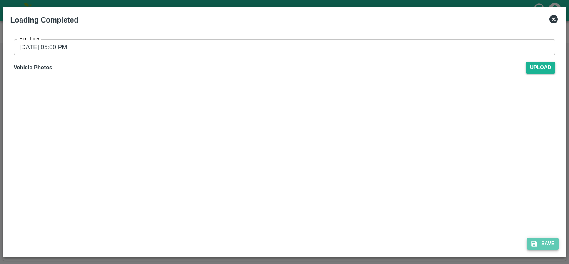
click at [545, 244] on button "Save" at bounding box center [543, 243] width 32 height 12
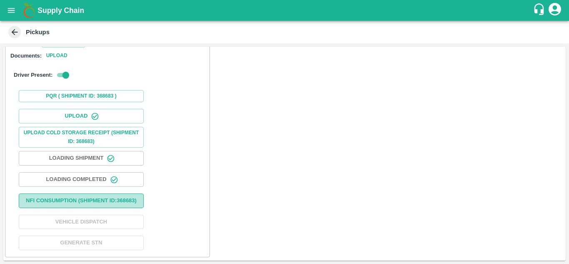
click at [90, 193] on button "Nfi Consumption (SHIPMENT ID: 368683 )" at bounding box center [81, 200] width 125 height 15
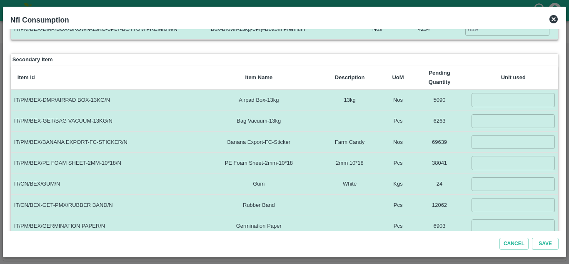
scroll to position [103, 0]
click at [501, 99] on input "number" at bounding box center [512, 100] width 83 height 14
type input "649"
type input "10000"
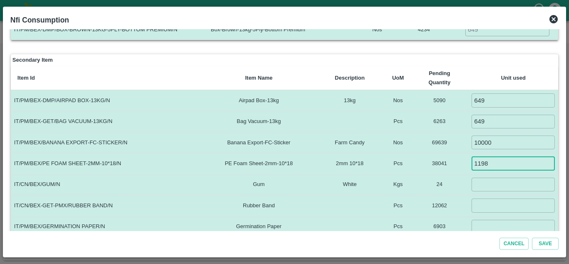
type input "1198"
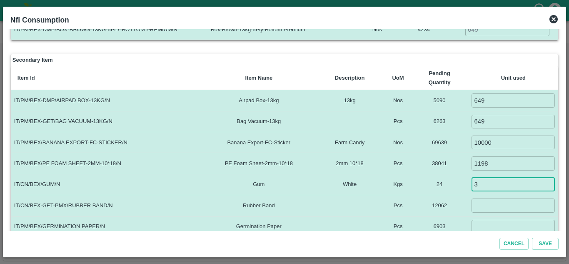
type input "3"
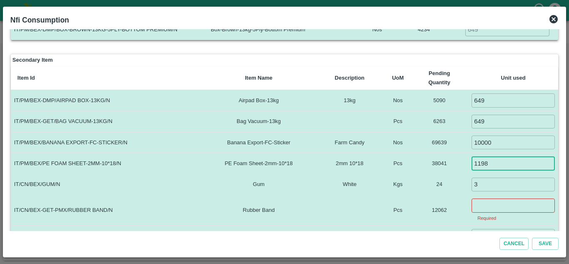
click at [498, 164] on input "1198" at bounding box center [512, 163] width 83 height 14
type input "1"
type input "4543"
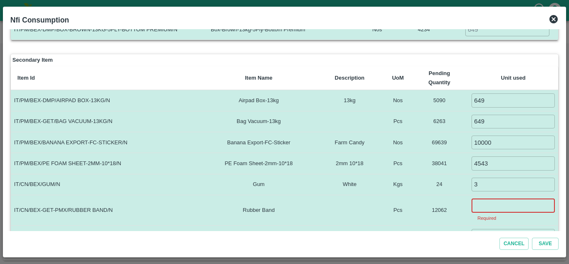
click at [478, 212] on input "number" at bounding box center [512, 205] width 83 height 14
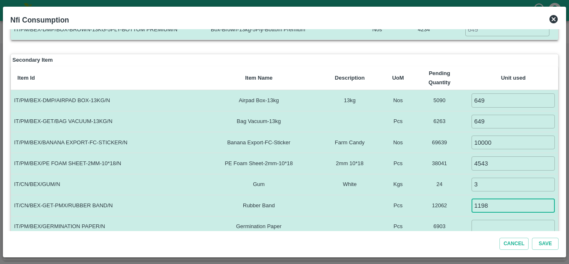
type input "1198"
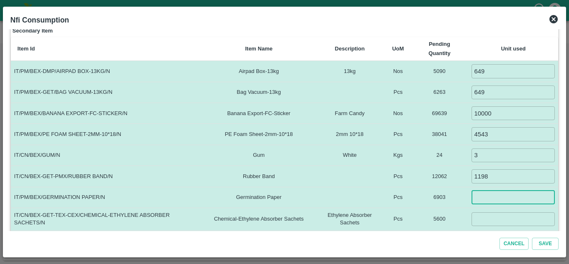
scroll to position [133, 0]
type input "649"
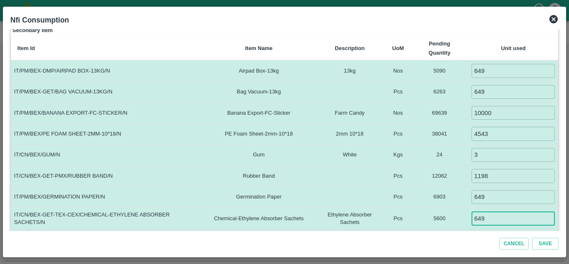
type input "649"
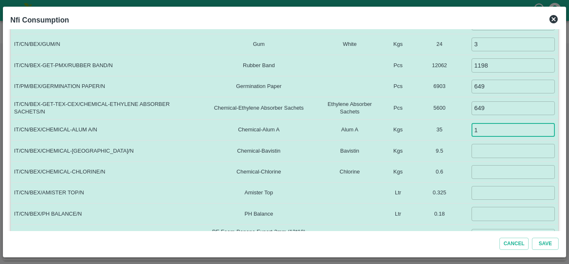
type input "1"
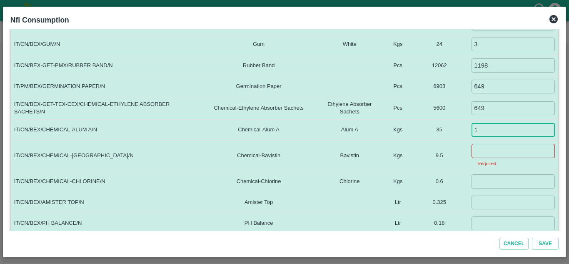
click at [491, 132] on input "1" at bounding box center [512, 130] width 83 height 14
type input "5"
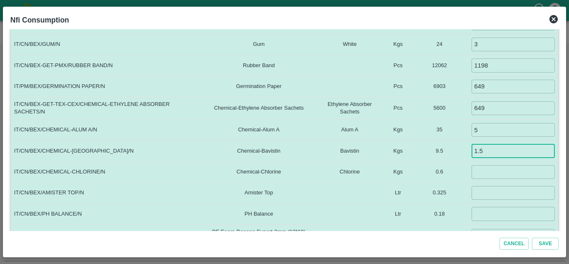
type input "1.5"
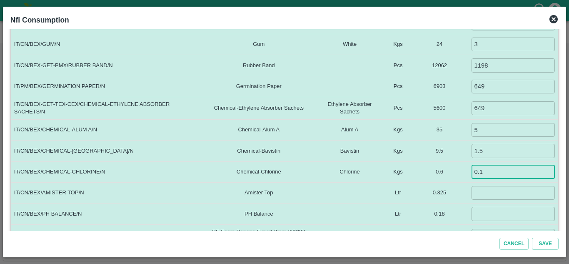
type input "0.1"
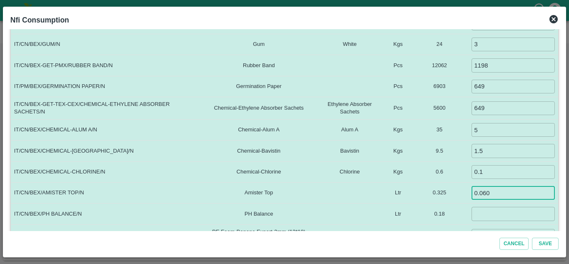
type input "0.060"
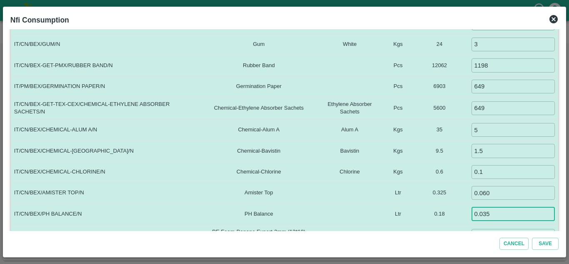
type input "0.035"
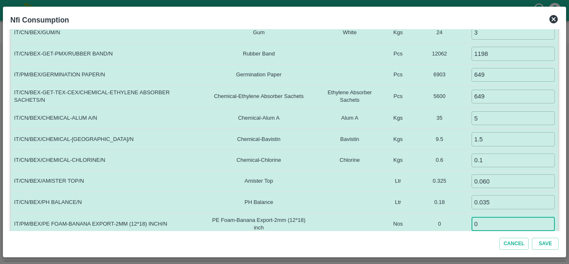
type input "0"
click at [359, 210] on td at bounding box center [350, 202] width 72 height 21
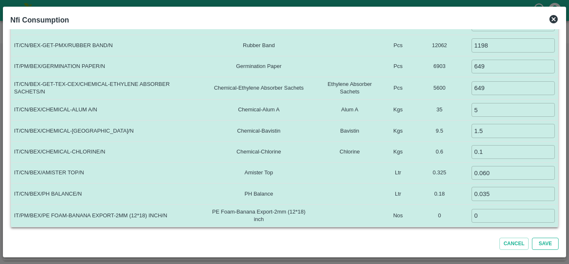
click at [544, 243] on button "Save" at bounding box center [545, 243] width 27 height 12
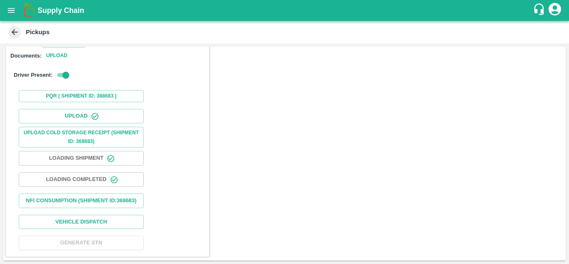
scroll to position [0, 0]
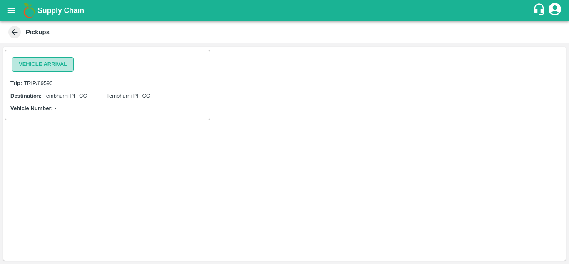
click at [50, 62] on button "Vehicle Arrival" at bounding box center [43, 64] width 62 height 15
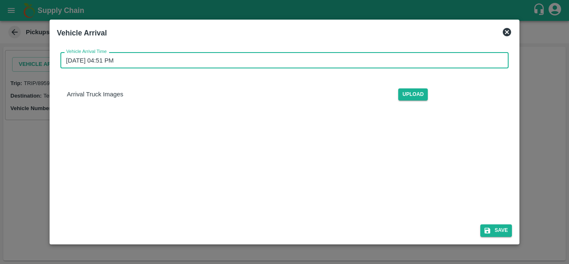
click at [110, 59] on input "[DATE] 04:51 PM" at bounding box center [281, 60] width 443 height 16
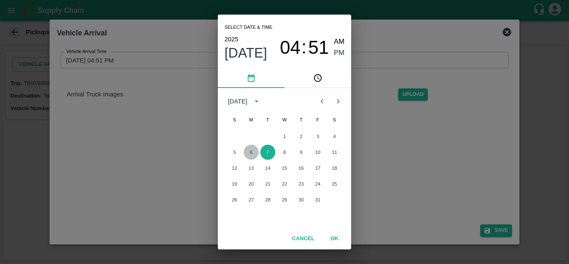
click at [250, 151] on button "6" at bounding box center [251, 151] width 15 height 15
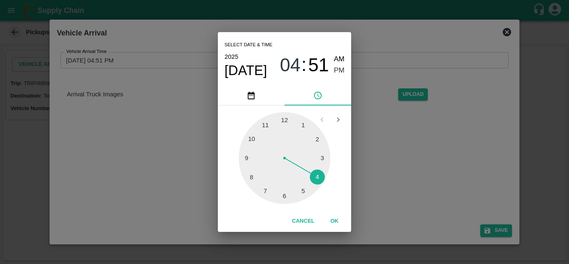
click at [339, 57] on span "AM" at bounding box center [339, 59] width 11 height 11
click at [250, 136] on div at bounding box center [285, 158] width 92 height 92
click at [285, 116] on div at bounding box center [285, 158] width 92 height 92
type input "06/10/2025 10:00 AM"
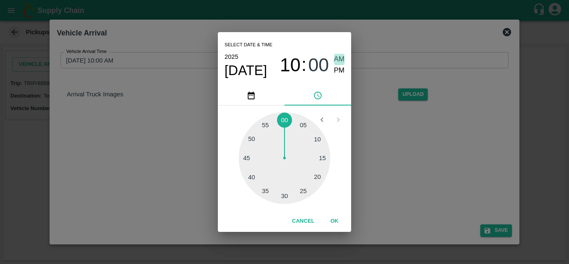
click at [338, 56] on span "AM" at bounding box center [339, 59] width 11 height 11
click at [336, 219] on button "OK" at bounding box center [334, 221] width 27 height 15
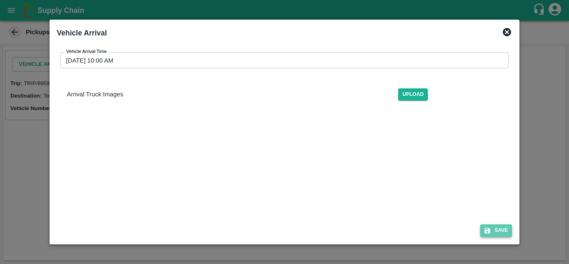
click at [498, 231] on button "Save" at bounding box center [496, 230] width 32 height 12
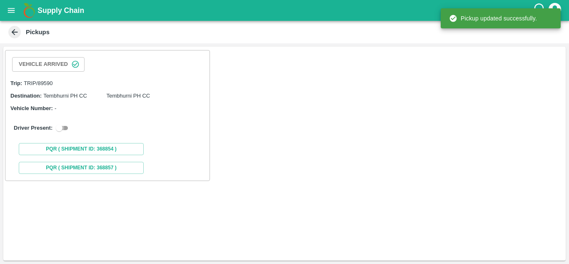
click at [65, 127] on input "checkbox" at bounding box center [59, 128] width 30 height 10
checkbox input "true"
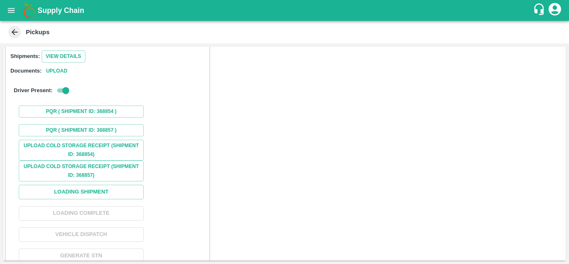
scroll to position [91, 0]
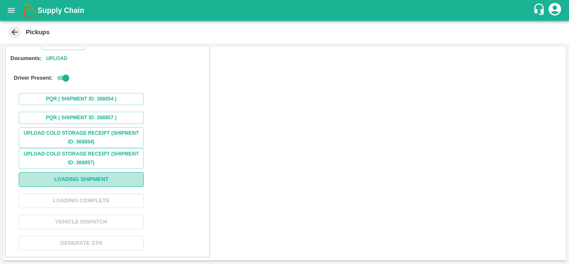
click at [85, 175] on button "Loading Shipment" at bounding box center [81, 179] width 125 height 15
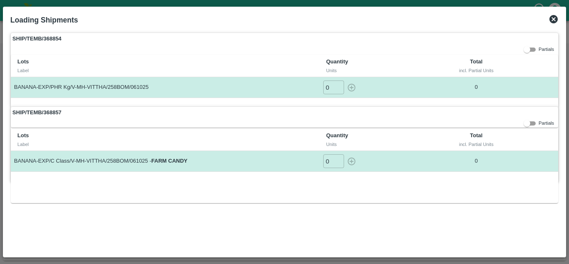
click at [330, 85] on input "0" at bounding box center [333, 87] width 21 height 14
type input "1"
click at [345, 80] on button "button" at bounding box center [351, 87] width 13 height 14
type input "0"
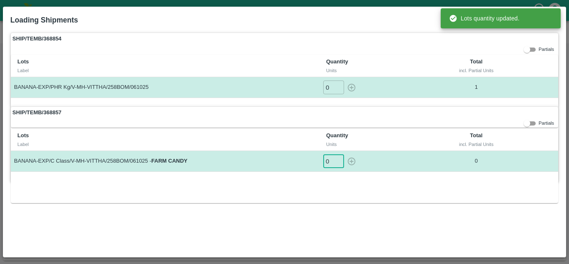
click at [330, 162] on input "0" at bounding box center [333, 161] width 21 height 14
type input "1"
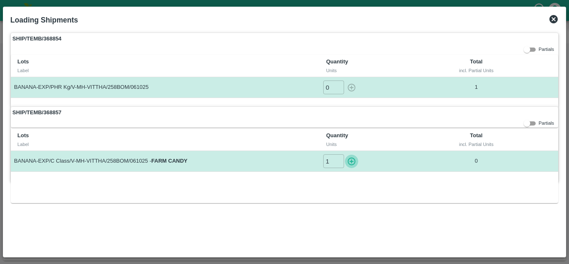
click at [345, 154] on button "button" at bounding box center [351, 161] width 13 height 14
type input "0"
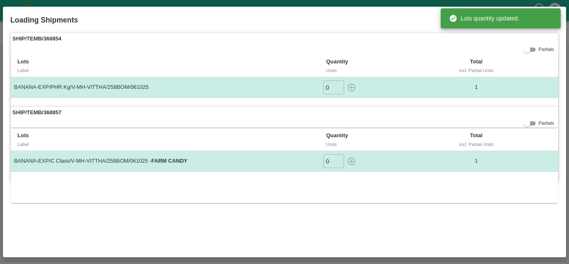
click at [394, 248] on div "SHIP/TEMB/368854 Partials Lots Label Quantity Units Total incl. Partial Units B…" at bounding box center [284, 141] width 555 height 224
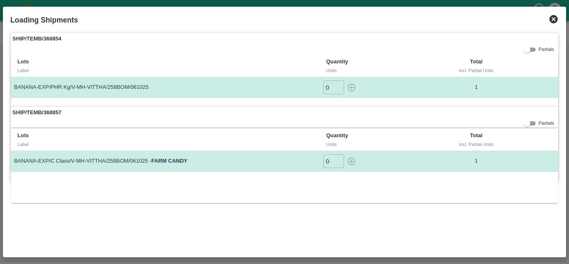
click at [551, 21] on icon at bounding box center [553, 19] width 8 height 8
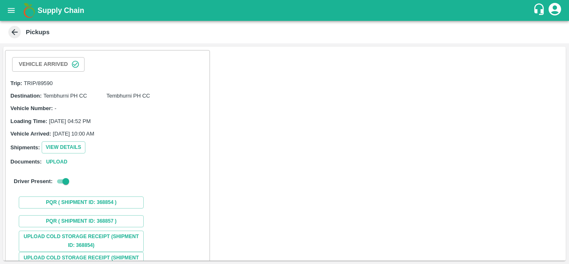
scroll to position [104, 0]
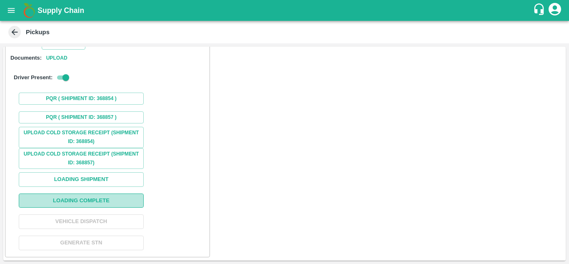
click at [82, 199] on button "Loading Complete" at bounding box center [81, 200] width 125 height 15
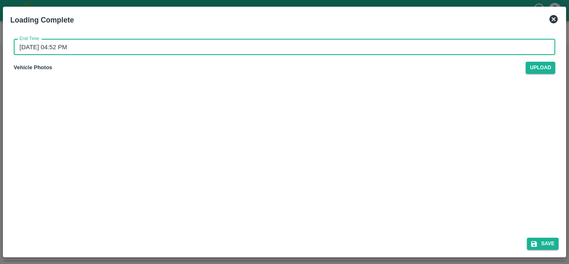
click at [87, 50] on input "07/10/2025 04:52 PM" at bounding box center [281, 47] width 535 height 16
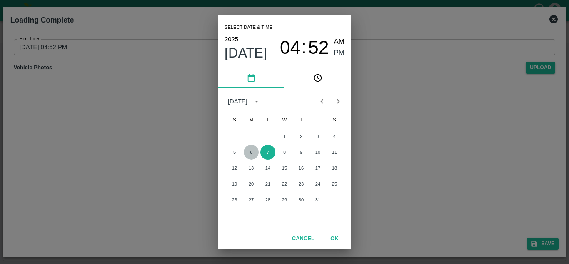
click at [249, 152] on button "6" at bounding box center [251, 151] width 15 height 15
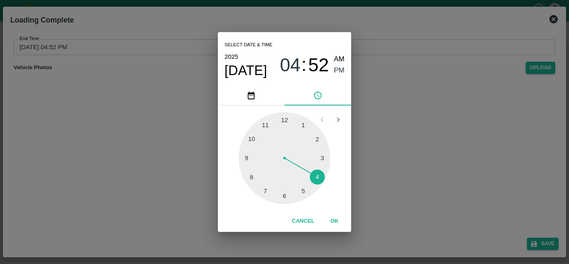
click at [306, 191] on div at bounding box center [285, 158] width 92 height 92
click at [285, 120] on div at bounding box center [285, 158] width 92 height 92
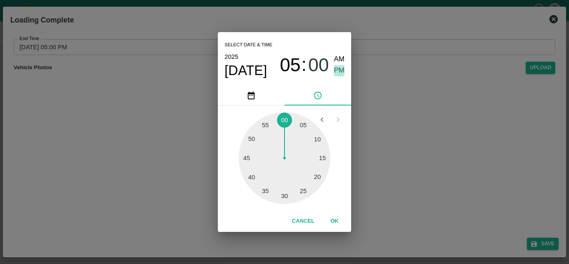
click at [340, 69] on span "PM" at bounding box center [339, 70] width 11 height 11
click at [336, 223] on button "OK" at bounding box center [334, 221] width 27 height 15
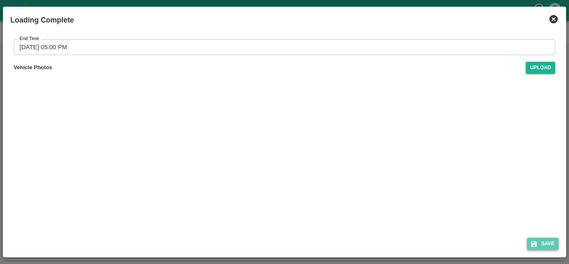
click at [545, 244] on button "Save" at bounding box center [543, 243] width 32 height 12
type input "07/10/2025 04:52 PM"
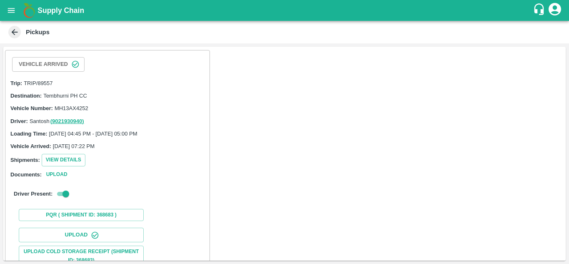
scroll to position [128, 0]
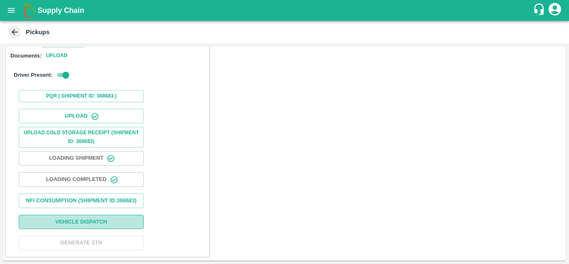
click at [90, 221] on button "Vehicle Dispatch" at bounding box center [81, 221] width 125 height 15
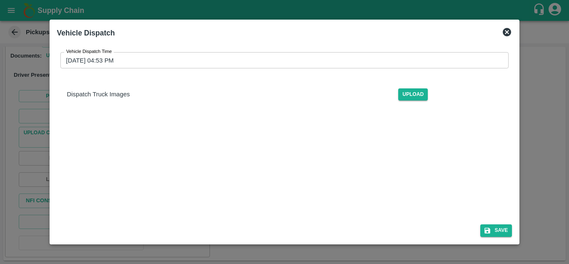
click at [106, 59] on input "[DATE] 04:53 PM" at bounding box center [281, 60] width 443 height 16
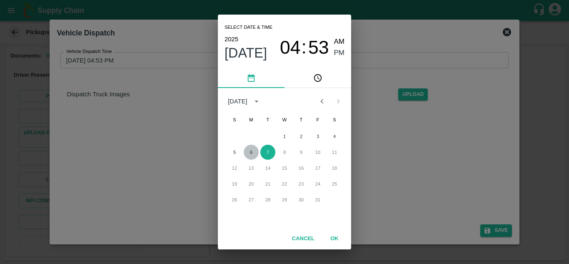
click at [251, 153] on button "6" at bounding box center [251, 151] width 15 height 15
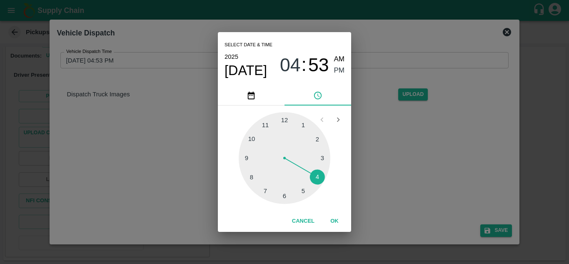
click at [302, 190] on div at bounding box center [285, 158] width 92 height 92
click at [316, 136] on div at bounding box center [285, 158] width 92 height 92
type input "06/10/2025 05:09 PM"
click at [342, 68] on span "PM" at bounding box center [339, 70] width 11 height 11
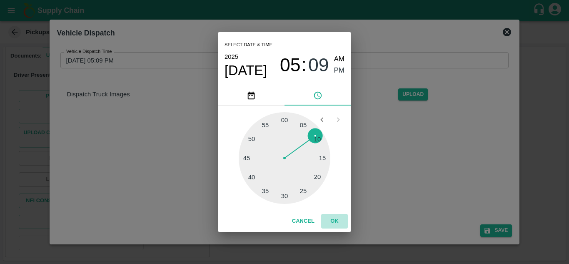
click at [338, 219] on button "OK" at bounding box center [334, 221] width 27 height 15
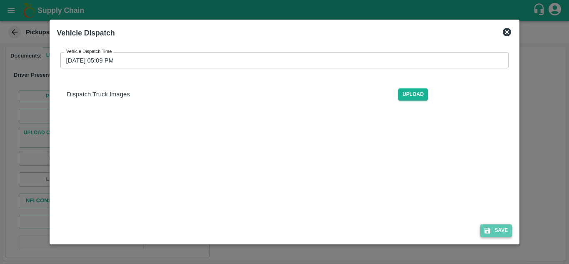
click at [502, 227] on button "Save" at bounding box center [496, 230] width 32 height 12
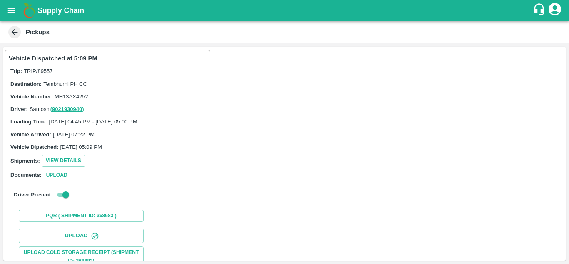
scroll to position [129, 0]
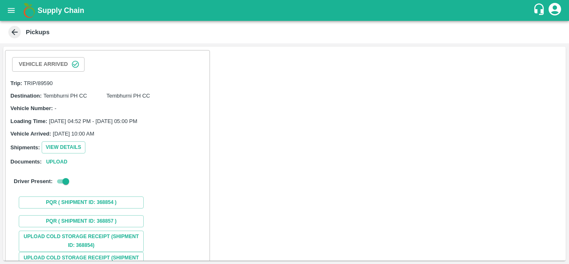
scroll to position [104, 0]
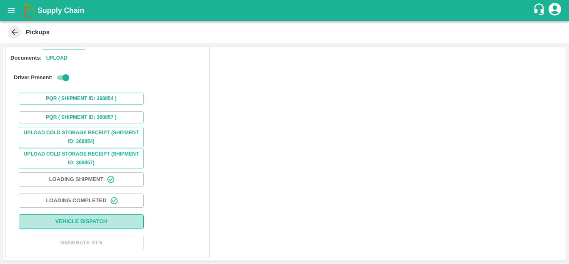
click at [96, 218] on button "Vehicle Dispatch" at bounding box center [81, 221] width 125 height 15
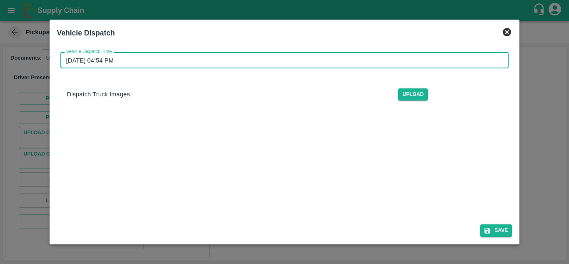
click at [120, 62] on input "[DATE] 04:54 PM" at bounding box center [281, 60] width 443 height 16
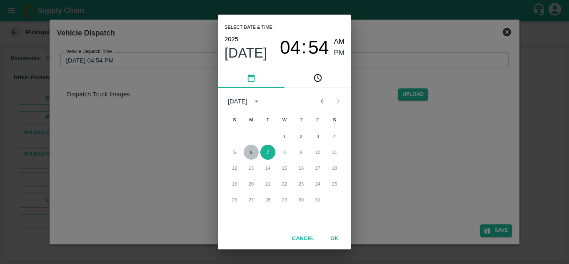
click at [253, 151] on button "6" at bounding box center [251, 151] width 15 height 15
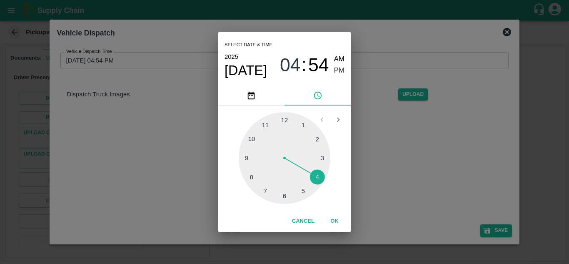
click at [304, 192] on div at bounding box center [285, 158] width 92 height 92
click at [317, 138] on div at bounding box center [285, 158] width 92 height 92
type input "[DATE] 05:10 PM"
click at [341, 73] on span "PM" at bounding box center [339, 70] width 11 height 11
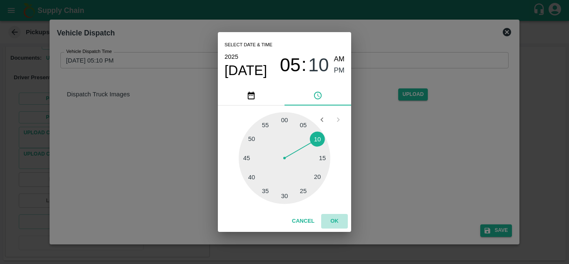
click at [335, 217] on button "OK" at bounding box center [334, 221] width 27 height 15
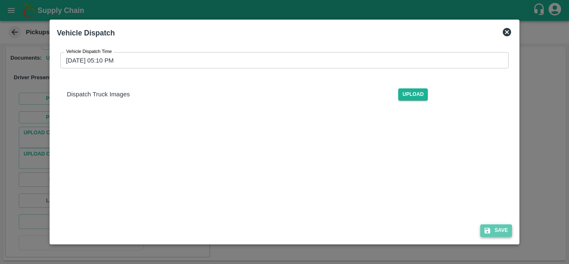
click at [508, 228] on button "Save" at bounding box center [496, 230] width 32 height 12
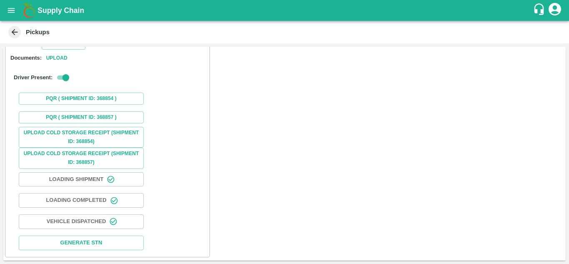
scroll to position [0, 0]
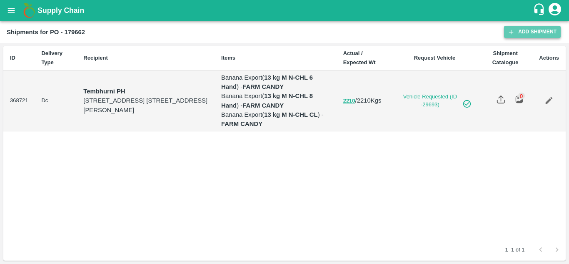
click at [534, 29] on link "Add Shipment" at bounding box center [532, 32] width 57 height 12
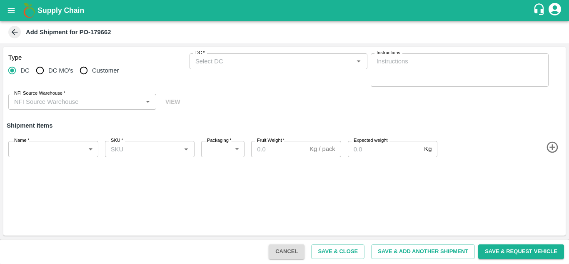
type input "64942-VITTHALGANGA FARMERS PRODUCER COMPANY LIMITED"
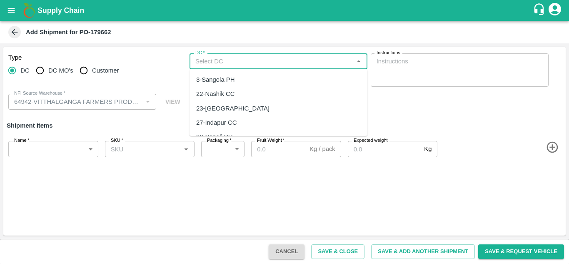
click at [212, 61] on input "DC   *" at bounding box center [271, 61] width 159 height 11
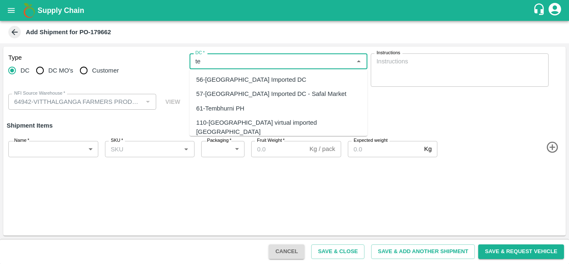
type input "t"
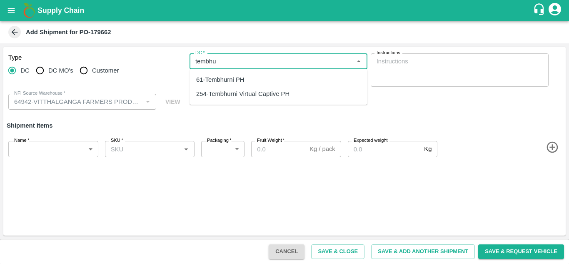
click at [235, 83] on div "61-Tembhurni PH" at bounding box center [220, 79] width 48 height 9
type input "61-Tembhurni PH"
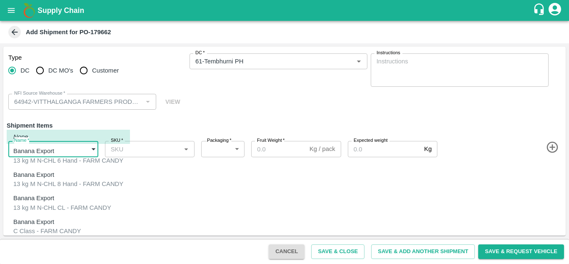
click at [30, 149] on body "Supply Chain Add Shipment for PO-179662 Type DC DC MO's Customer DC   * DC   * …" at bounding box center [284, 132] width 569 height 264
click at [33, 241] on p "Banana Export" at bounding box center [33, 245] width 41 height 9
type input "2100982"
type input "258"
type input "1"
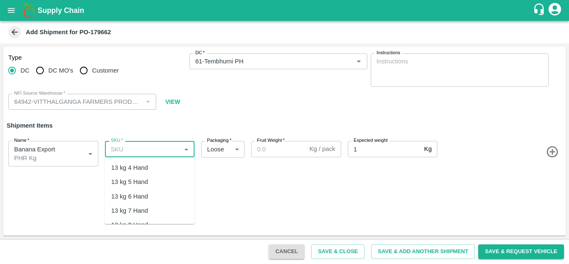
click at [129, 144] on input "SKU   *" at bounding box center [142, 148] width 71 height 11
click at [144, 174] on div "PHR Kg" at bounding box center [150, 167] width 90 height 14
type input "PHR Kg"
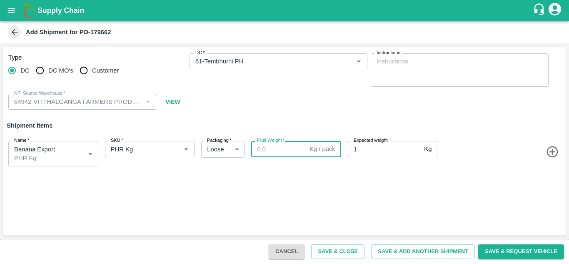
click at [263, 148] on input "Fruit Weight   *" at bounding box center [278, 149] width 55 height 16
type input "1"
click at [404, 174] on div "Type DC DC MO's Customer DC   * DC   * Instructions x Instructions NFI Source W…" at bounding box center [284, 141] width 562 height 189
click at [404, 253] on button "Save & Add Another Shipment" at bounding box center [423, 251] width 104 height 15
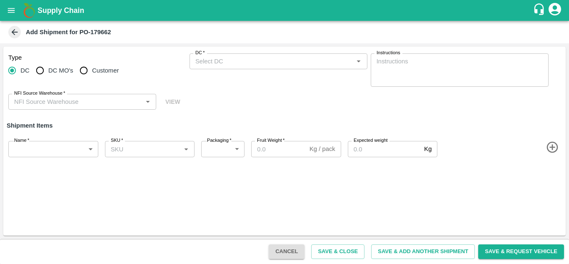
type input "64942-VITTHALGANGA FARMERS PRODUCER COMPANY LIMITED"
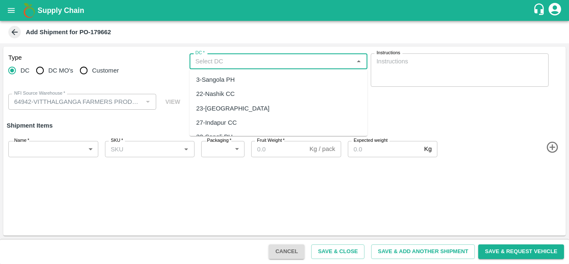
click at [207, 62] on input "DC   *" at bounding box center [271, 61] width 159 height 11
click at [244, 80] on div "61-Tembhurni PH" at bounding box center [220, 79] width 48 height 9
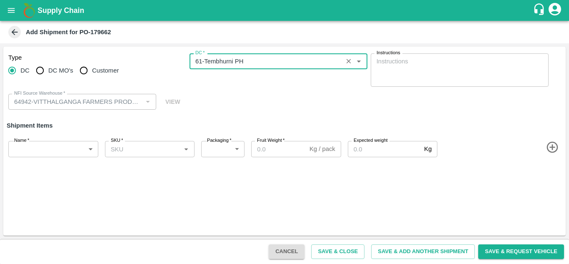
type input "61-Tembhurni PH"
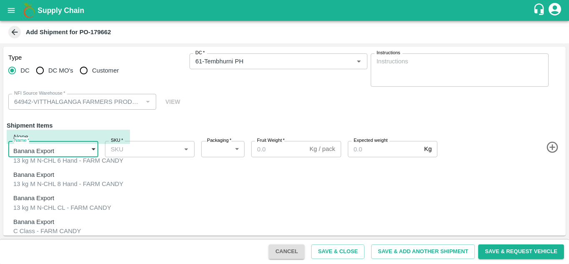
click at [56, 154] on body "Supply Chain Add Shipment for PO-179662 Type DC DC MO's Customer DC   * DC   * …" at bounding box center [284, 132] width 569 height 264
click at [44, 226] on div "C Class - FARM CANDY" at bounding box center [46, 230] width 67 height 9
type input "2099168"
type input "258"
type input "50"
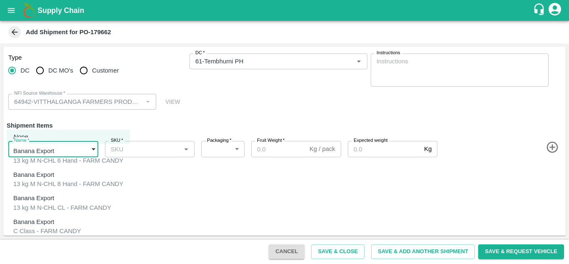
type input "37"
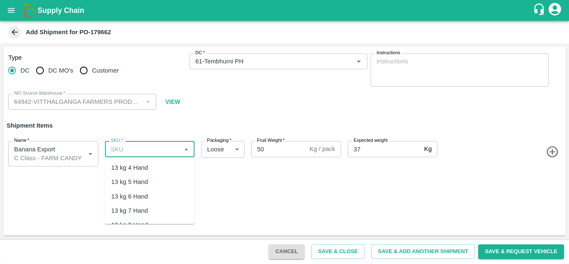
click at [139, 150] on input "SKU   *" at bounding box center [142, 148] width 71 height 11
click at [129, 168] on div "C Class" at bounding box center [122, 167] width 22 height 9
type input "C Class"
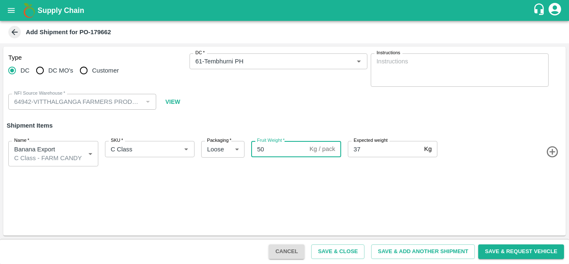
click at [269, 148] on input "50" at bounding box center [278, 149] width 55 height 16
type input "5"
type input "37"
click at [387, 206] on div "Type DC DC MO's Customer DC   * DC   * Instructions x Instructions NFI Source W…" at bounding box center [284, 141] width 562 height 189
click at [336, 249] on button "Save & Close" at bounding box center [337, 251] width 53 height 15
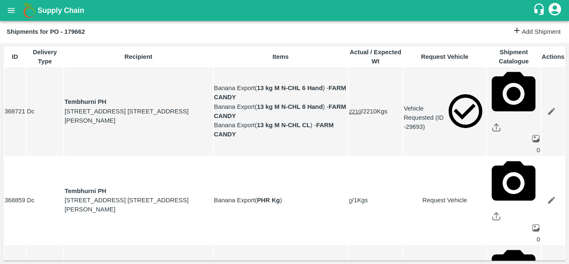
click at [5, 11] on button "open drawer" at bounding box center [11, 10] width 19 height 19
click at [244, 263] on div at bounding box center [284, 264] width 569 height 0
click at [6, 7] on button "open drawer" at bounding box center [11, 10] width 19 height 19
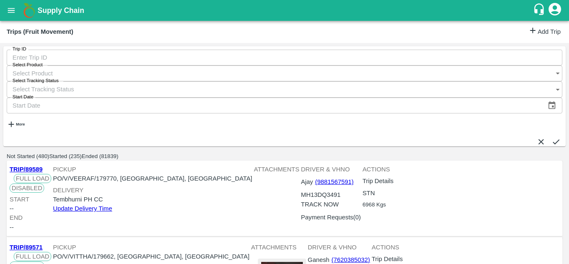
click at [544, 32] on link "Add Trip" at bounding box center [544, 32] width 32 height 12
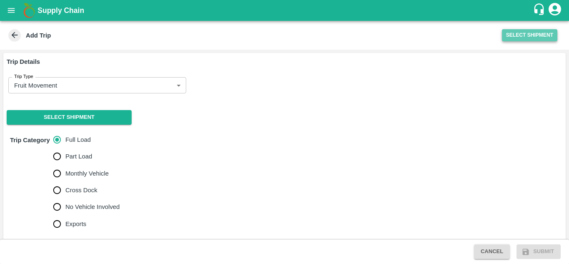
click at [516, 34] on button "Select Shipment" at bounding box center [529, 35] width 55 height 12
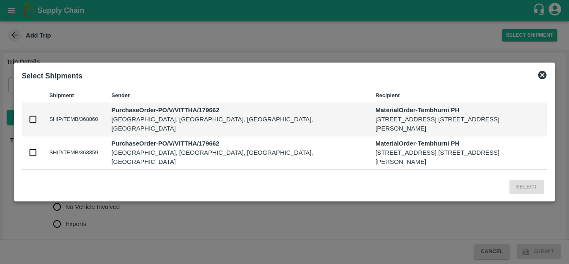
click at [29, 117] on input "checkbox" at bounding box center [32, 119] width 9 height 9
checkbox input "true"
click at [36, 157] on input "checkbox" at bounding box center [32, 152] width 9 height 9
checkbox input "true"
click at [530, 194] on button "Select" at bounding box center [526, 186] width 35 height 15
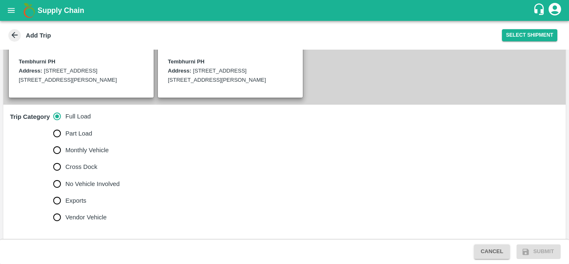
scroll to position [267, 0]
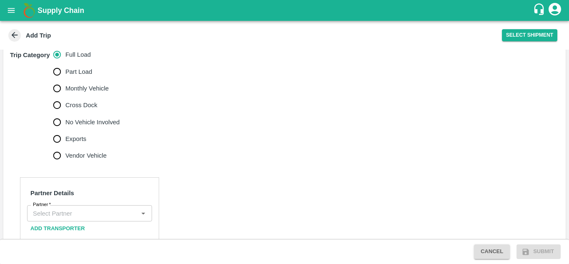
click at [61, 122] on input "No Vehicle Involved" at bounding box center [57, 122] width 17 height 17
radio input "true"
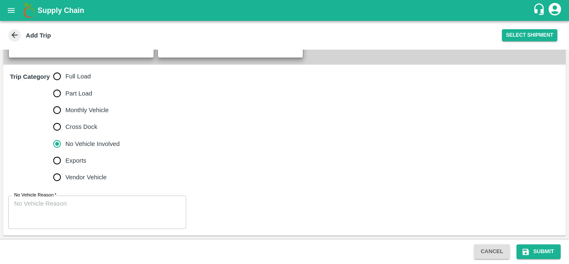
scroll to position [245, 0]
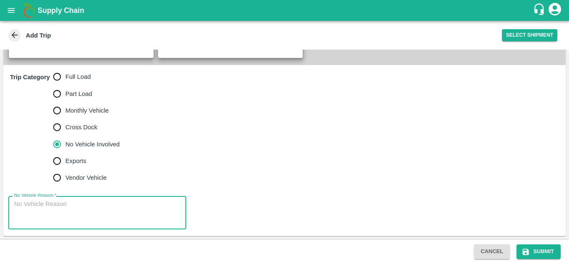
click at [34, 201] on textarea "No Vehicle Reason   *" at bounding box center [97, 212] width 166 height 26
type textarea "Field Dump"
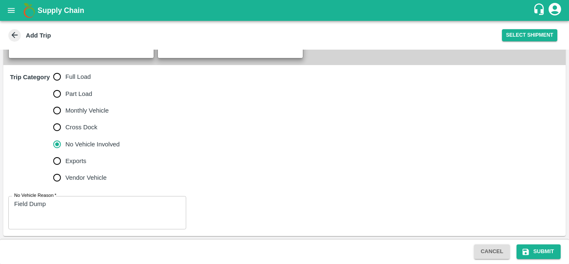
click at [209, 191] on div "No Vehicle Reason   * Field Dump x No Vehicle Reason" at bounding box center [284, 212] width 562 height 47
click at [546, 245] on button "Submit" at bounding box center [538, 251] width 44 height 15
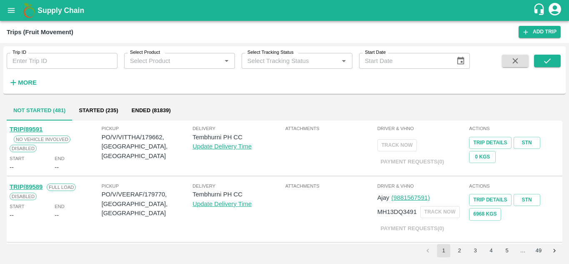
click at [10, 9] on icon "open drawer" at bounding box center [11, 10] width 7 height 5
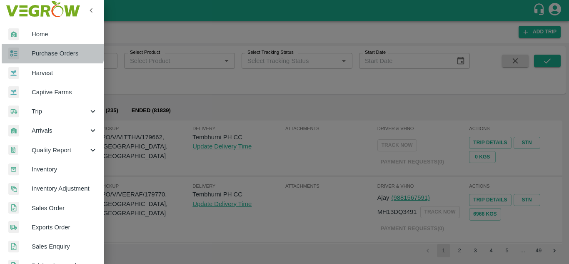
click at [45, 50] on span "Purchase Orders" at bounding box center [65, 53] width 66 height 9
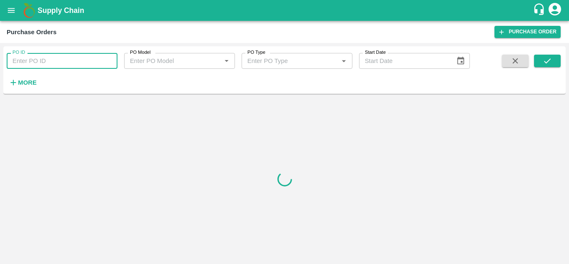
click at [25, 60] on input "PO ID" at bounding box center [62, 61] width 111 height 16
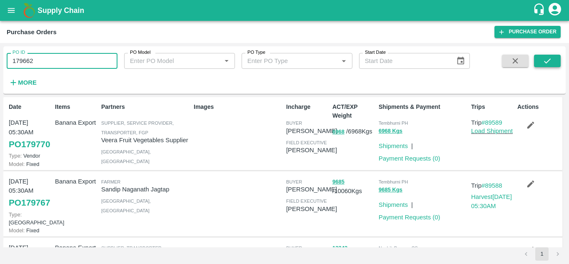
type input "179662"
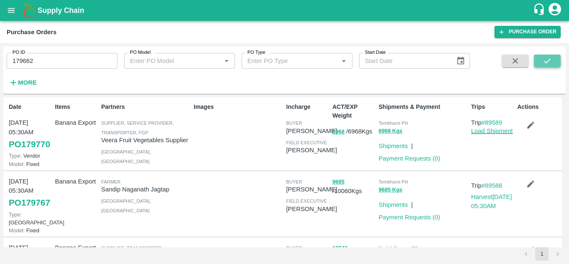
click at [551, 59] on icon "submit" at bounding box center [547, 60] width 9 height 9
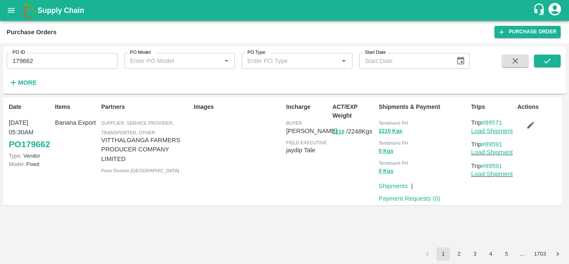
click at [495, 130] on link "Load Shipment" at bounding box center [492, 130] width 42 height 7
click at [490, 155] on link "Load Shipment" at bounding box center [492, 152] width 42 height 7
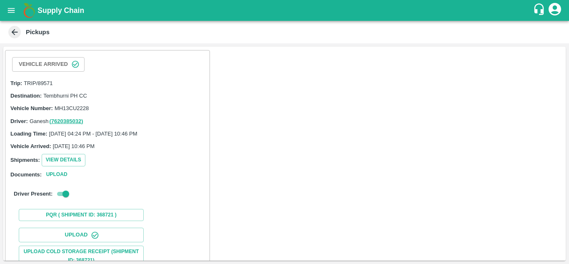
scroll to position [128, 0]
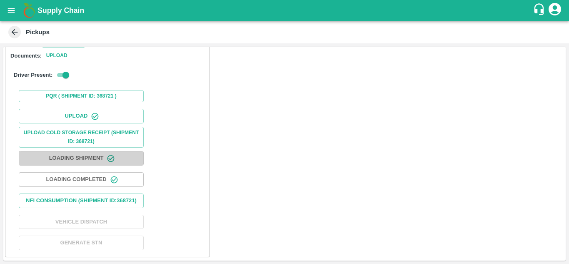
click at [76, 151] on button "Loading Shipment" at bounding box center [81, 158] width 125 height 15
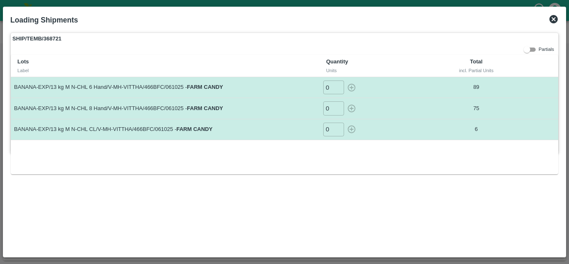
click at [553, 18] on icon at bounding box center [553, 19] width 10 height 10
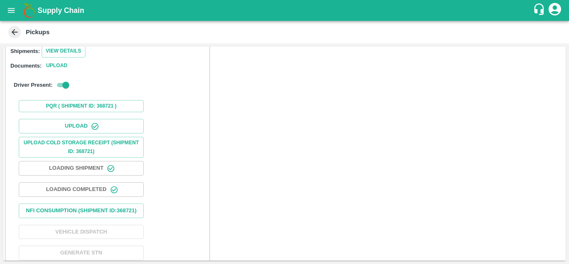
scroll to position [109, 0]
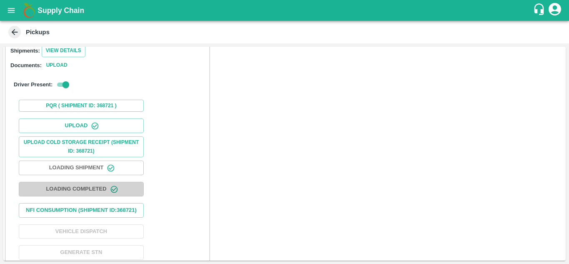
click at [75, 187] on button "Loading Completed" at bounding box center [81, 189] width 125 height 15
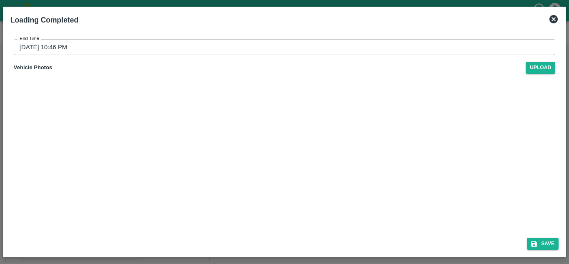
click at [554, 19] on icon at bounding box center [553, 19] width 10 height 10
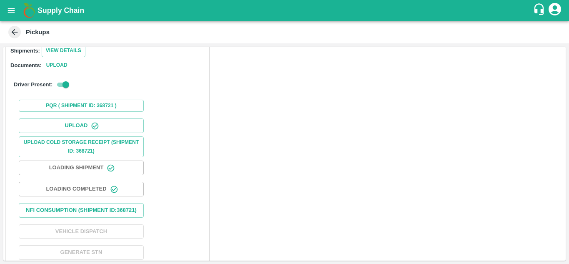
scroll to position [128, 0]
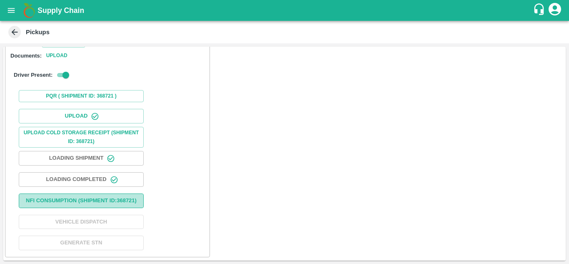
click at [67, 193] on button "Nfi Consumption (SHIPMENT ID: 368721 )" at bounding box center [81, 200] width 125 height 15
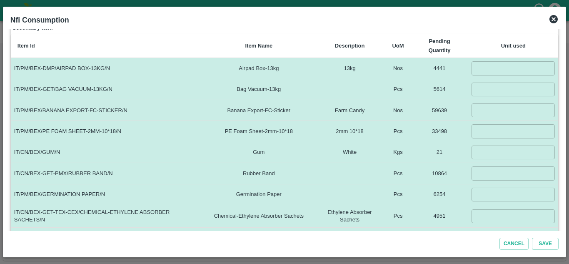
scroll to position [116, 0]
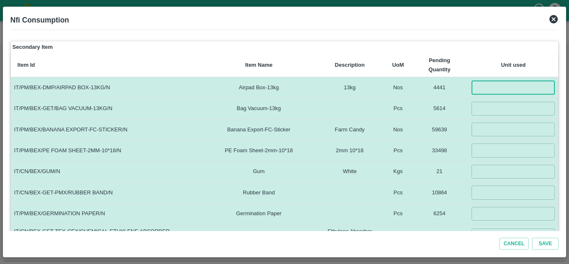
click at [493, 90] on input "number" at bounding box center [512, 87] width 83 height 14
type input "170"
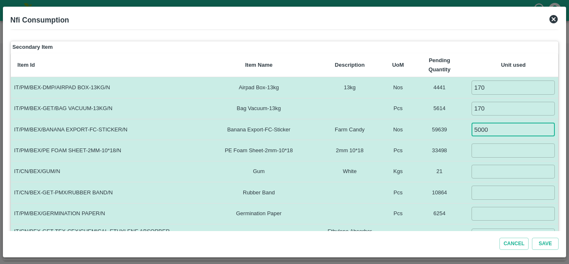
type input "5000"
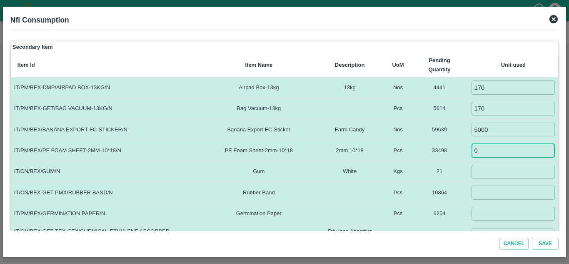
type input "0"
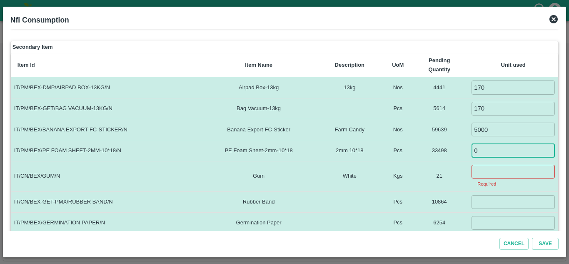
click at [479, 152] on input "0" at bounding box center [512, 150] width 83 height 14
type input "1190"
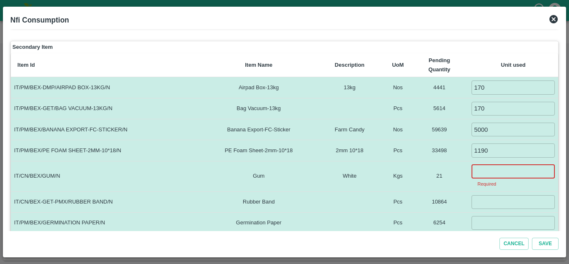
click at [489, 174] on input "number" at bounding box center [512, 171] width 83 height 14
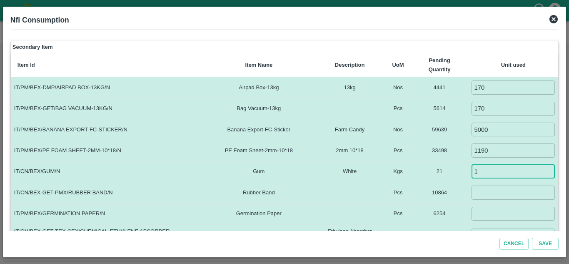
type input "1"
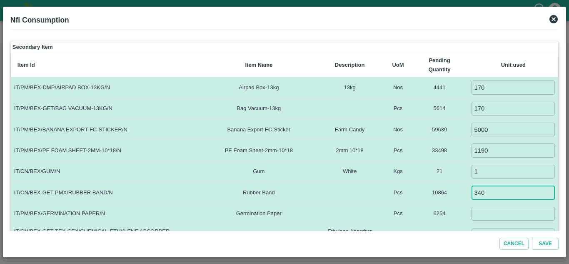
type input "340"
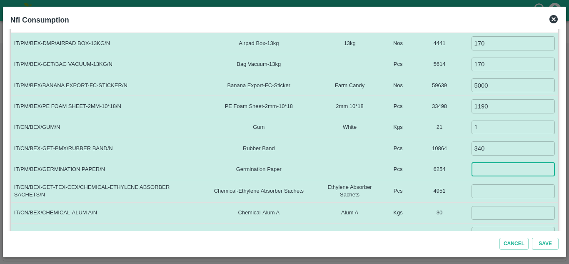
scroll to position [166, 0]
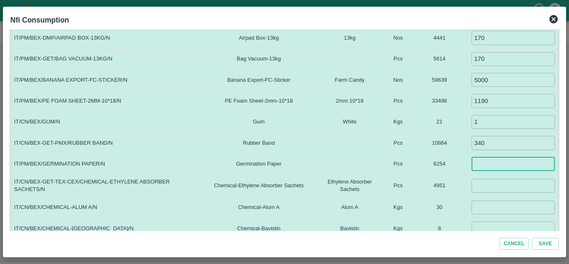
click at [483, 159] on input "number" at bounding box center [512, 164] width 83 height 14
type input "170"
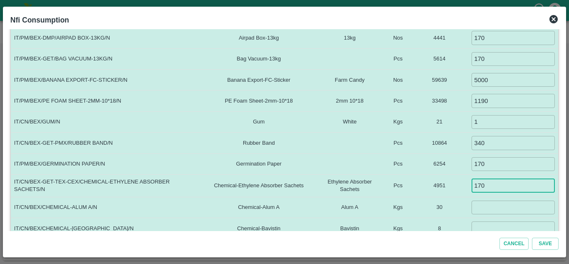
type input "170"
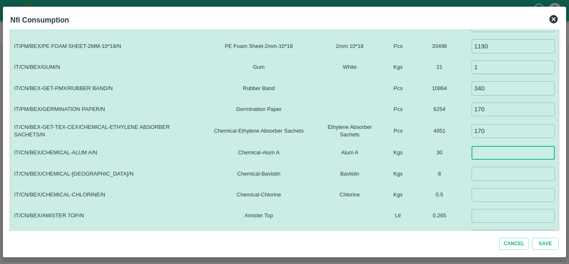
scroll to position [229, 0]
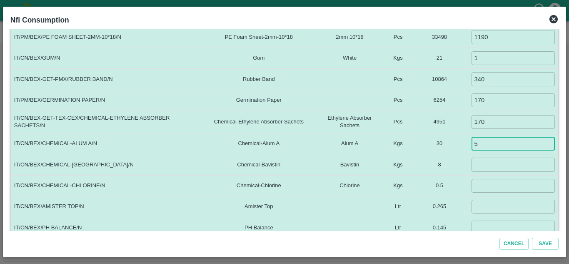
type input "5"
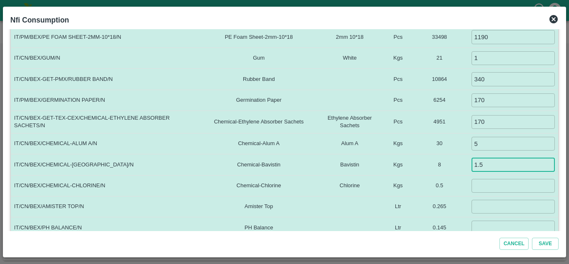
type input "1.5"
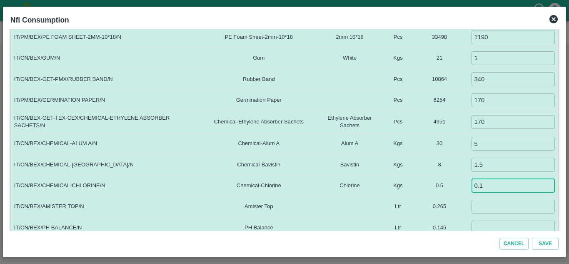
type input "0.1"
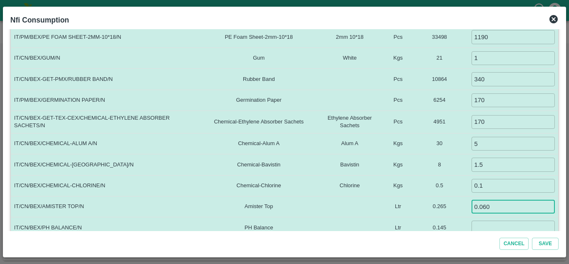
type input "0.060"
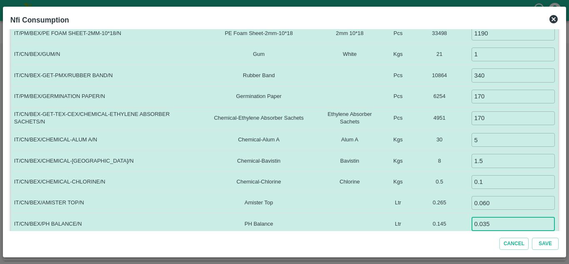
type input "0.035"
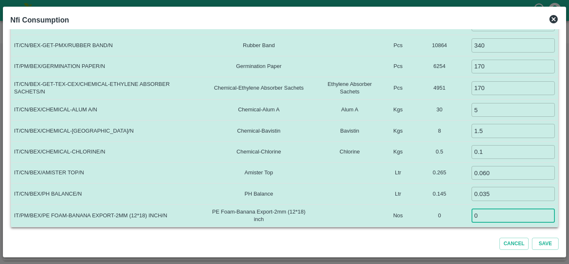
type input "0"
click at [445, 216] on td "0" at bounding box center [440, 215] width 58 height 22
click at [545, 241] on button "Save" at bounding box center [545, 243] width 27 height 12
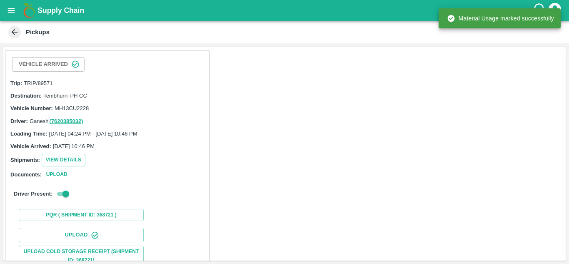
scroll to position [128, 0]
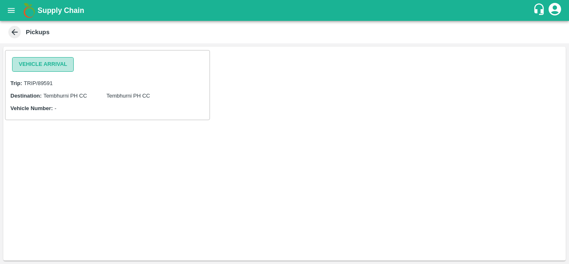
click at [58, 65] on button "Vehicle Arrival" at bounding box center [43, 64] width 62 height 15
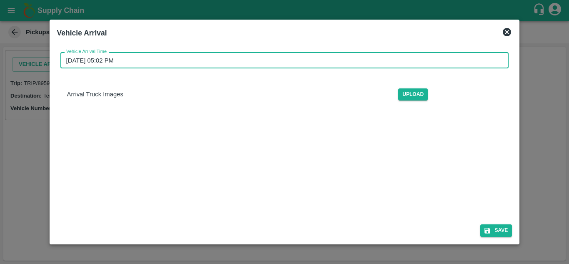
click at [108, 55] on input "[DATE] 05:02 PM" at bounding box center [281, 60] width 443 height 16
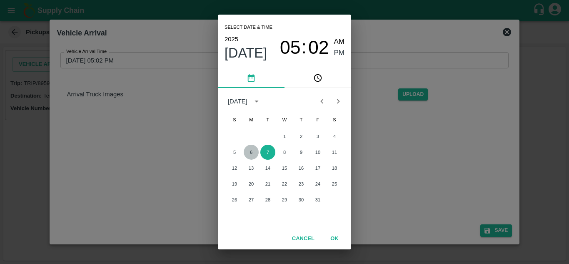
click at [253, 151] on button "6" at bounding box center [251, 151] width 15 height 15
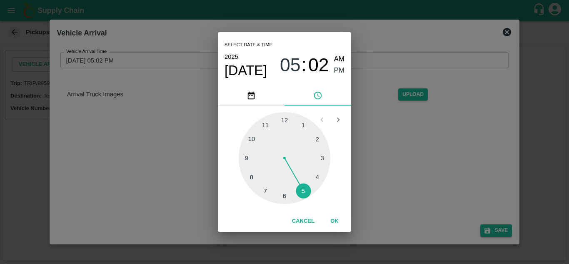
click at [255, 137] on div at bounding box center [285, 158] width 92 height 92
click at [282, 119] on div at bounding box center [285, 158] width 92 height 92
click at [286, 112] on div "05 10 15 20 25 30 35 40 45 50 55 00" at bounding box center [284, 158] width 120 height 92
click at [283, 117] on div at bounding box center [285, 158] width 92 height 92
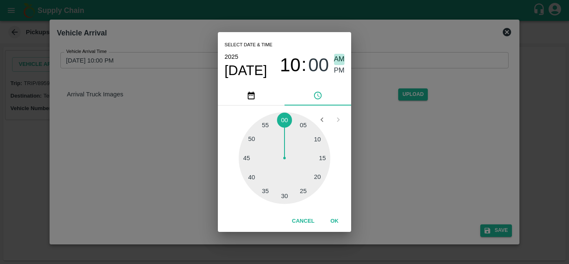
click at [339, 58] on span "AM" at bounding box center [339, 59] width 11 height 11
type input "[DATE] 10:00 AM"
click at [337, 217] on button "OK" at bounding box center [334, 221] width 27 height 15
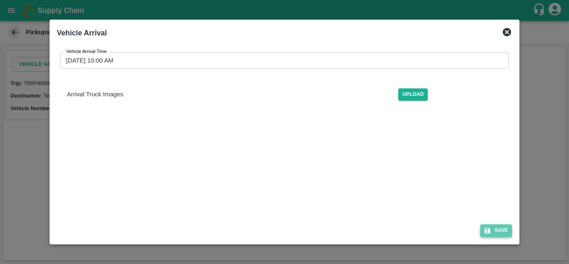
click at [500, 228] on button "Save" at bounding box center [496, 230] width 32 height 12
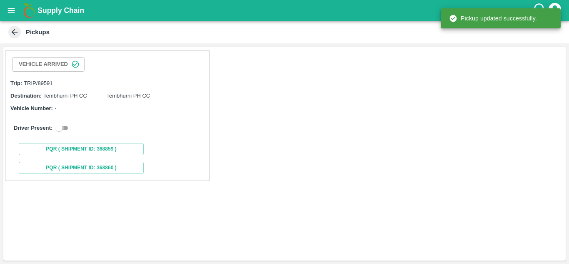
click at [65, 128] on input "checkbox" at bounding box center [59, 128] width 30 height 10
checkbox input "true"
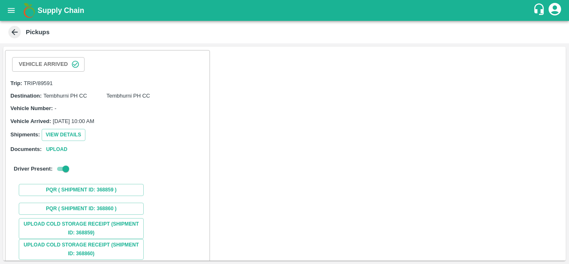
scroll to position [91, 0]
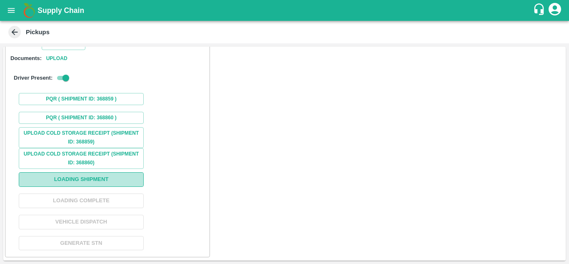
click at [90, 177] on button "Loading Shipment" at bounding box center [81, 179] width 125 height 15
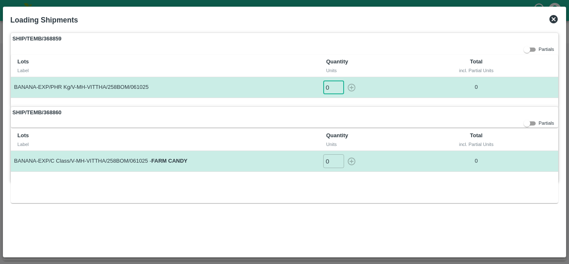
click at [332, 84] on input "0" at bounding box center [333, 87] width 21 height 14
type input "1"
click at [345, 80] on button "button" at bounding box center [351, 87] width 13 height 14
type input "0"
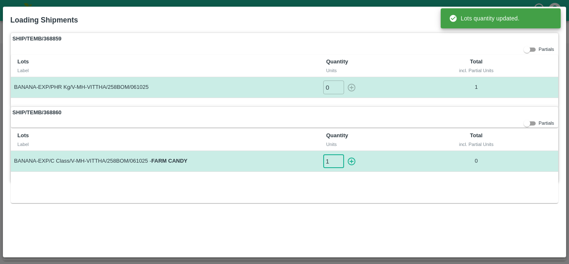
type input "1"
click at [335, 161] on input "1" at bounding box center [333, 161] width 21 height 14
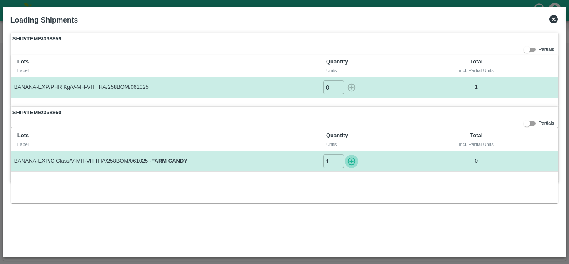
click at [345, 154] on button "button" at bounding box center [351, 161] width 13 height 14
type input "0"
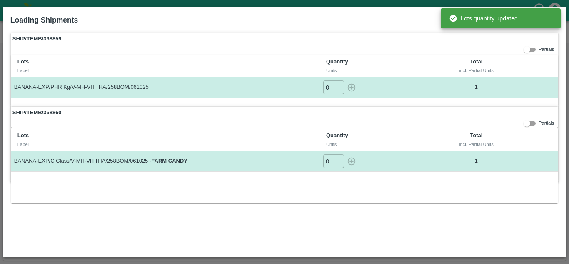
click at [297, 232] on div "SHIP/TEMB/368859 Partials Lots Label Quantity Units Total incl. Partial Units B…" at bounding box center [284, 141] width 555 height 224
click at [388, 14] on div "Loading Shipments" at bounding box center [274, 18] width 541 height 22
click at [426, 218] on div "SHIP/TEMB/368859 Partials Lots Label Quantity Units Total incl. Partial Units B…" at bounding box center [284, 141] width 555 height 224
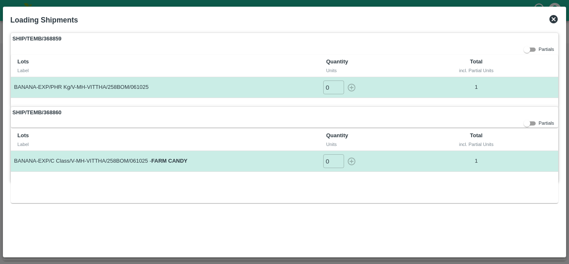
click at [553, 18] on icon at bounding box center [553, 19] width 10 height 10
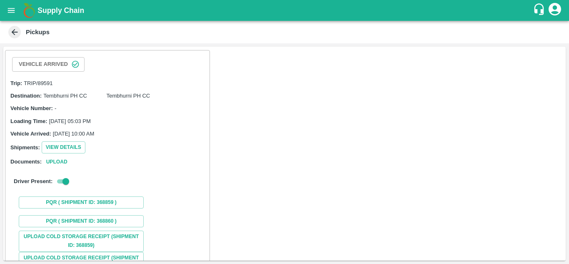
scroll to position [104, 0]
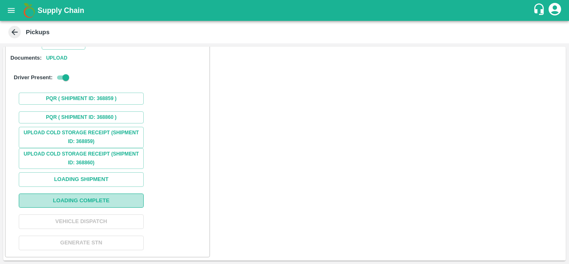
click at [90, 194] on button "Loading Complete" at bounding box center [81, 200] width 125 height 15
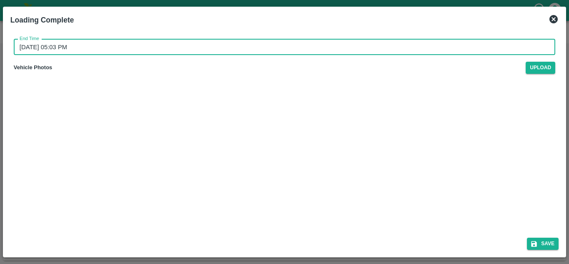
click at [72, 41] on input "[DATE] 05:03 PM" at bounding box center [281, 47] width 535 height 16
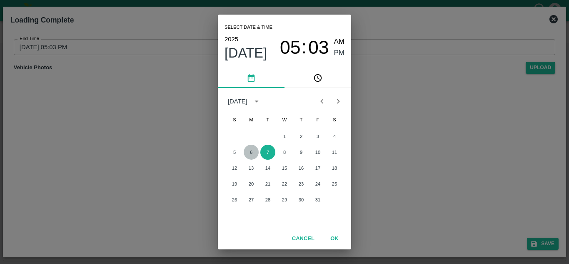
click at [250, 151] on button "6" at bounding box center [251, 151] width 15 height 15
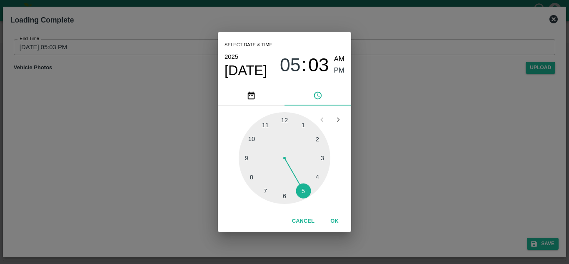
click at [301, 193] on div at bounding box center [285, 158] width 92 height 92
click at [314, 139] on div at bounding box center [285, 158] width 92 height 92
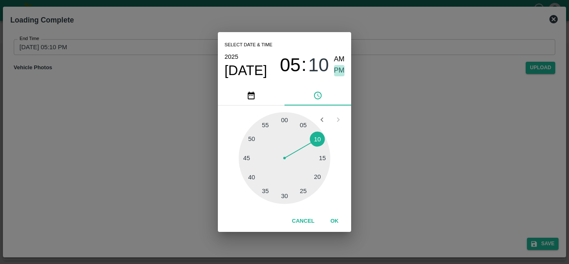
click at [341, 70] on span "PM" at bounding box center [339, 70] width 11 height 11
click at [336, 222] on button "OK" at bounding box center [334, 221] width 27 height 15
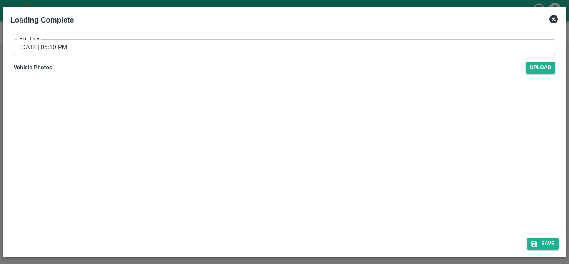
click at [548, 237] on div "Save" at bounding box center [284, 242] width 555 height 22
click at [547, 245] on button "Save" at bounding box center [543, 243] width 32 height 12
type input "[DATE] 05:03 PM"
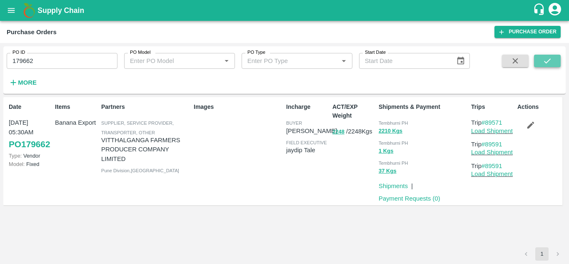
click at [555, 56] on button "submit" at bounding box center [547, 61] width 27 height 12
click at [492, 131] on link "Load Shipment" at bounding box center [492, 130] width 42 height 7
click at [497, 151] on link "Load Shipment" at bounding box center [492, 152] width 42 height 7
click at [549, 62] on icon "submit" at bounding box center [547, 60] width 9 height 9
click at [21, 81] on strong "More" at bounding box center [27, 82] width 19 height 7
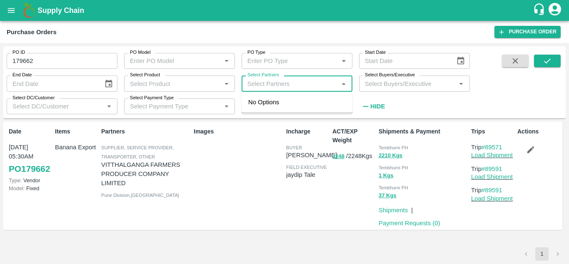
click at [264, 84] on input "Select Partners" at bounding box center [290, 83] width 92 height 11
click at [43, 66] on input "179662" at bounding box center [62, 61] width 111 height 16
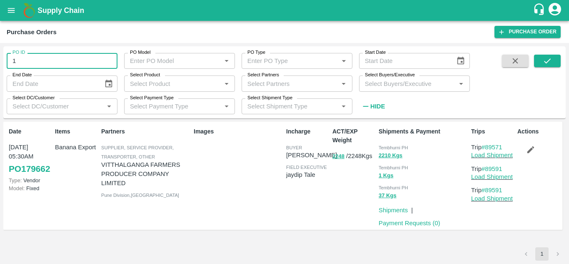
type input "1"
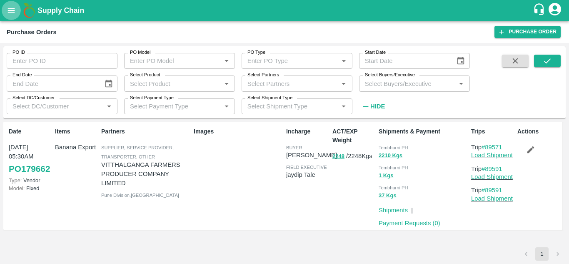
click at [10, 11] on icon "open drawer" at bounding box center [11, 10] width 9 height 9
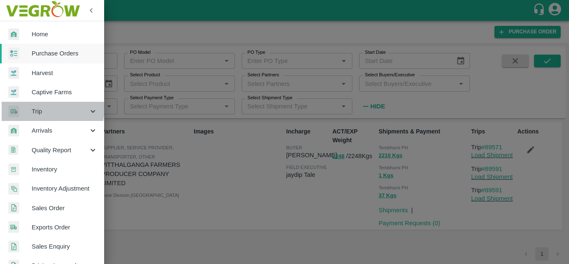
click at [48, 108] on span "Trip" at bounding box center [60, 111] width 57 height 9
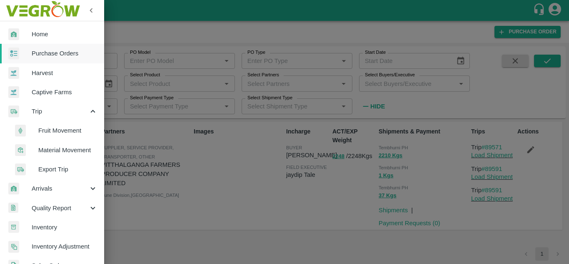
click at [50, 135] on span "Fruit Movement" at bounding box center [67, 130] width 59 height 9
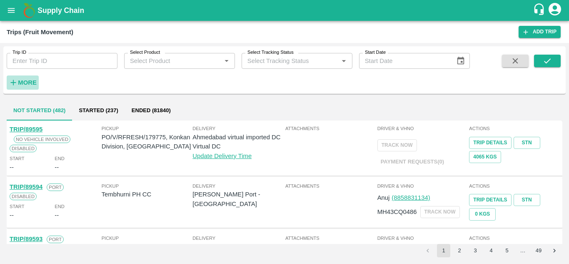
click at [37, 83] on button "More" at bounding box center [23, 82] width 32 height 14
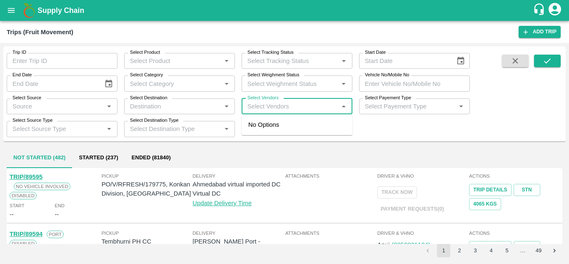
click at [267, 102] on input "Select Vendors" at bounding box center [290, 106] width 92 height 11
type input "d"
type input "[PERSON_NAME]"
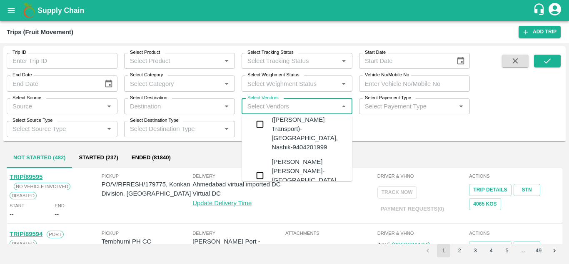
scroll to position [24, 0]
click at [297, 157] on div "[PERSON_NAME] [PERSON_NAME]-[GEOGRAPHIC_DATA], [GEOGRAPHIC_DATA]-9730316755" at bounding box center [321, 175] width 101 height 37
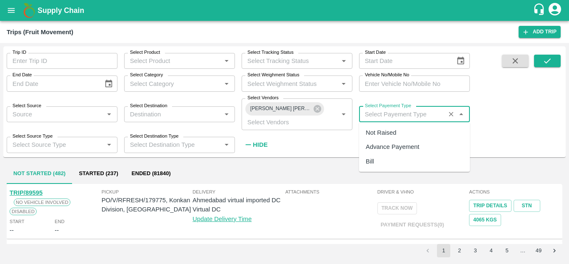
click at [384, 113] on input "Select Payement Type" at bounding box center [401, 114] width 81 height 11
click at [377, 133] on div "Not Raised" at bounding box center [381, 132] width 30 height 9
type input "Not Raised"
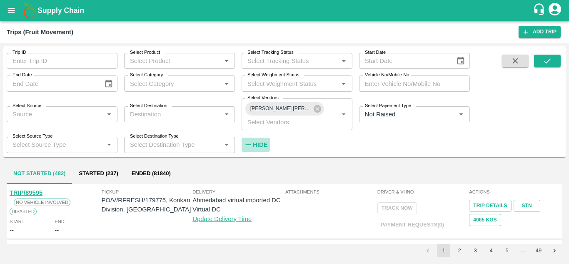
click at [264, 149] on h6 "Hide" at bounding box center [260, 144] width 15 height 11
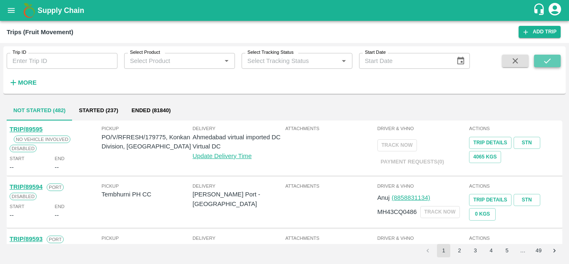
click at [537, 64] on button "submit" at bounding box center [547, 61] width 27 height 12
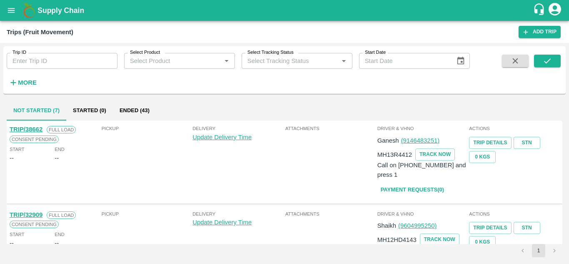
click at [129, 110] on button "Ended (43)" at bounding box center [134, 110] width 43 height 20
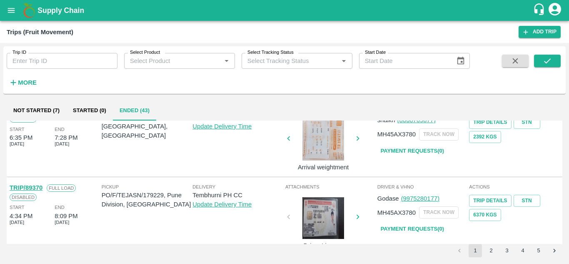
scroll to position [658, 0]
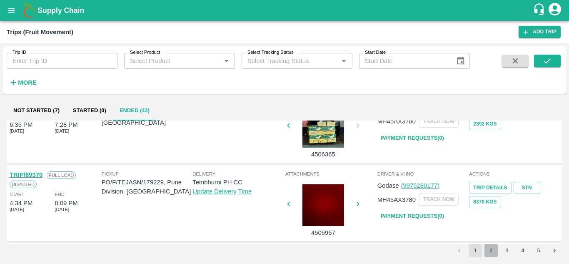
click at [490, 251] on button "2" at bounding box center [490, 250] width 13 height 13
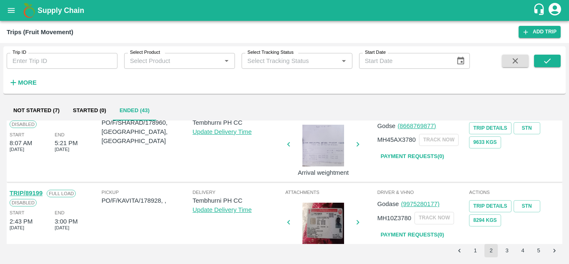
scroll to position [249, 0]
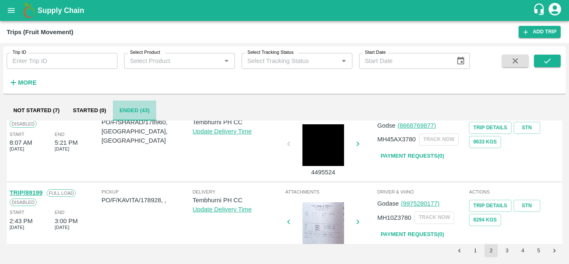
click at [138, 106] on button "Ended (43)" at bounding box center [134, 110] width 43 height 20
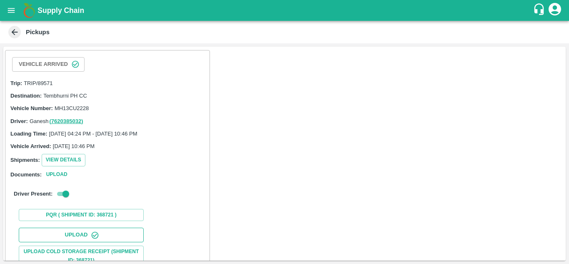
scroll to position [128, 0]
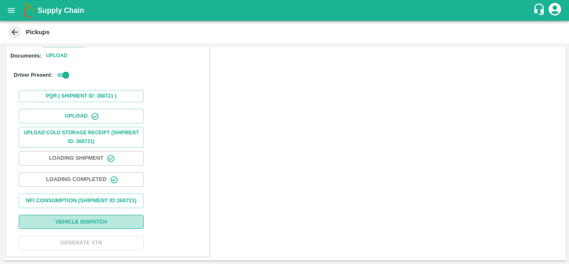
click at [95, 220] on button "Vehicle Dispatch" at bounding box center [81, 221] width 125 height 15
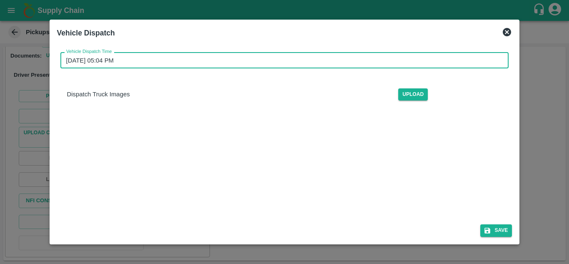
click at [111, 63] on input "[DATE] 05:04 PM" at bounding box center [281, 60] width 443 height 16
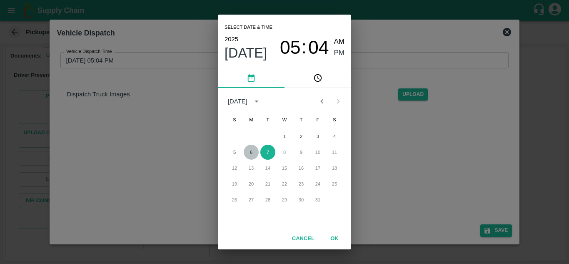
click at [251, 151] on button "6" at bounding box center [251, 151] width 15 height 15
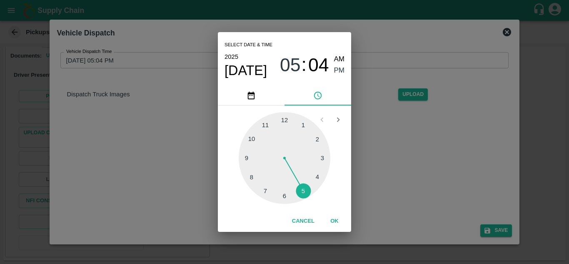
click at [303, 189] on div at bounding box center [285, 158] width 92 height 92
click at [319, 137] on div at bounding box center [285, 158] width 92 height 92
type input "[DATE] 05:10 PM"
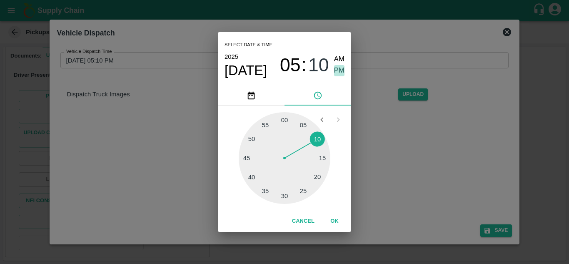
click at [343, 72] on span "PM" at bounding box center [339, 70] width 11 height 11
click at [334, 218] on button "OK" at bounding box center [334, 221] width 27 height 15
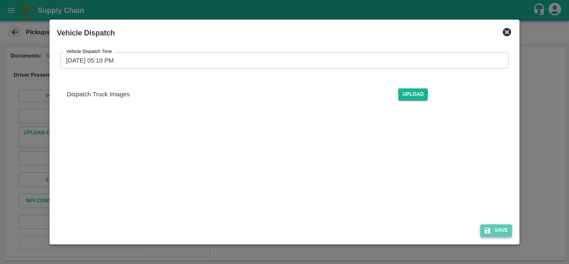
click at [503, 228] on button "Save" at bounding box center [496, 230] width 32 height 12
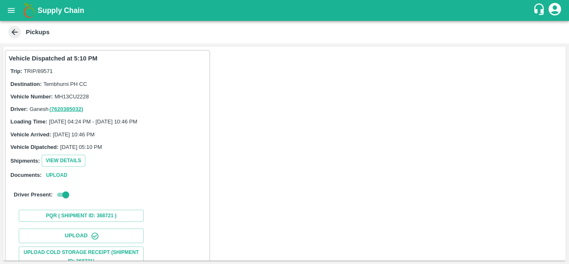
scroll to position [129, 0]
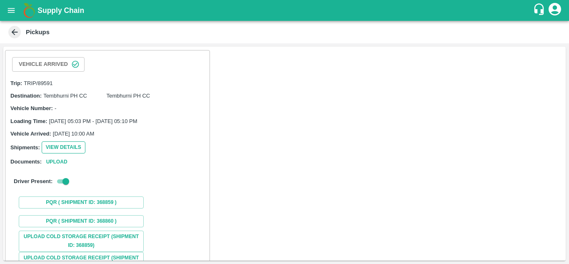
scroll to position [104, 0]
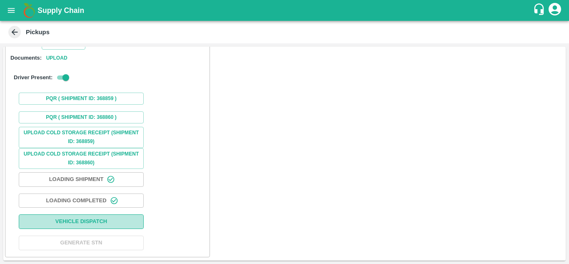
click at [113, 219] on button "Vehicle Dispatch" at bounding box center [81, 221] width 125 height 15
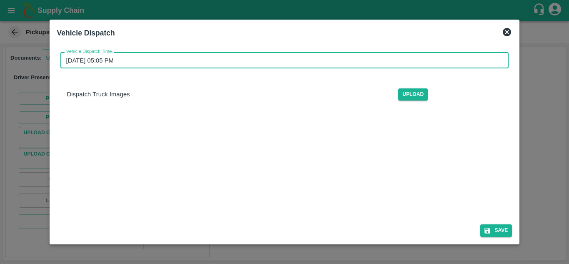
click at [129, 63] on input "[DATE] 05:05 PM" at bounding box center [281, 60] width 443 height 16
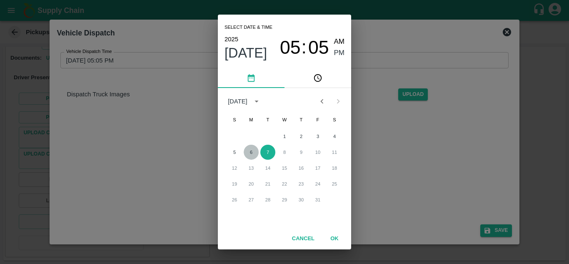
click at [251, 153] on button "6" at bounding box center [251, 151] width 15 height 15
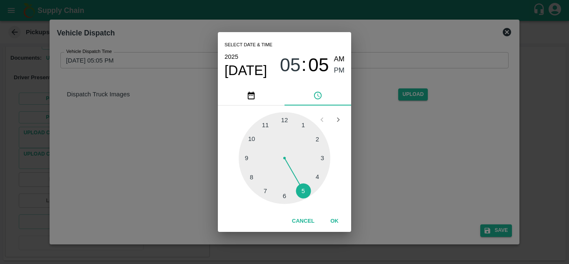
click at [303, 192] on div at bounding box center [285, 158] width 92 height 92
click at [318, 134] on div at bounding box center [285, 158] width 92 height 92
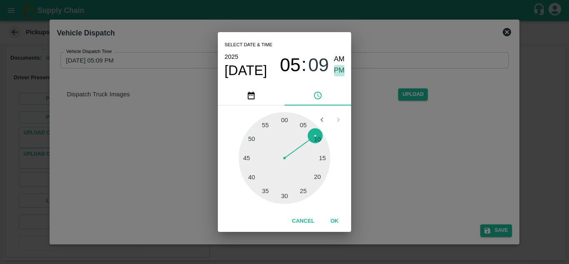
click at [343, 69] on span "PM" at bounding box center [339, 70] width 11 height 11
click at [318, 137] on div at bounding box center [285, 158] width 92 height 92
type input "[DATE] 05:10 PM"
click at [335, 70] on span "PM" at bounding box center [339, 70] width 11 height 11
click at [336, 222] on button "OK" at bounding box center [334, 221] width 27 height 15
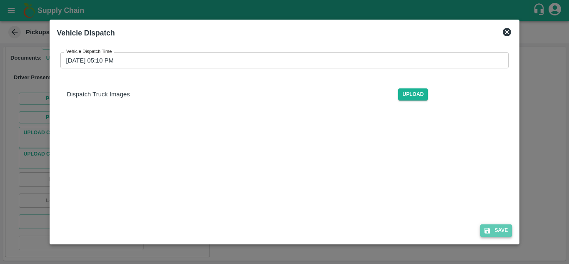
click at [505, 232] on button "Save" at bounding box center [496, 230] width 32 height 12
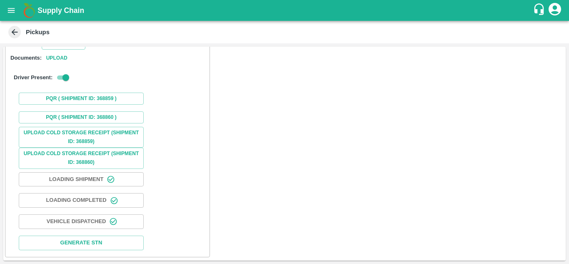
scroll to position [0, 0]
